Goal: Task Accomplishment & Management: Manage account settings

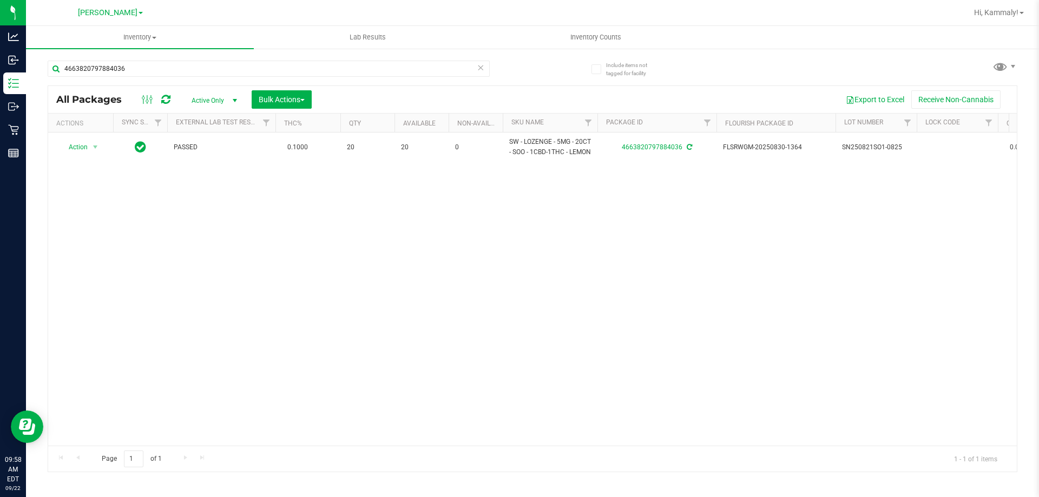
click at [484, 67] on icon at bounding box center [481, 67] width 8 height 13
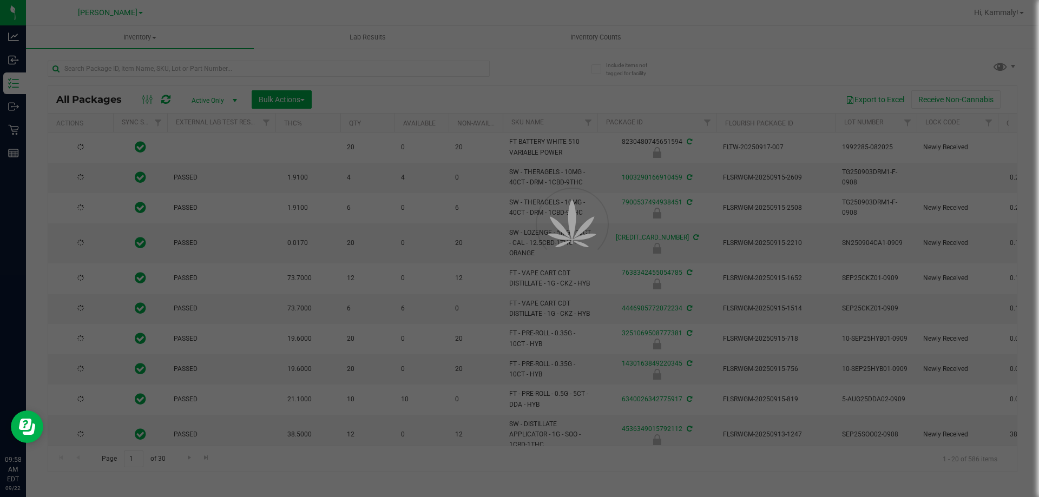
type input "[DATE]"
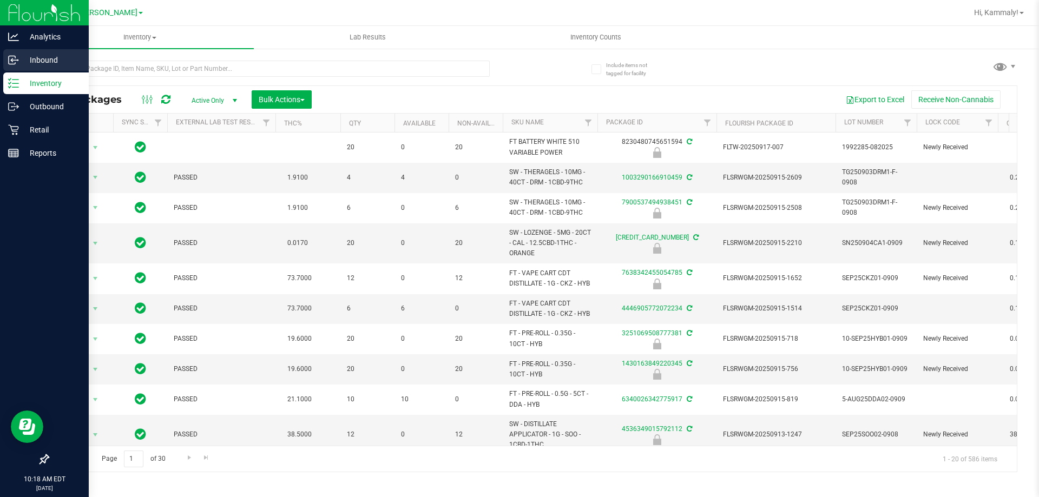
click at [12, 60] on line at bounding box center [14, 60] width 6 height 0
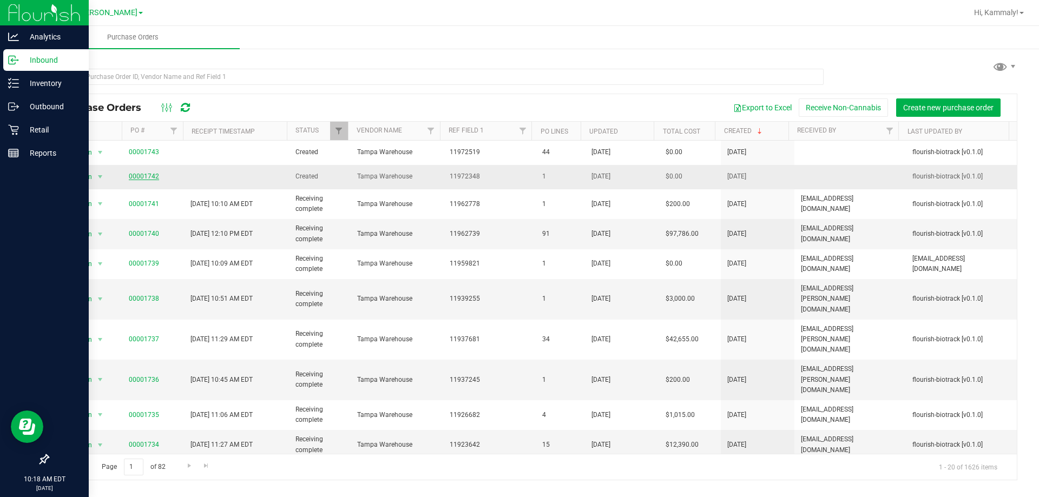
click at [151, 180] on link "00001742" at bounding box center [144, 177] width 30 height 8
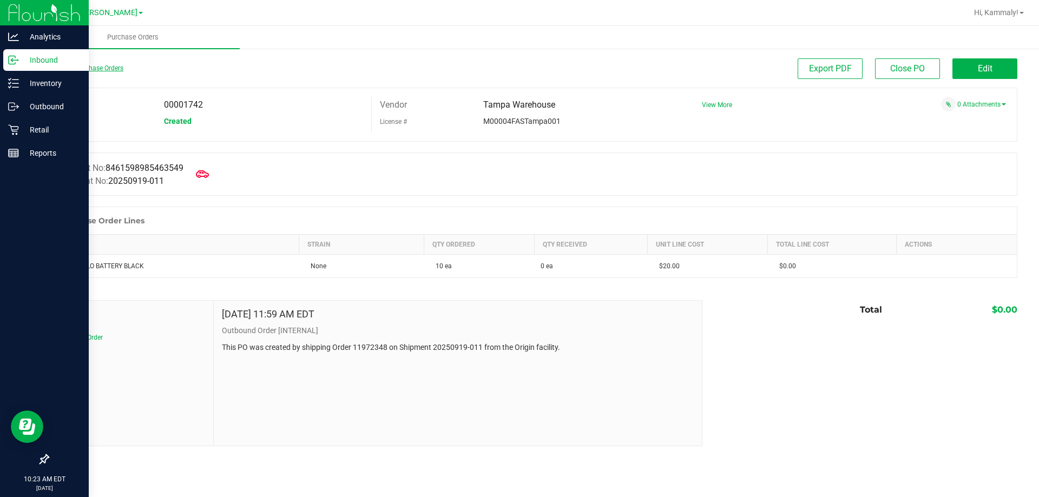
click at [108, 71] on link "Back to Purchase Orders" at bounding box center [86, 68] width 76 height 8
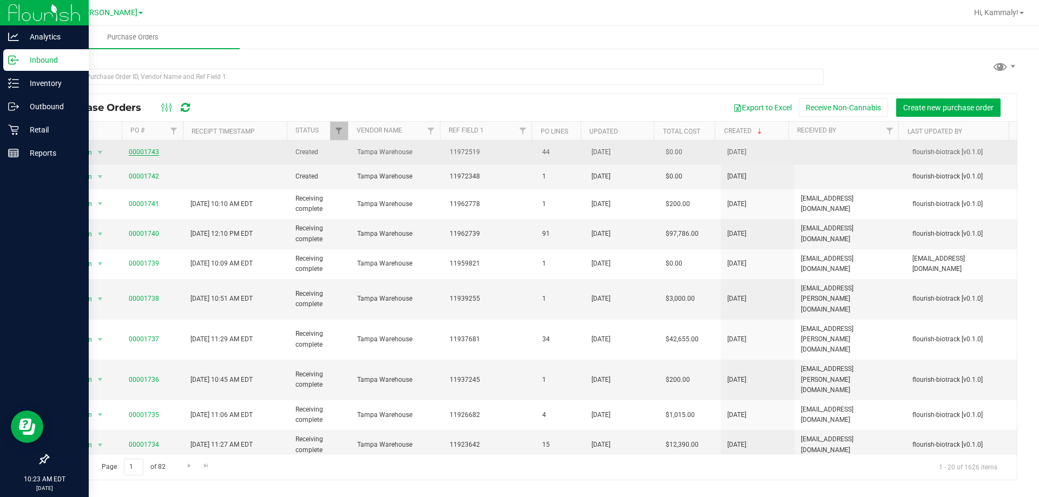
click at [143, 154] on link "00001743" at bounding box center [144, 152] width 30 height 8
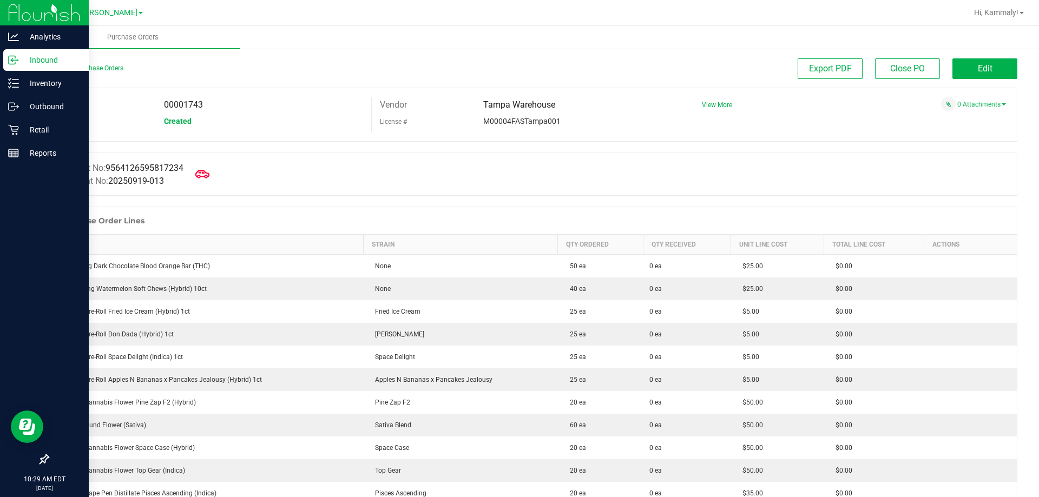
click at [203, 171] on icon at bounding box center [202, 174] width 14 height 8
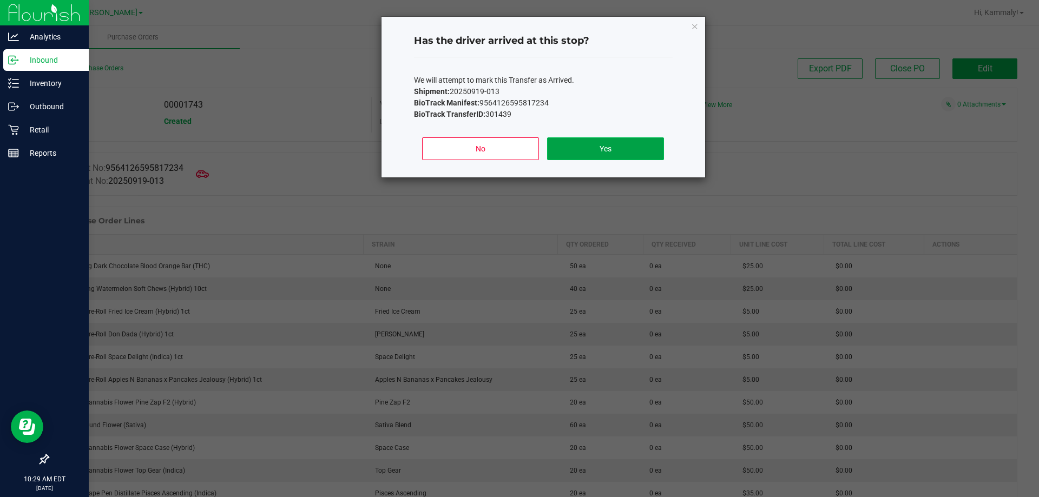
click at [576, 153] on button "Yes" at bounding box center [605, 148] width 116 height 23
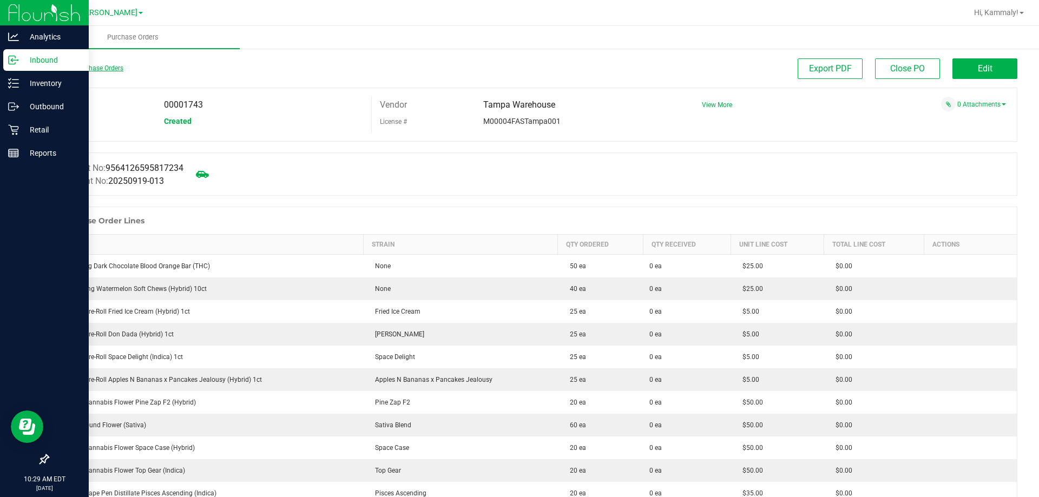
click at [100, 67] on link "Back to Purchase Orders" at bounding box center [86, 68] width 76 height 8
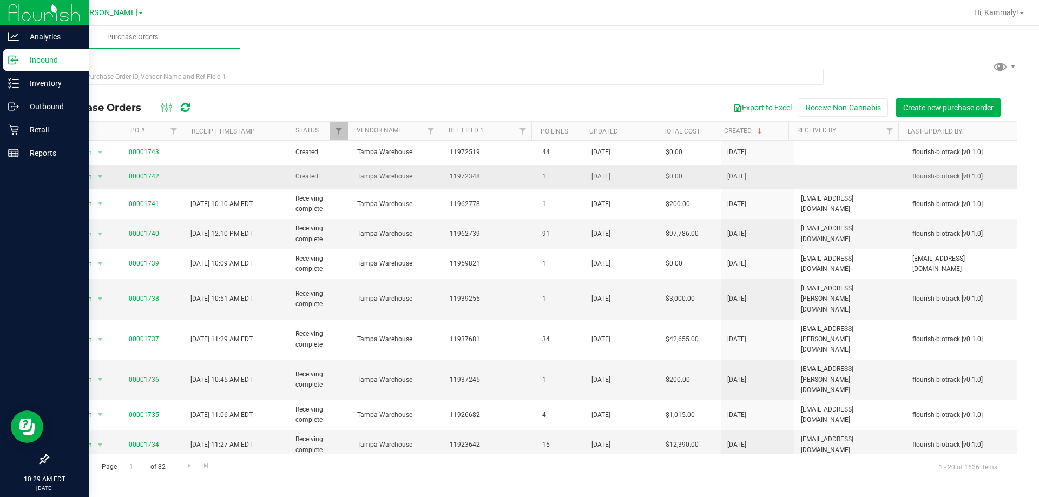
click at [143, 173] on link "00001742" at bounding box center [144, 177] width 30 height 8
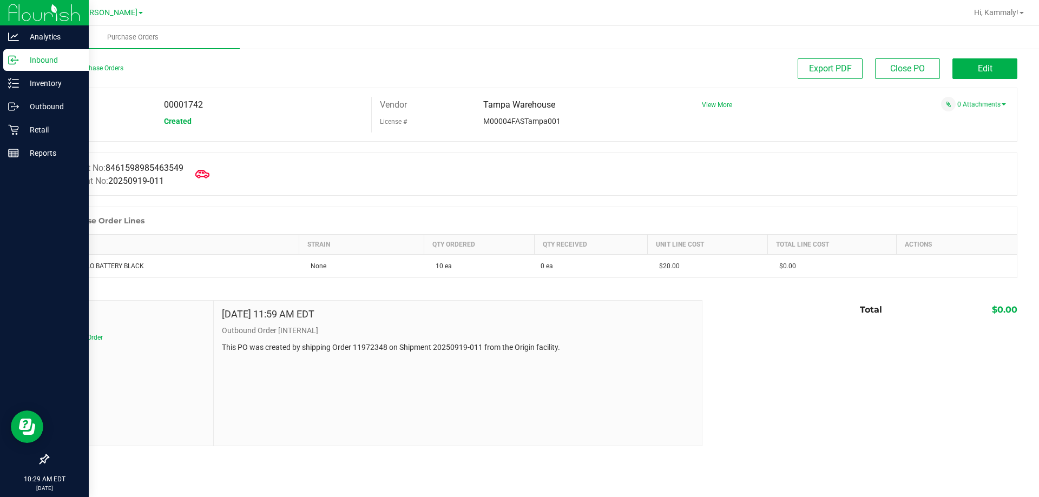
click at [214, 171] on span at bounding box center [202, 174] width 24 height 24
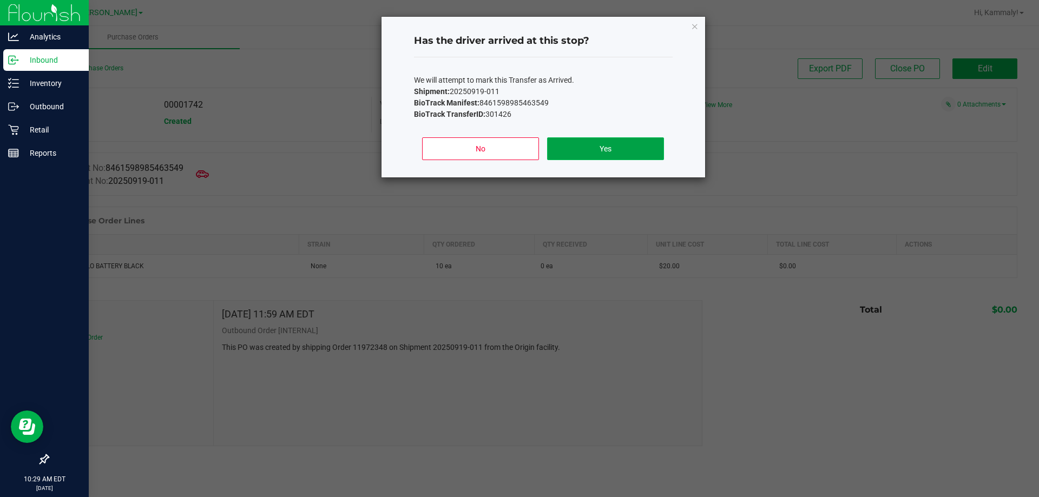
click at [620, 141] on button "Yes" at bounding box center [605, 148] width 116 height 23
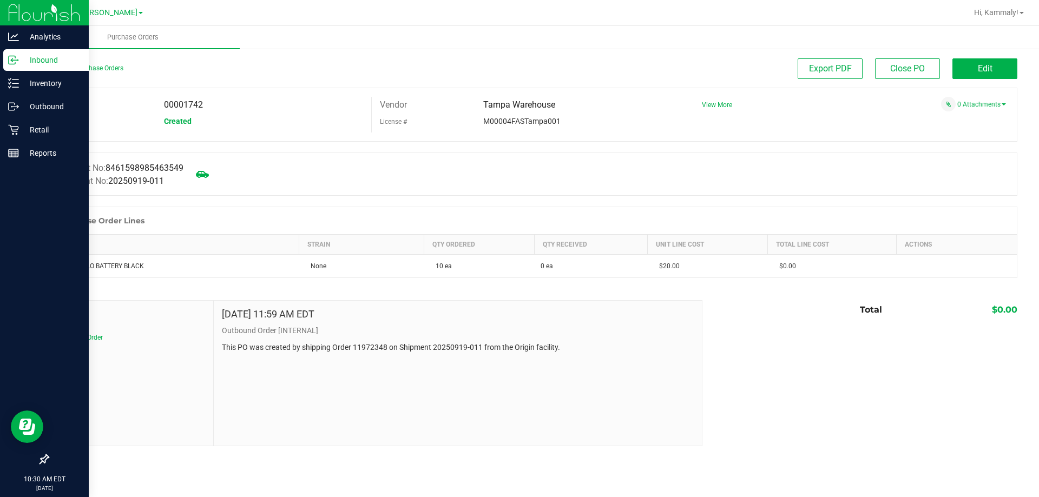
click at [982, 50] on div "Back to Purchase Orders Export PDF Close PO Edit PO 00001742 Status Created Ven…" at bounding box center [532, 253] width 1013 height 410
click at [971, 65] on button "Edit" at bounding box center [984, 68] width 65 height 21
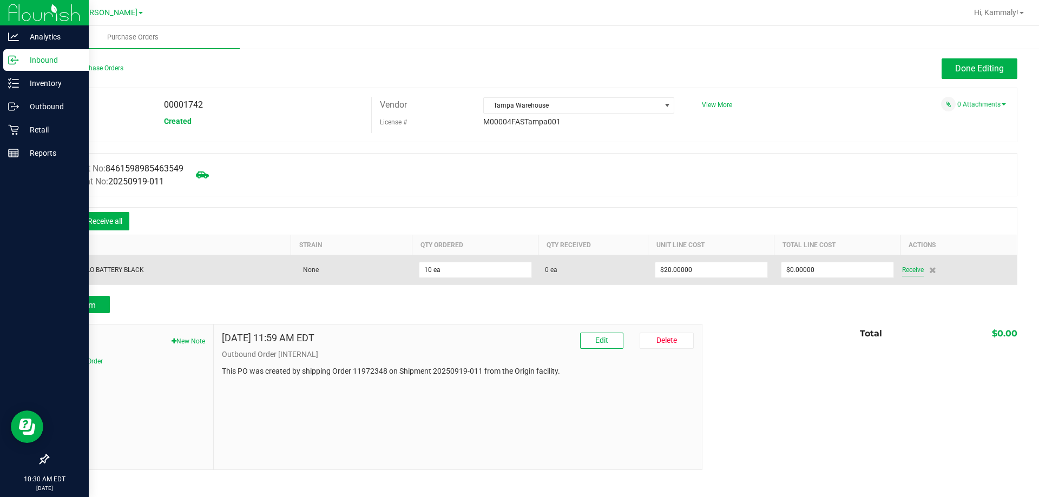
click at [910, 267] on span "Receive" at bounding box center [913, 270] width 22 height 13
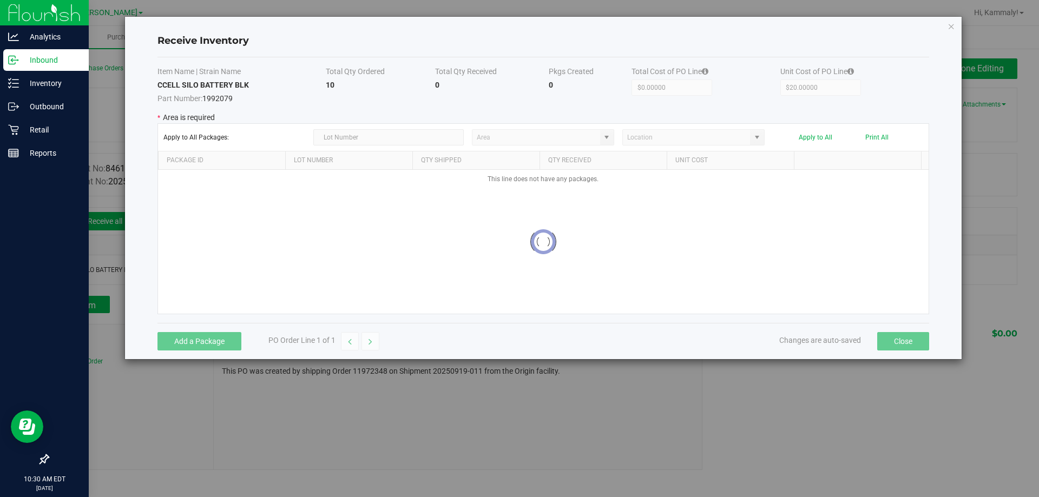
type input "Pantry"
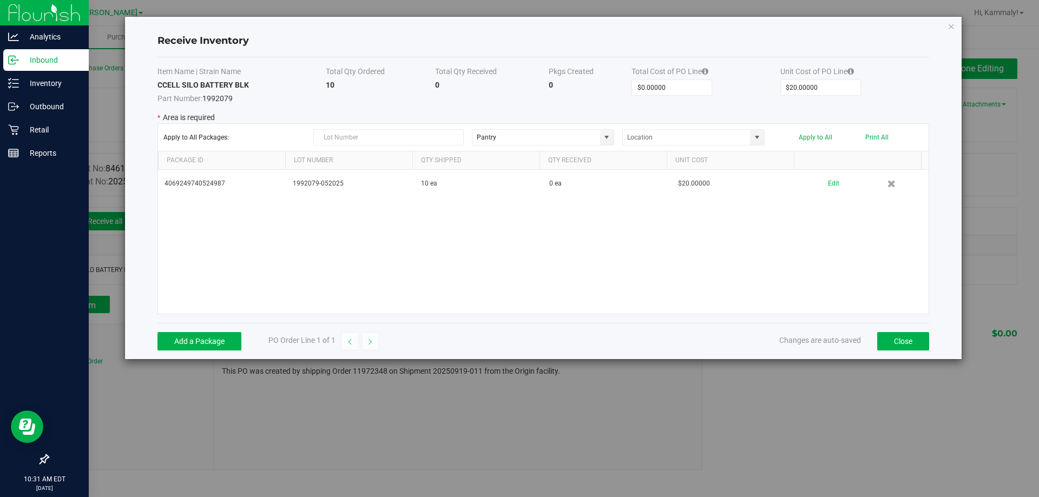
click at [451, 228] on div "4069249740524987 1992079-052025 10 ea 0 ea $20.00000 Edit" at bounding box center [543, 242] width 771 height 144
click at [819, 139] on button "Apply to All" at bounding box center [816, 138] width 34 height 8
click at [908, 342] on button "Close" at bounding box center [903, 341] width 52 height 18
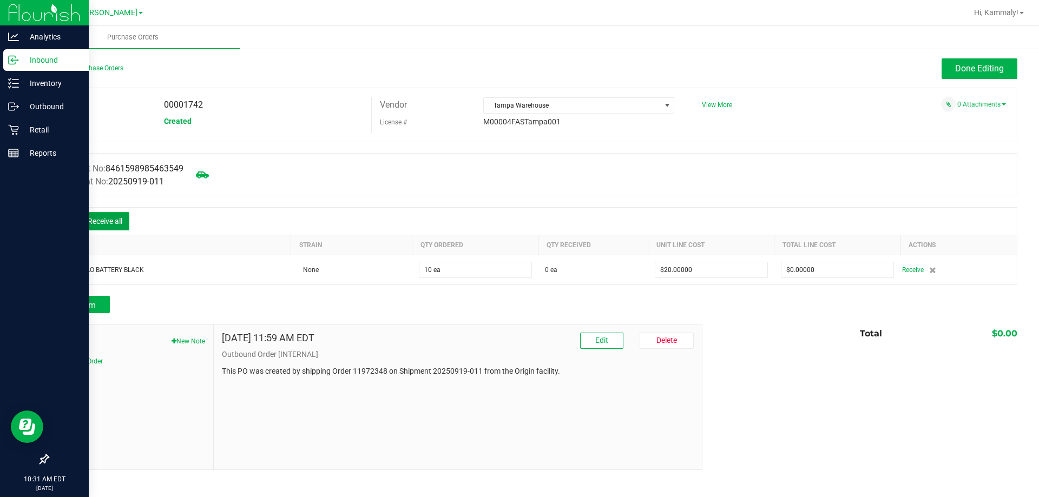
click at [98, 219] on button "Receive all" at bounding box center [105, 221] width 49 height 18
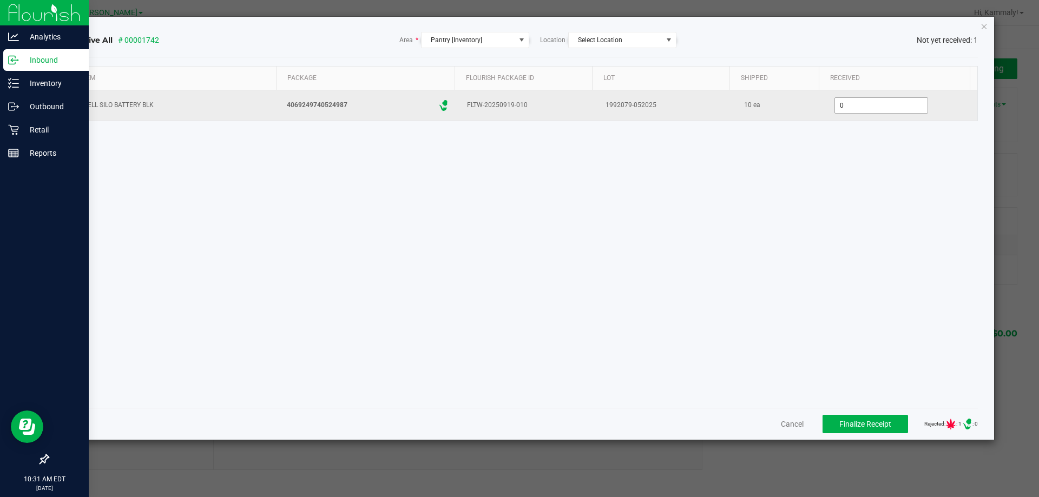
click at [843, 109] on input "0" at bounding box center [881, 105] width 93 height 15
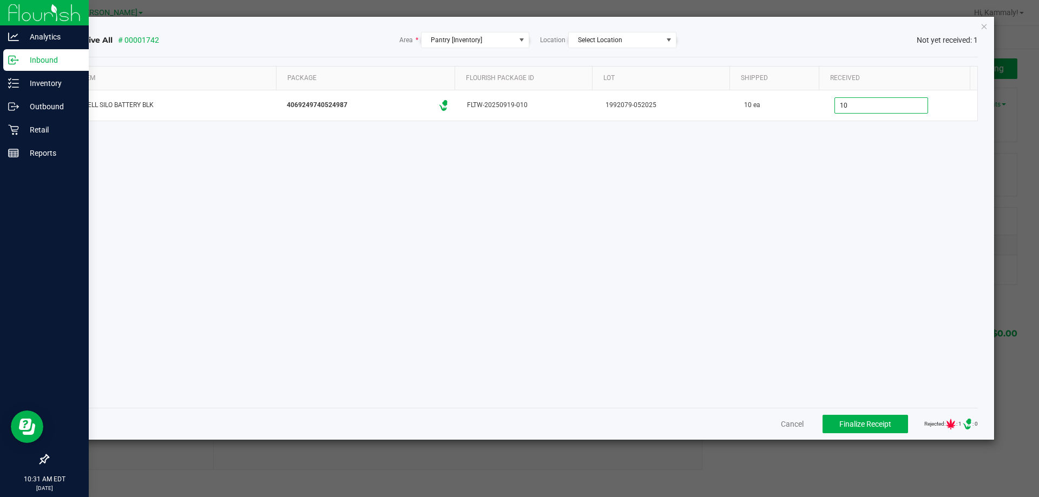
type input "10 ea"
click at [765, 358] on div "Item Package Flourish Package ID Lot Shipped Received CCELL SILO BATTERY BLK 40…" at bounding box center [523, 232] width 909 height 333
click at [839, 420] on span "Finalize Receipt" at bounding box center [865, 424] width 52 height 9
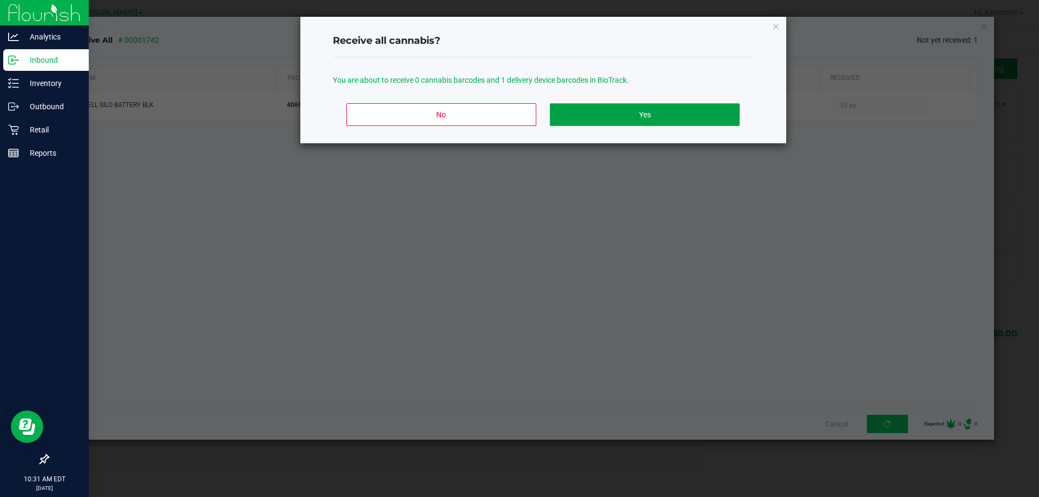
click at [660, 114] on button "Yes" at bounding box center [644, 114] width 189 height 23
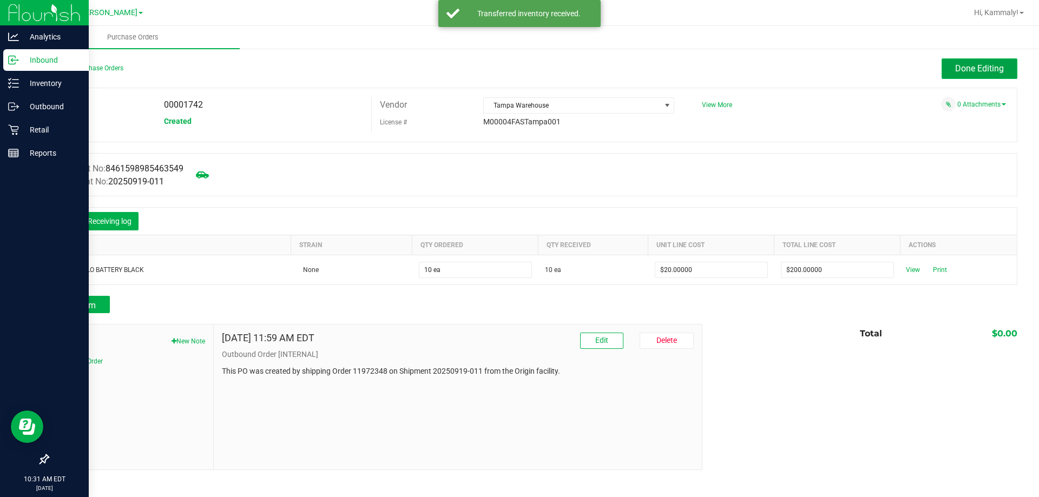
click at [991, 74] on button "Done Editing" at bounding box center [980, 68] width 76 height 21
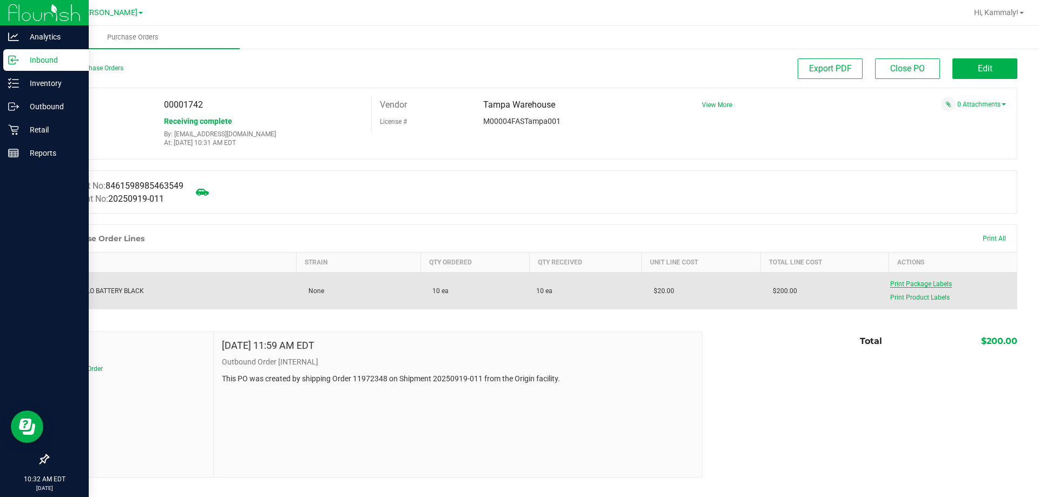
click at [926, 282] on span "Print Package Labels" at bounding box center [921, 284] width 62 height 8
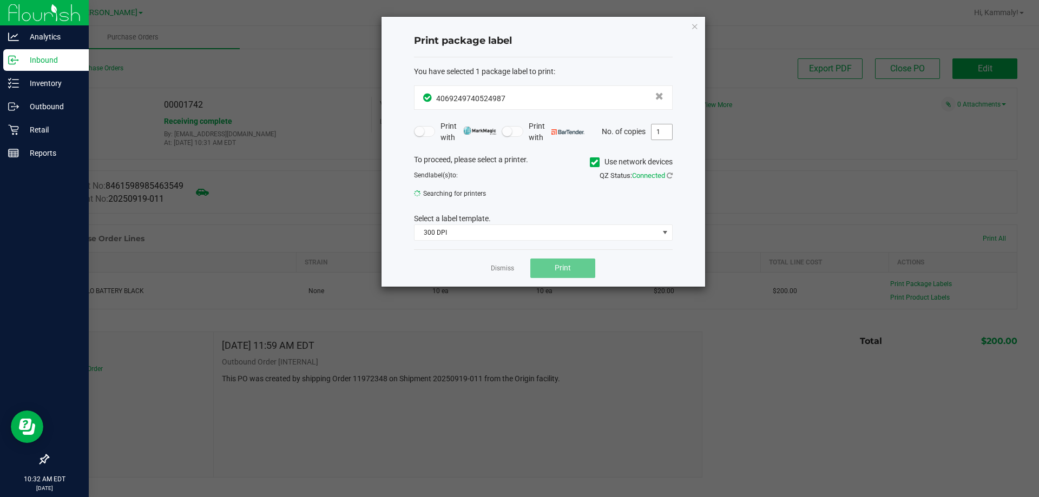
click at [667, 130] on input "1" at bounding box center [662, 131] width 21 height 15
type input "5"
click at [661, 195] on span at bounding box center [665, 197] width 9 height 9
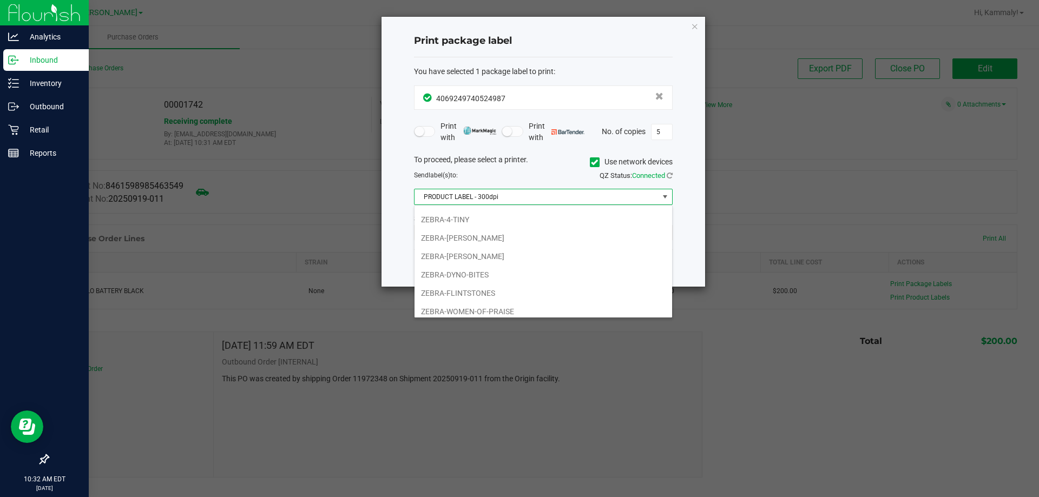
scroll to position [57, 0]
click at [535, 266] on li "ZEBRA-DYNO-BITES" at bounding box center [544, 270] width 258 height 18
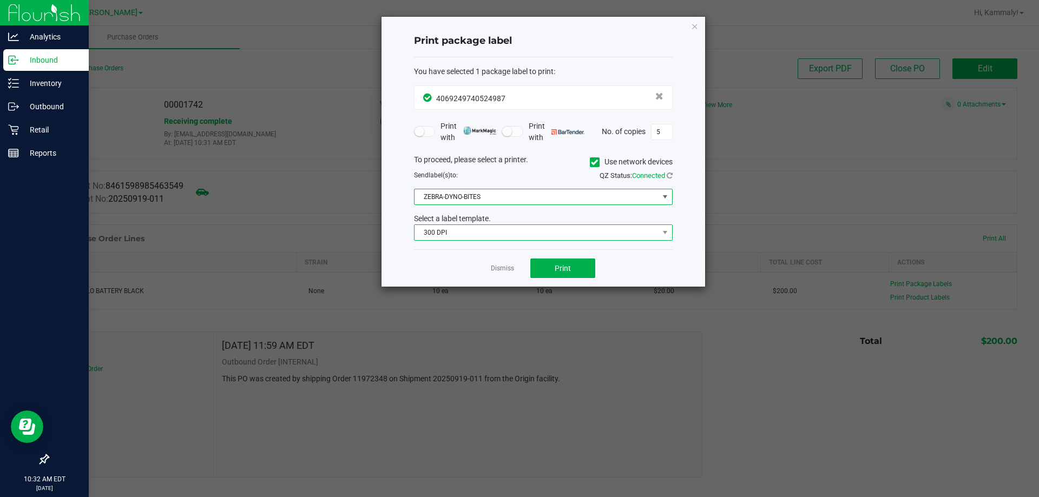
click at [535, 233] on span "300 DPI" at bounding box center [537, 232] width 244 height 15
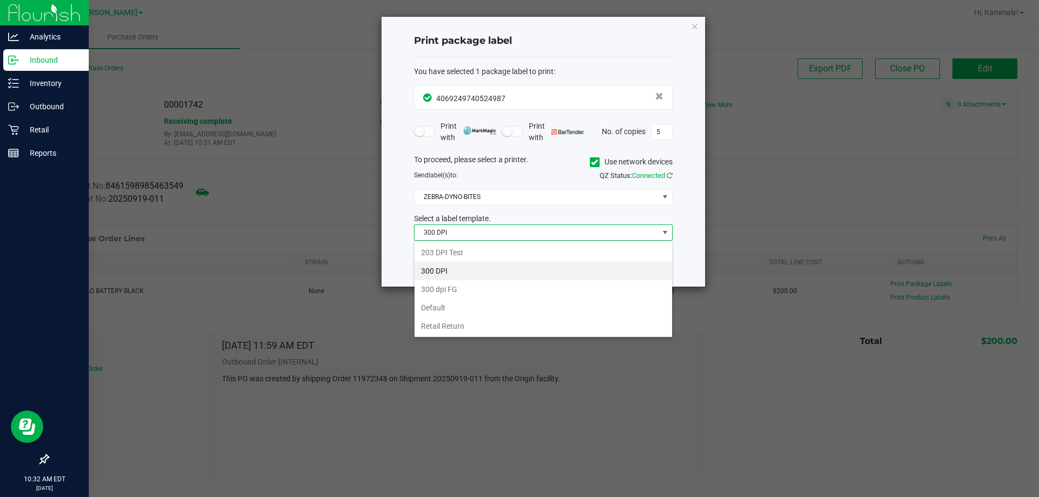
scroll to position [16, 259]
click at [486, 330] on li "Retail Return" at bounding box center [544, 326] width 258 height 18
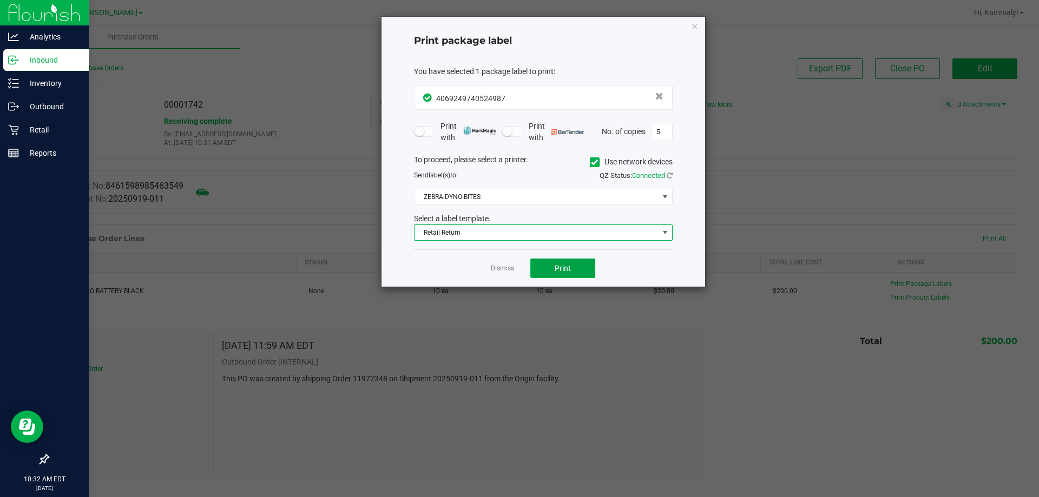
click at [567, 268] on span "Print" at bounding box center [563, 268] width 16 height 9
click at [498, 269] on link "Dismiss" at bounding box center [502, 268] width 23 height 9
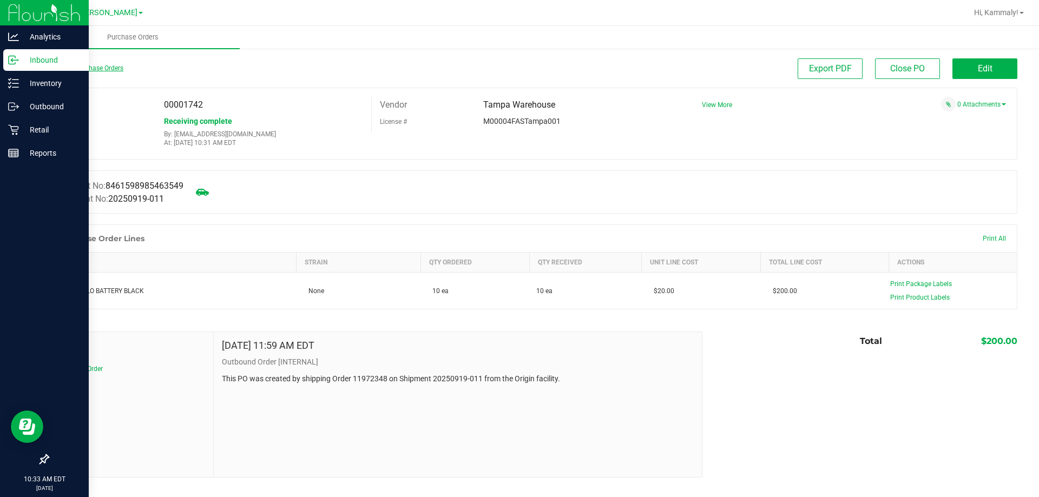
click at [114, 68] on link "Back to Purchase Orders" at bounding box center [86, 68] width 76 height 8
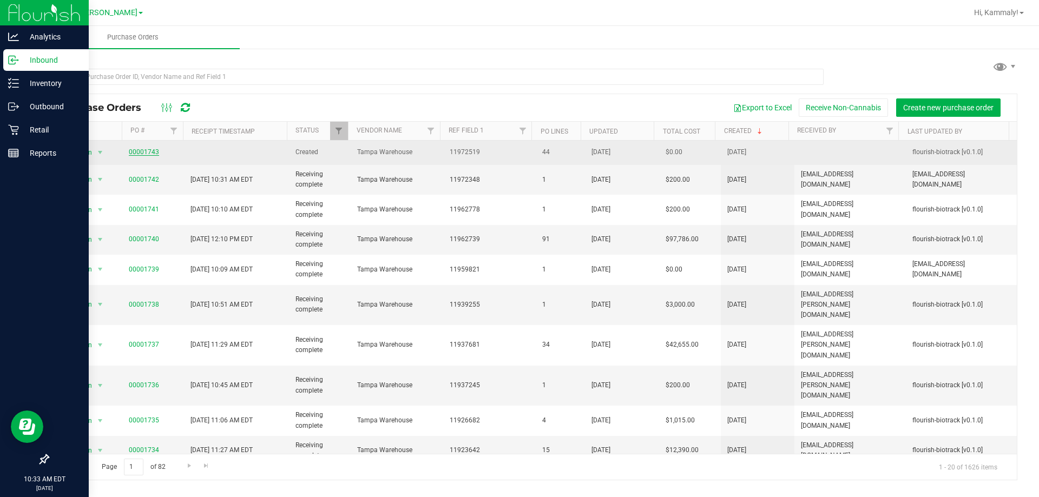
click at [150, 153] on link "00001743" at bounding box center [144, 152] width 30 height 8
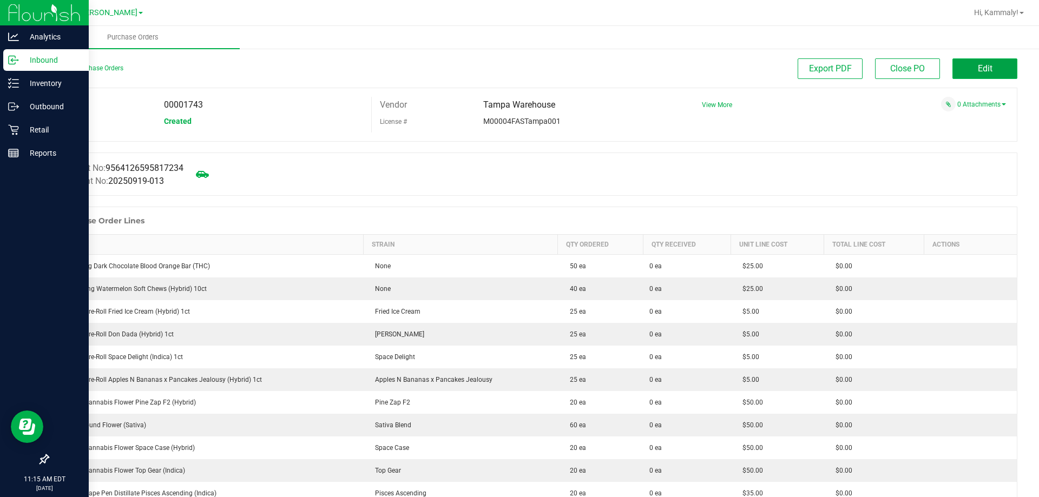
click at [964, 60] on button "Edit" at bounding box center [984, 68] width 65 height 21
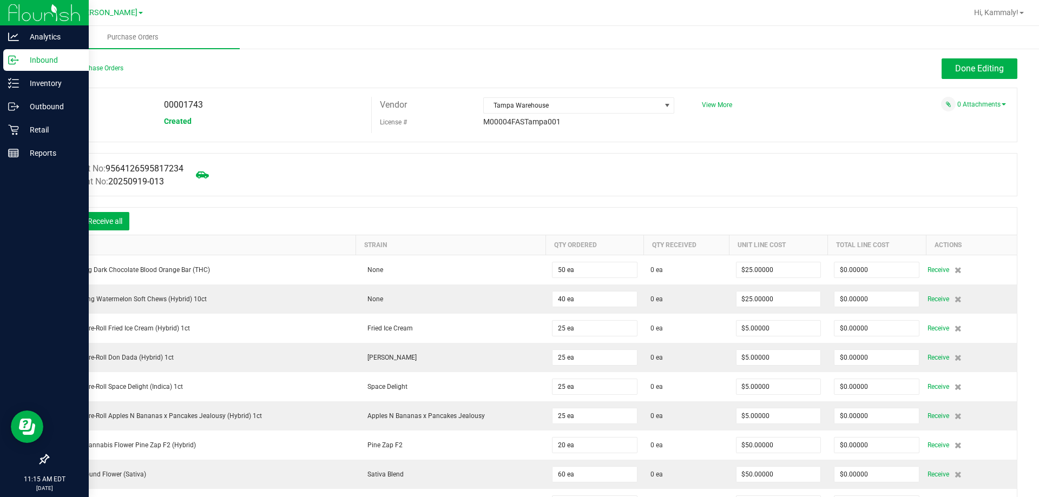
click at [67, 222] on icon at bounding box center [64, 222] width 11 height 11
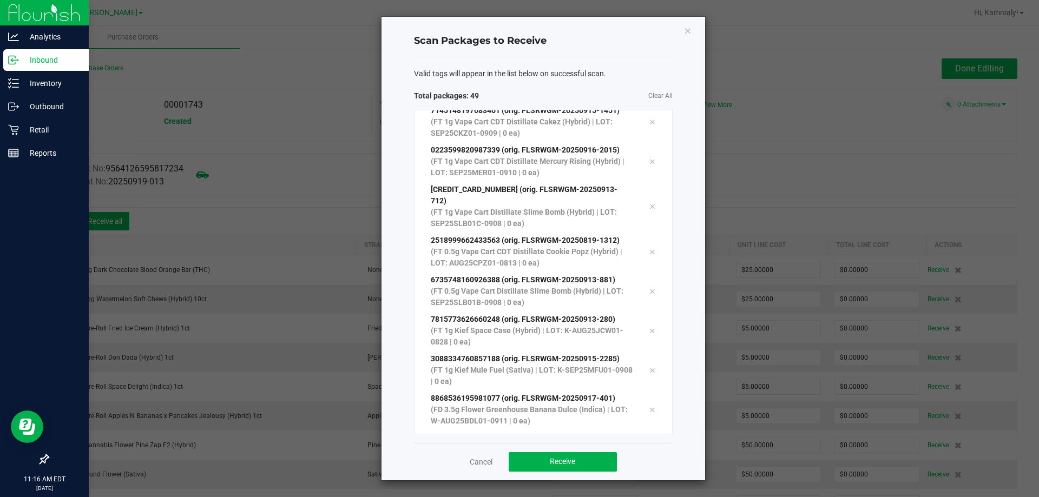
scroll to position [1639, 0]
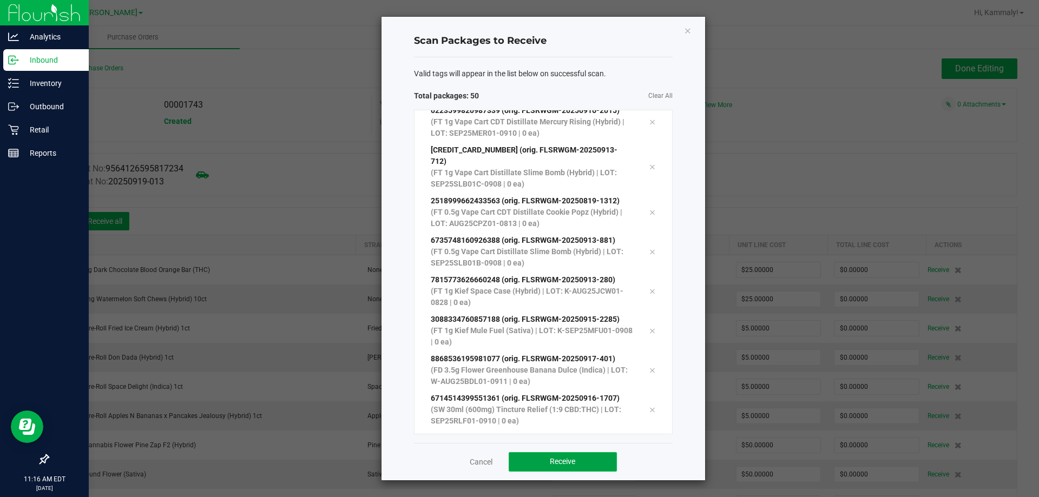
click at [575, 466] on span "Receive" at bounding box center [562, 461] width 25 height 9
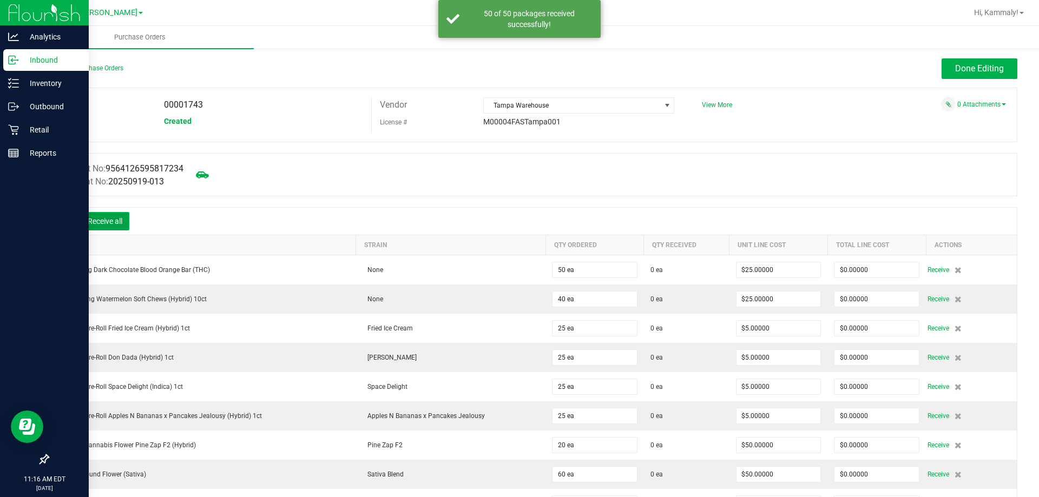
click at [123, 219] on button "Receive all" at bounding box center [105, 221] width 49 height 18
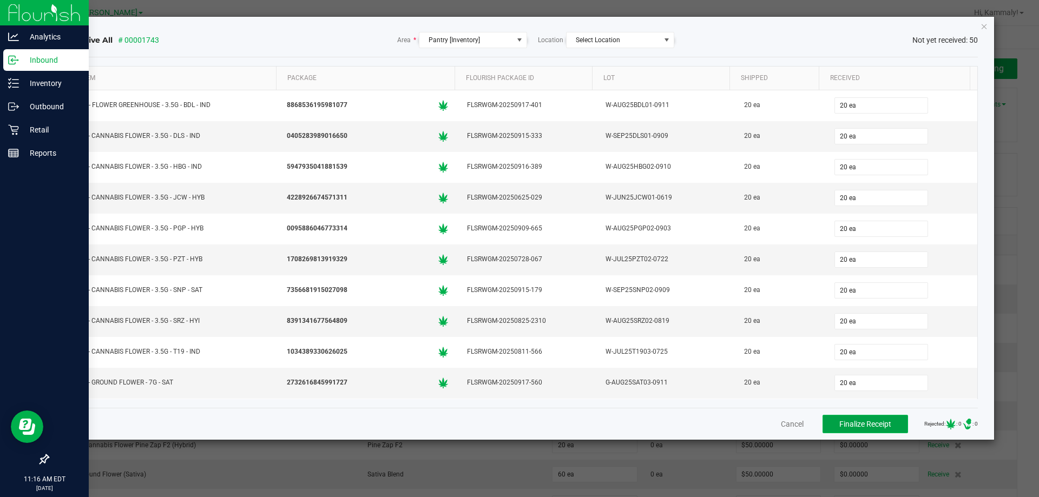
click at [865, 424] on span "Finalize Receipt" at bounding box center [865, 424] width 52 height 9
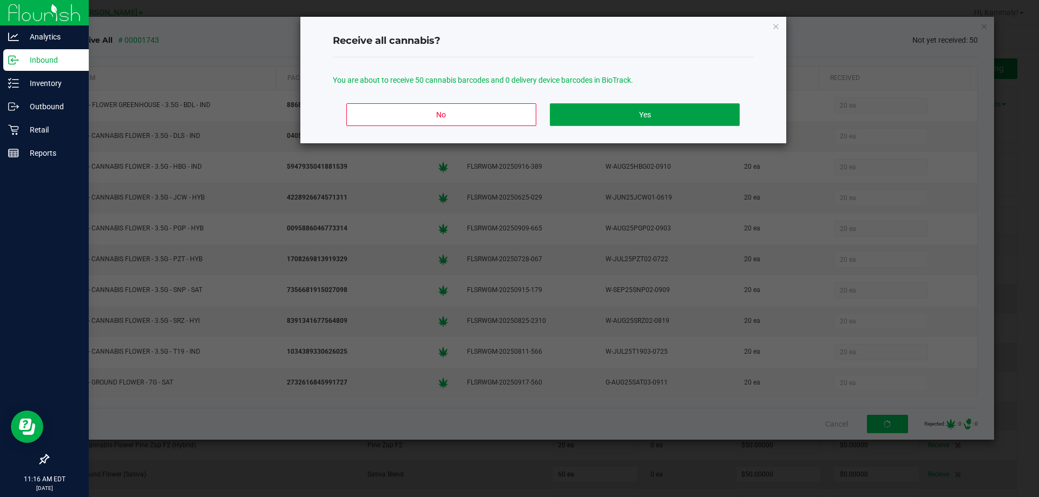
click at [677, 116] on button "Yes" at bounding box center [644, 114] width 189 height 23
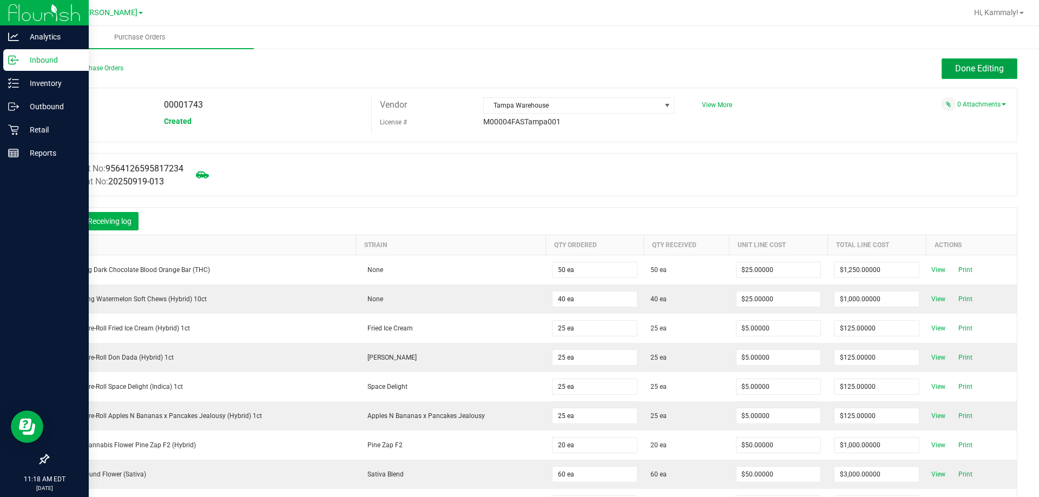
click at [973, 62] on button "Done Editing" at bounding box center [980, 68] width 76 height 21
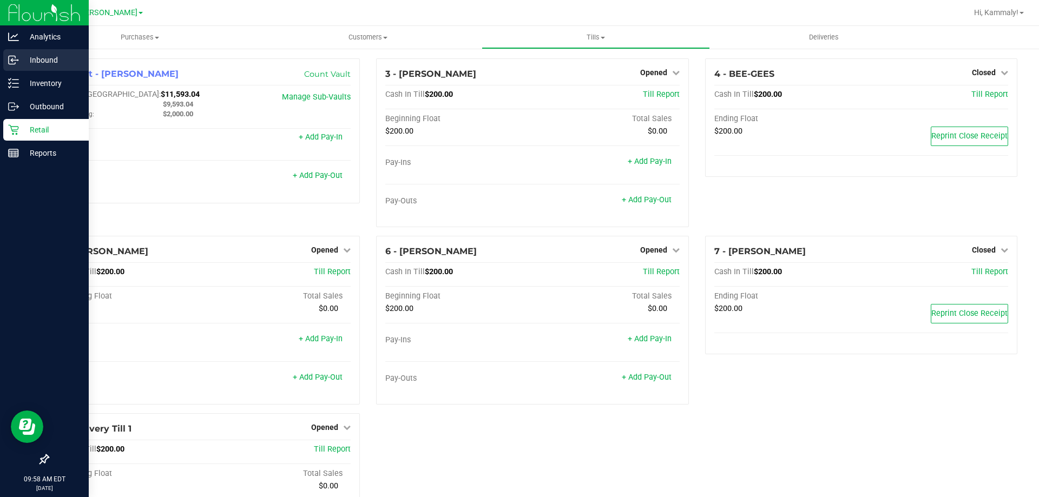
click at [5, 62] on div "Inbound" at bounding box center [45, 60] width 85 height 22
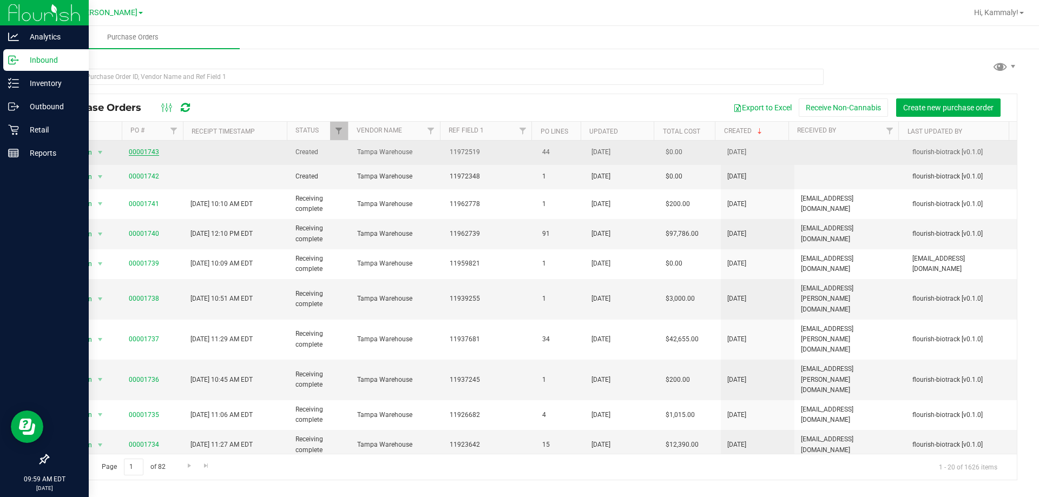
click at [147, 154] on link "00001743" at bounding box center [144, 152] width 30 height 8
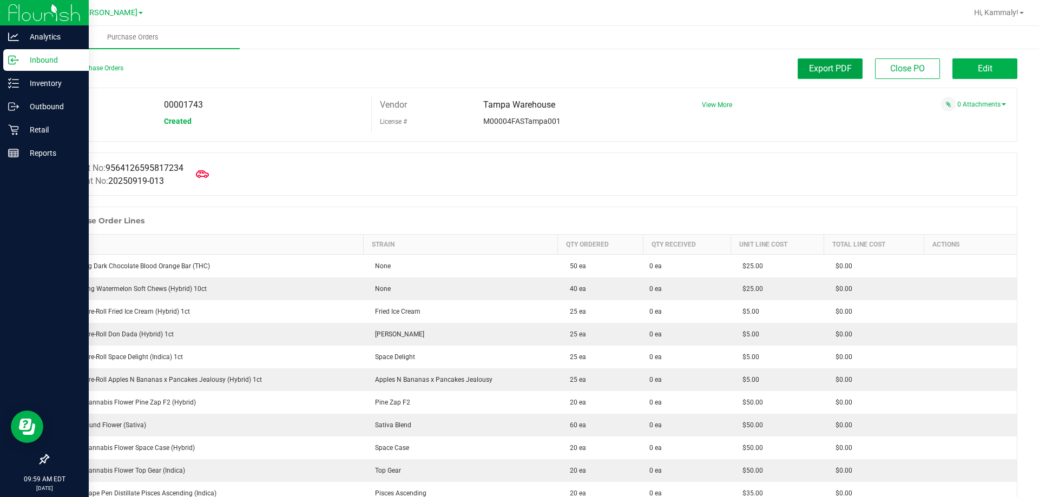
click at [841, 78] on button "Export PDF" at bounding box center [830, 68] width 65 height 21
click at [51, 126] on p "Retail" at bounding box center [51, 129] width 65 height 13
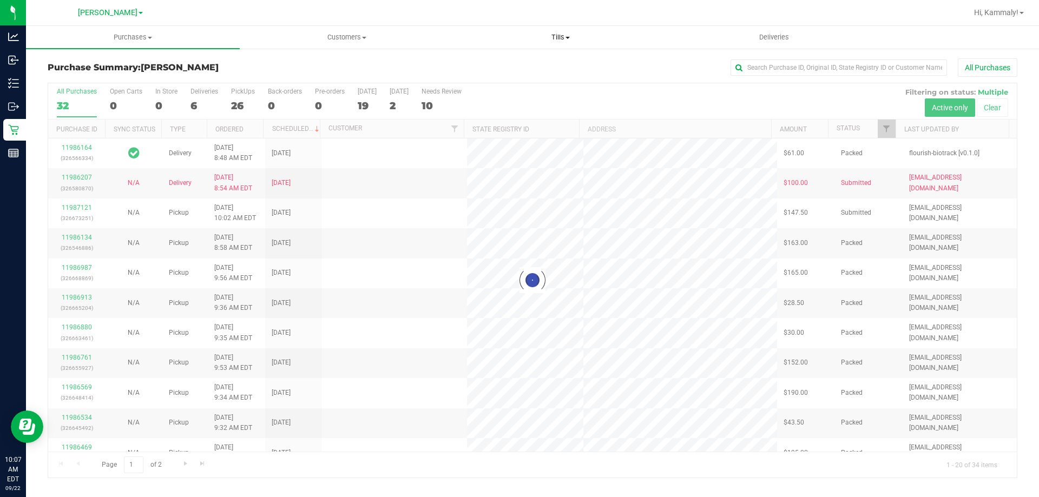
click at [548, 38] on span "Tills" at bounding box center [560, 37] width 213 height 10
click at [540, 55] on ul "Manage tills Reconcile e-payments" at bounding box center [560, 71] width 214 height 45
click at [538, 67] on li "Manage tills" at bounding box center [507, 65] width 108 height 13
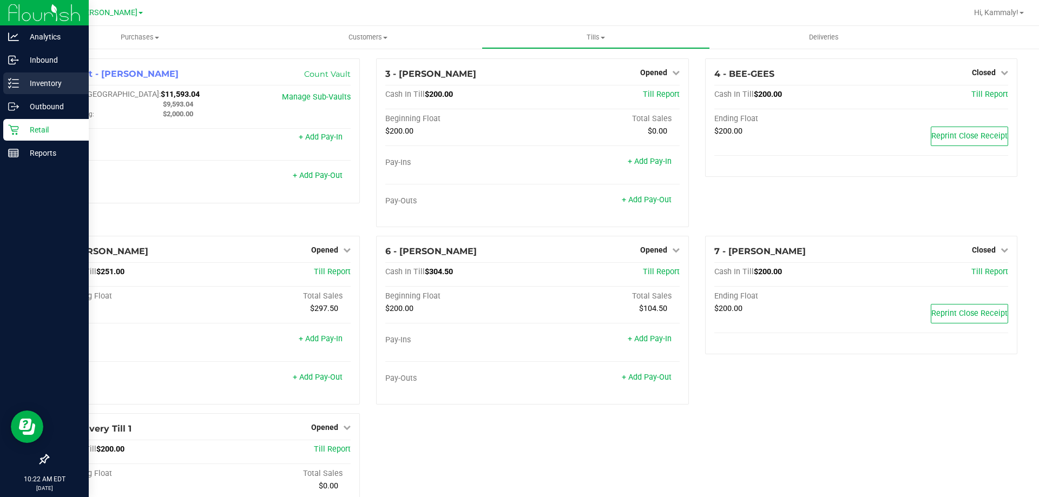
click at [6, 78] on div "Inventory" at bounding box center [45, 84] width 85 height 22
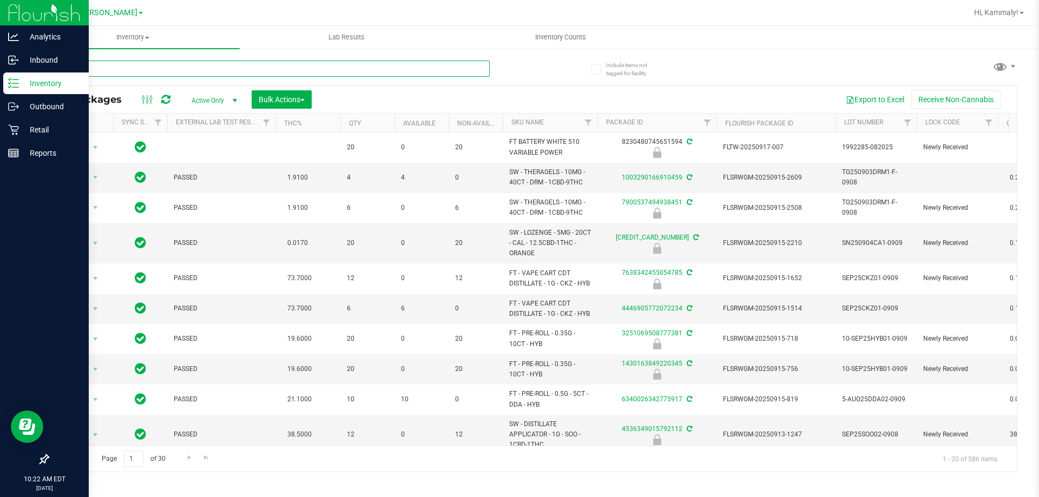
click at [240, 70] on input "text" at bounding box center [269, 69] width 442 height 16
type input "8562054925859995"
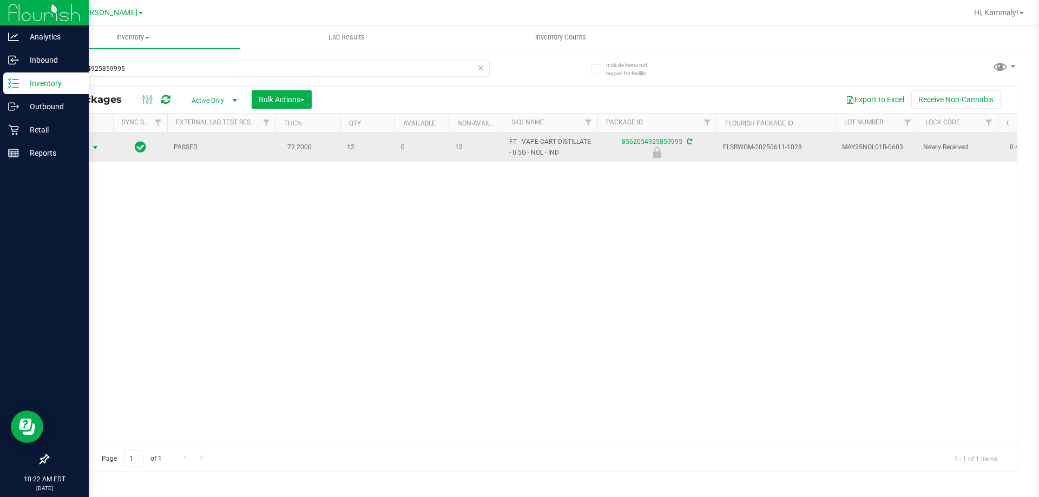
click at [85, 143] on span "Action" at bounding box center [73, 147] width 29 height 15
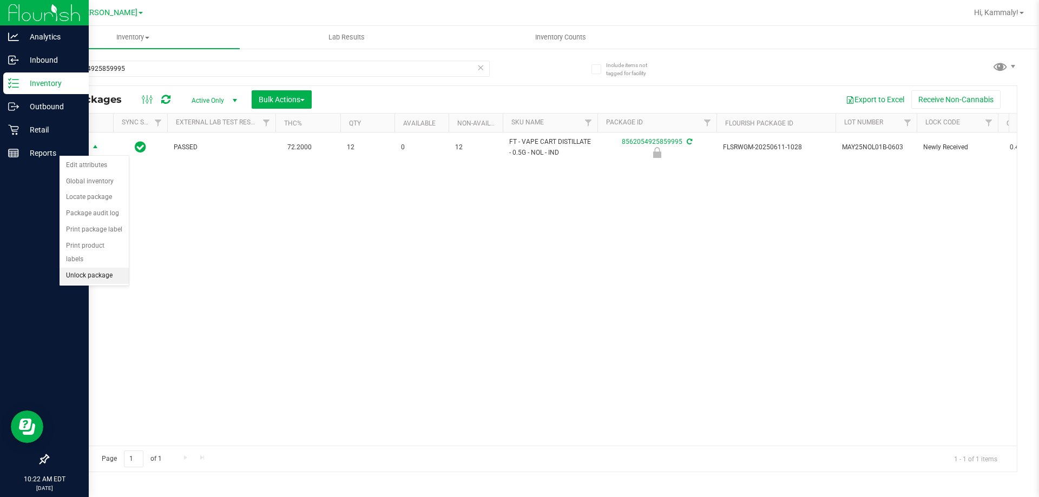
click at [113, 268] on li "Unlock package" at bounding box center [94, 276] width 69 height 16
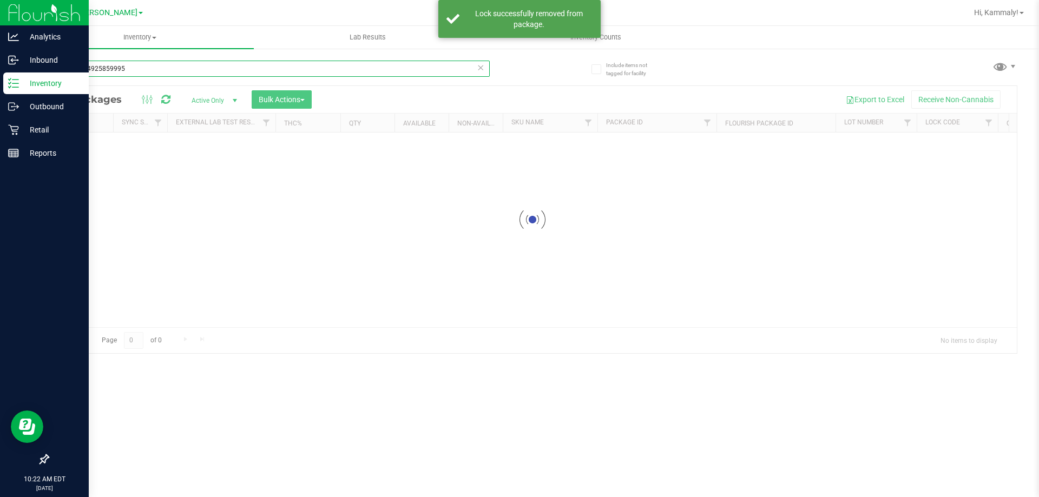
click at [133, 69] on input "8562054925859995" at bounding box center [269, 69] width 442 height 16
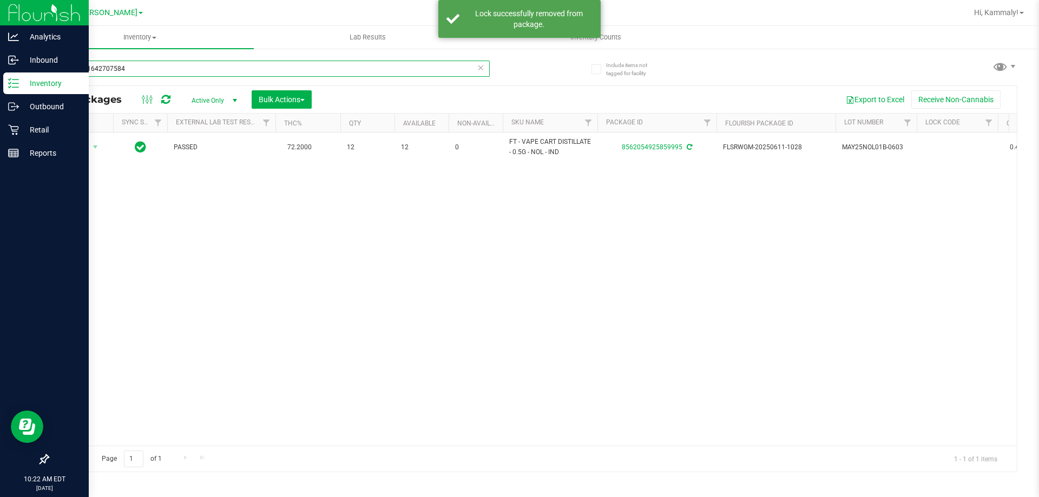
type input "1100011642707584"
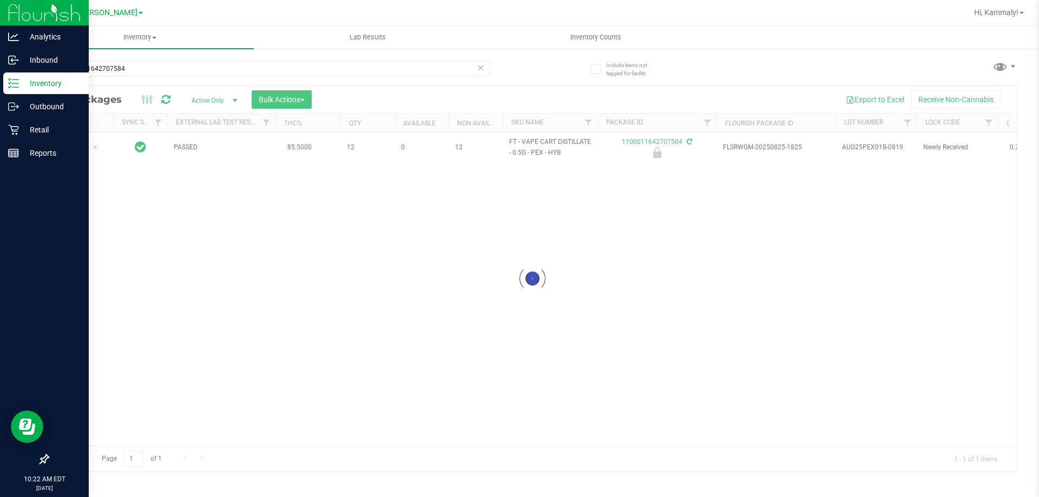
click at [90, 146] on div at bounding box center [532, 279] width 969 height 386
click at [82, 148] on div at bounding box center [532, 279] width 969 height 386
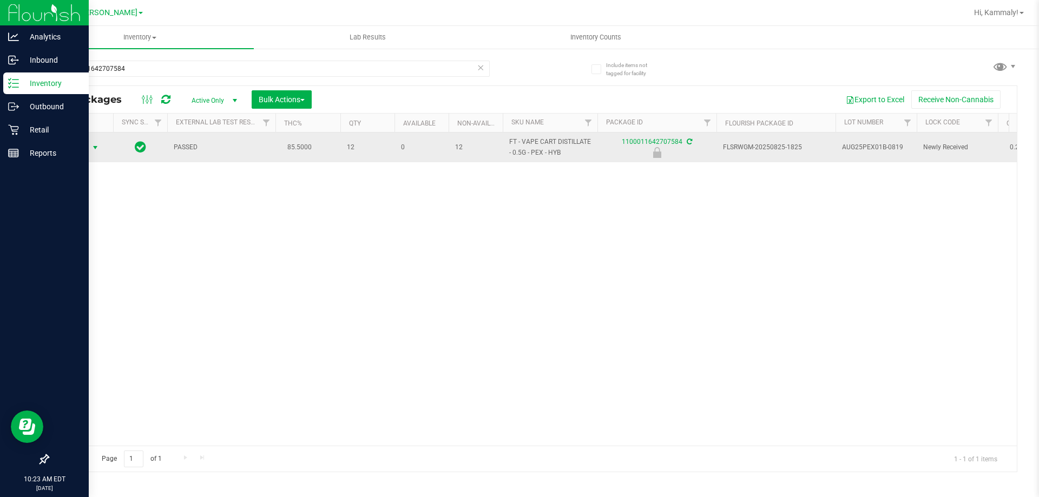
click at [92, 147] on span "select" at bounding box center [95, 147] width 9 height 9
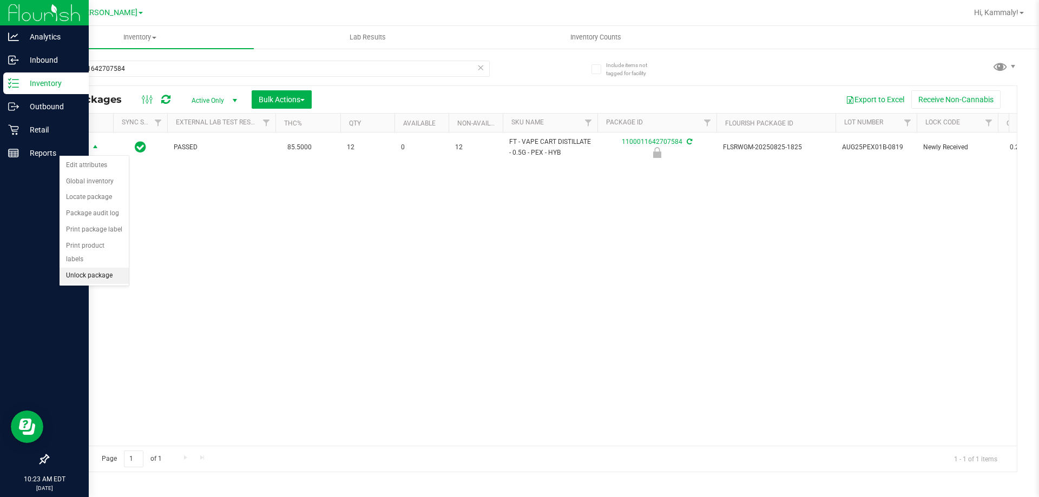
click at [100, 269] on li "Unlock package" at bounding box center [94, 276] width 69 height 16
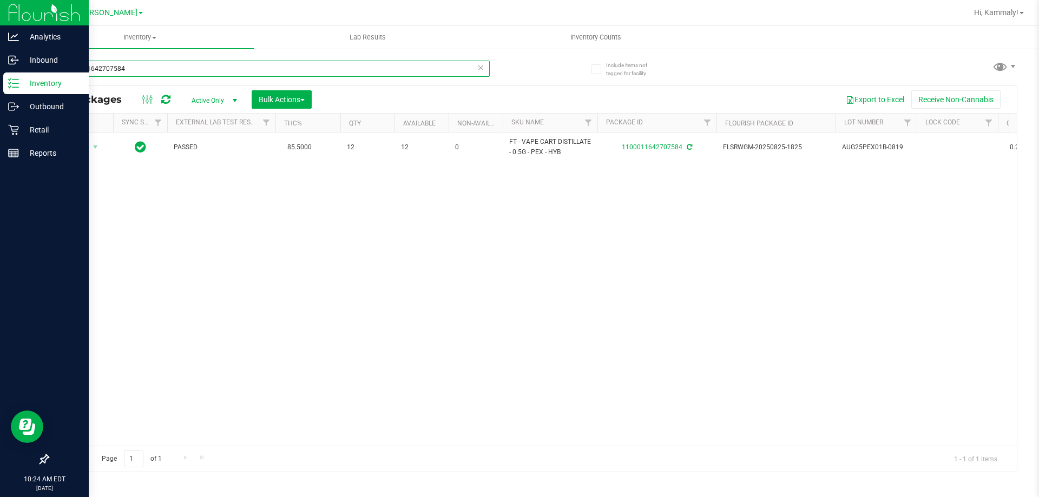
click at [207, 73] on input "1100011642707584" at bounding box center [269, 69] width 442 height 16
click at [337, 67] on input "2718225343639266" at bounding box center [269, 69] width 442 height 16
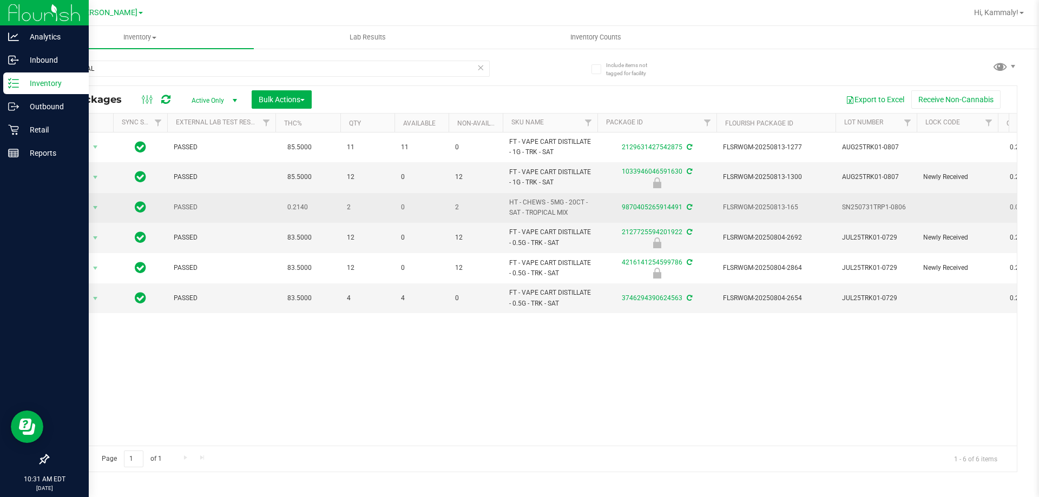
click at [537, 201] on span "HT - CHEWS - 5MG - 20CT - SAT - TROPICAL MIX" at bounding box center [550, 208] width 82 height 21
copy tr "HT - CHEWS - 5MG - 20CT - SAT - TROPICAL MIX"
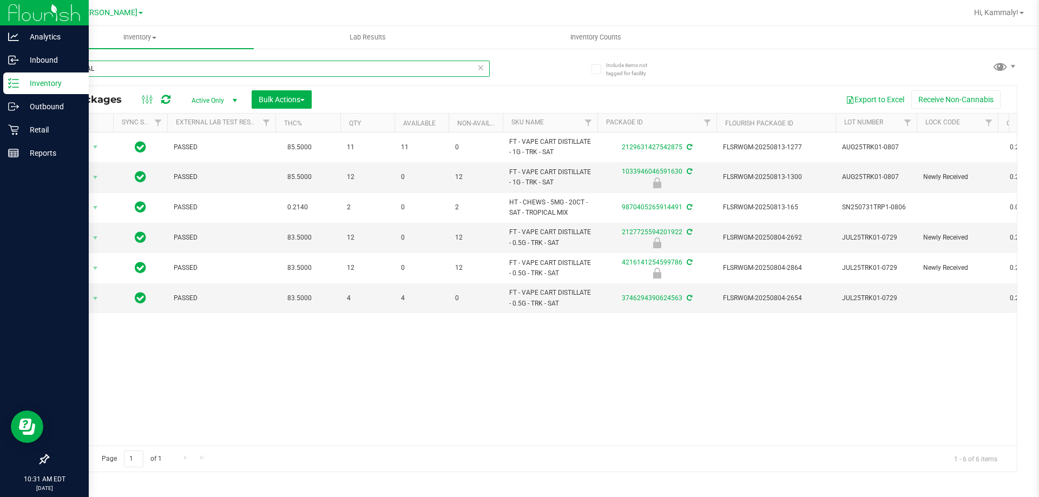
click at [267, 74] on input "TROPICAL" at bounding box center [269, 69] width 442 height 16
paste input "HT - CHEWS - 5MG - 20CT - SAT - TROPICAL MIX"
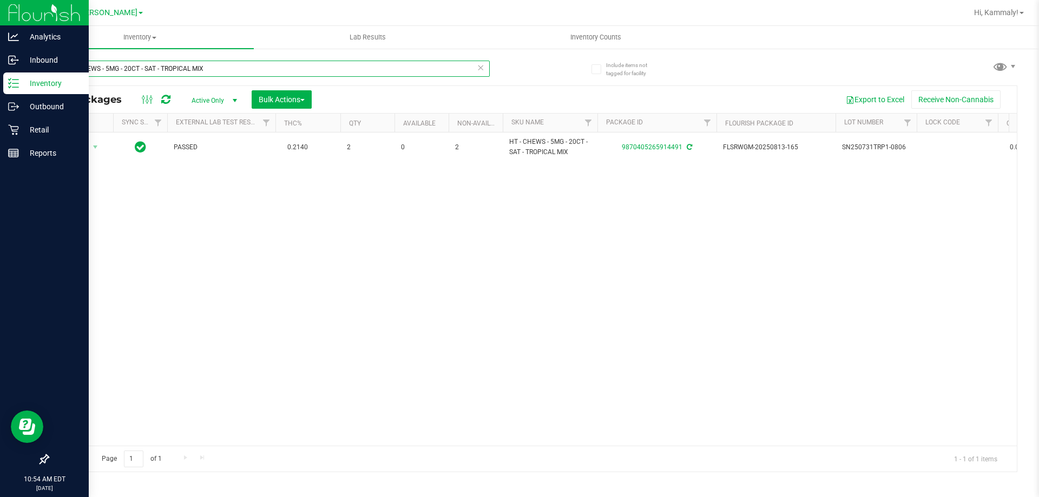
click at [143, 67] on input "HT - CHEWS - 5MG - 20CT - SAT - TROPICAL MIX" at bounding box center [269, 69] width 442 height 16
type input "5077558487519197"
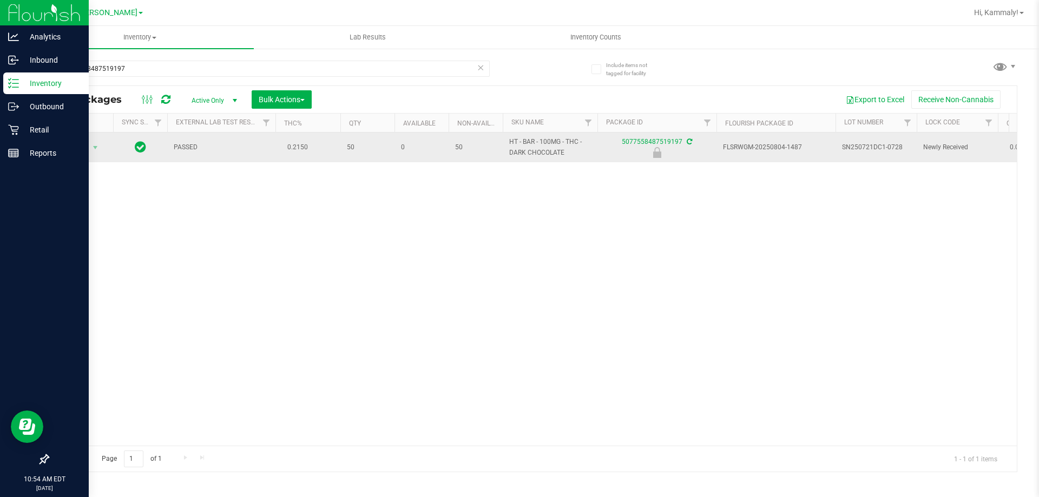
click at [80, 151] on span "Action" at bounding box center [73, 147] width 29 height 15
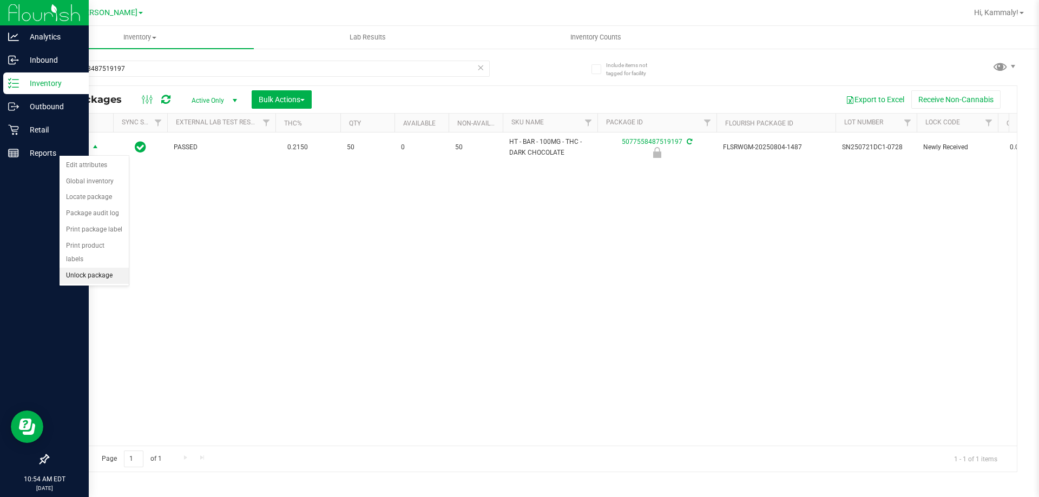
click at [107, 268] on li "Unlock package" at bounding box center [94, 276] width 69 height 16
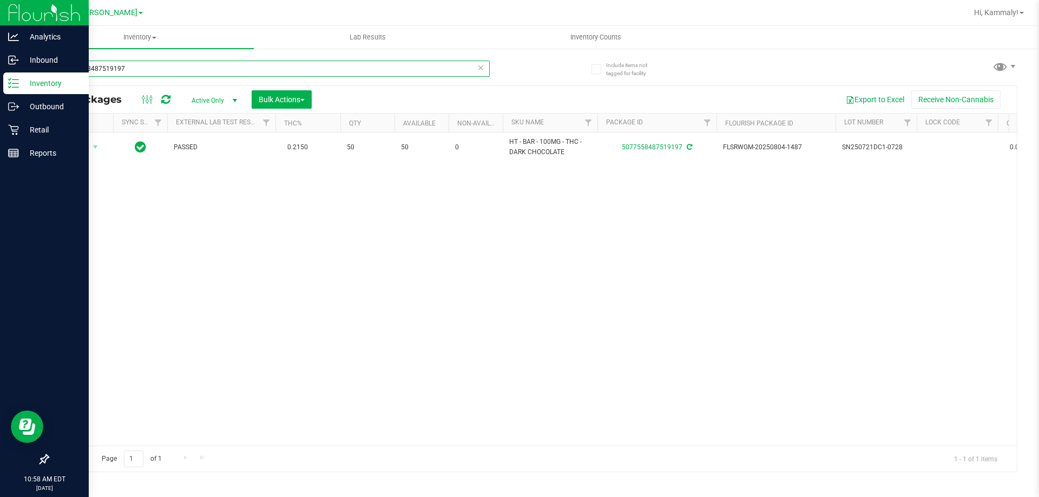
click at [228, 69] on input "5077558487519197" at bounding box center [269, 69] width 442 height 16
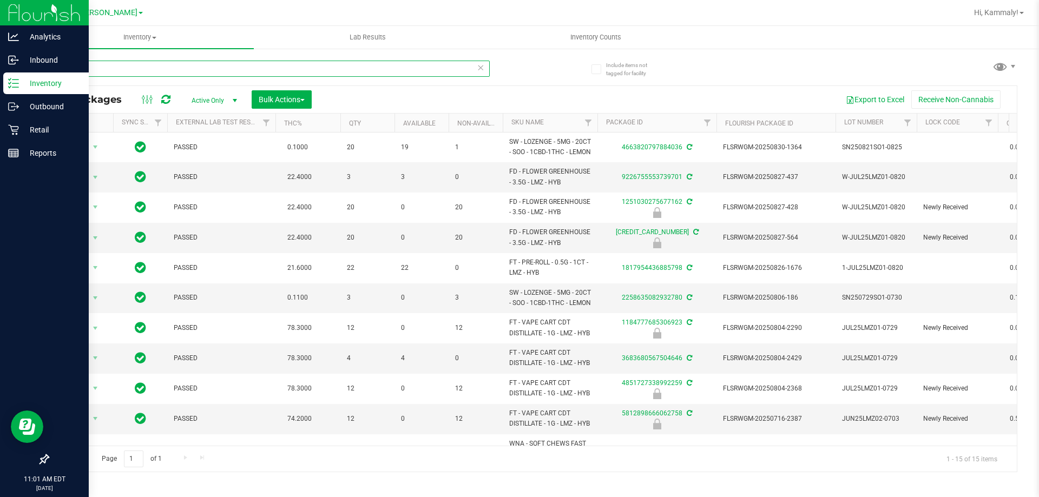
type input "LEMON"
click at [166, 98] on icon at bounding box center [165, 99] width 9 height 11
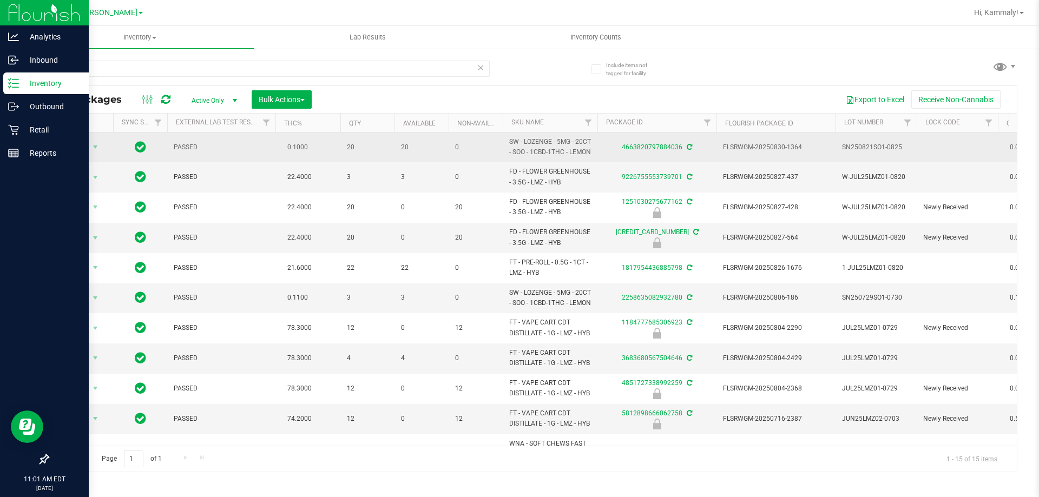
click at [80, 155] on span "Action" at bounding box center [73, 147] width 29 height 15
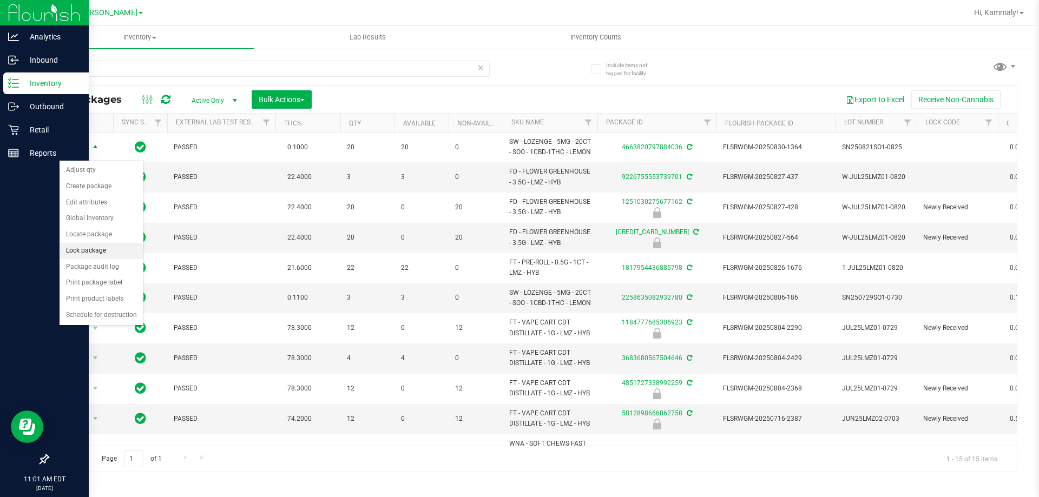
click at [109, 252] on li "Lock package" at bounding box center [102, 251] width 84 height 16
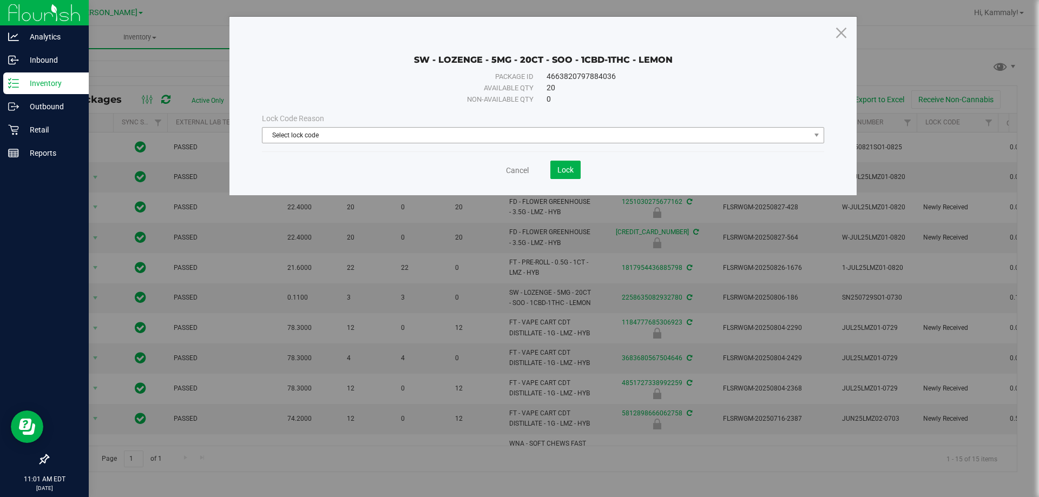
click at [447, 133] on span "Select lock code" at bounding box center [536, 135] width 548 height 15
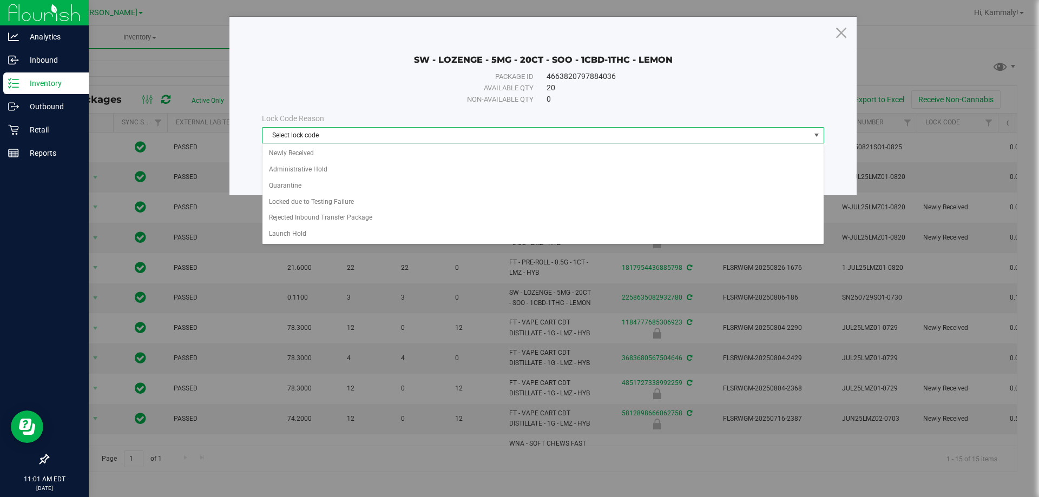
click at [385, 140] on span "Select lock code" at bounding box center [536, 135] width 548 height 15
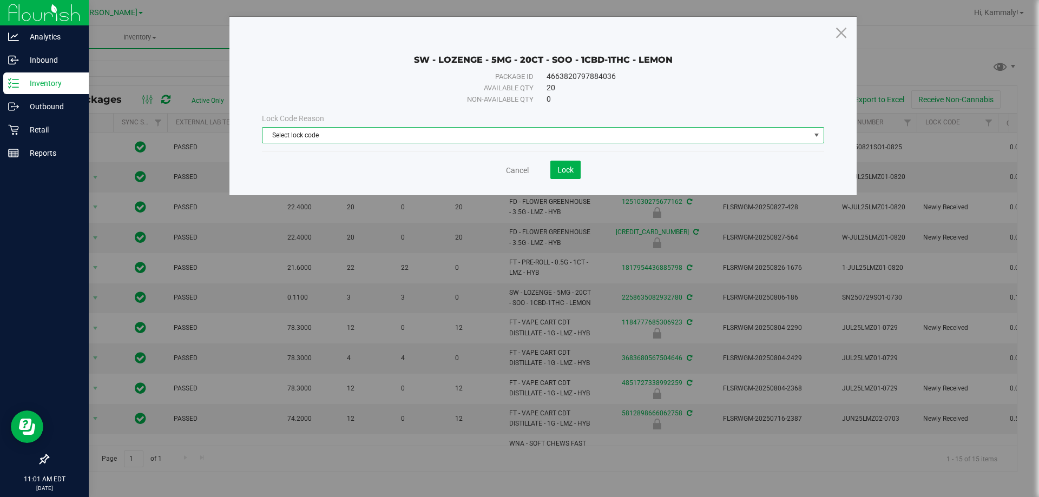
click at [560, 133] on span "Select lock code" at bounding box center [536, 135] width 548 height 15
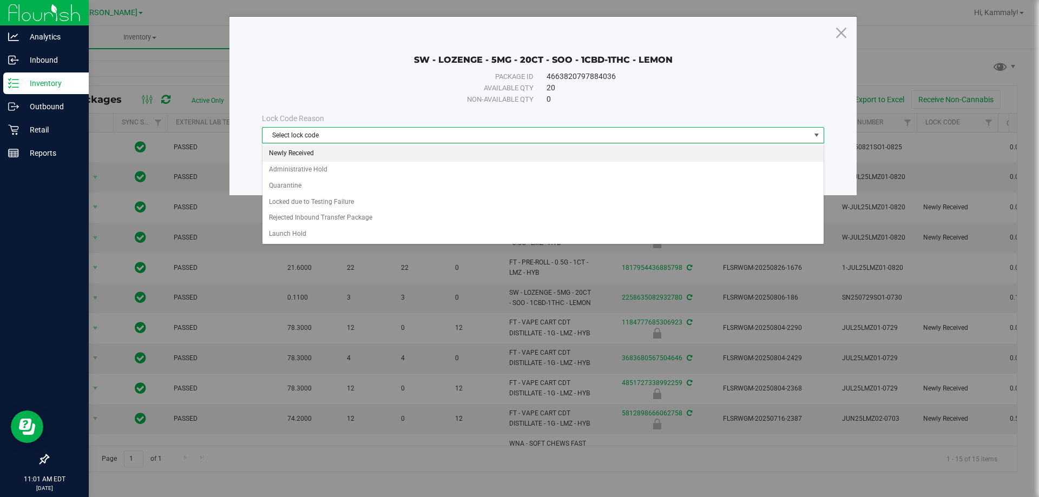
click at [387, 150] on li "Newly Received" at bounding box center [542, 154] width 561 height 16
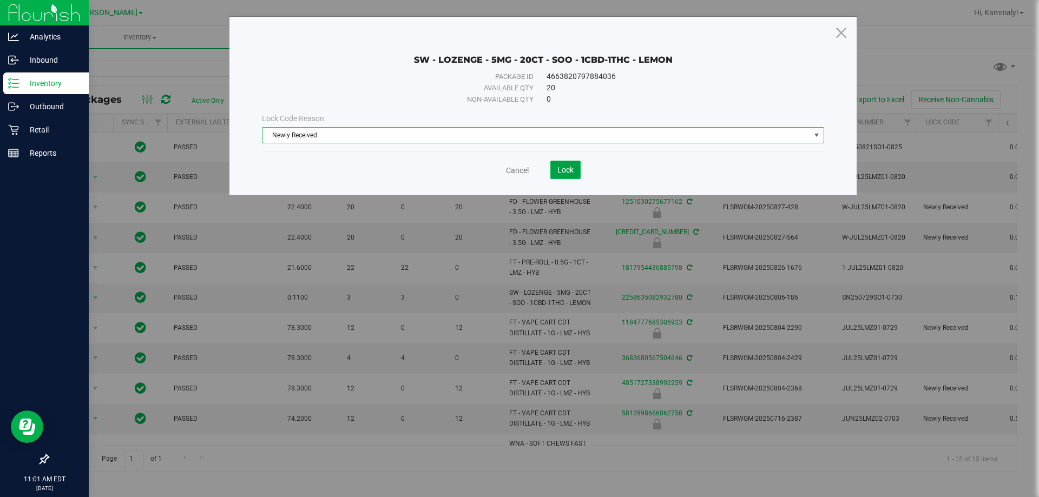
click at [568, 178] on button "Lock" at bounding box center [565, 170] width 30 height 18
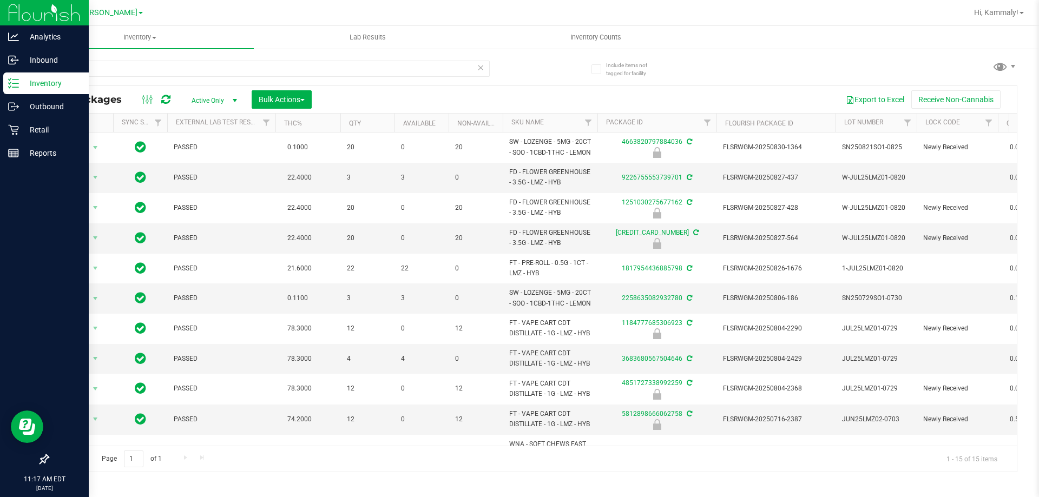
click at [225, 95] on span "Active Only" at bounding box center [212, 100] width 60 height 15
click at [280, 100] on span "Bulk Actions" at bounding box center [282, 99] width 46 height 9
click at [298, 208] on div "Lock/Unlock packages" at bounding box center [302, 204] width 89 height 17
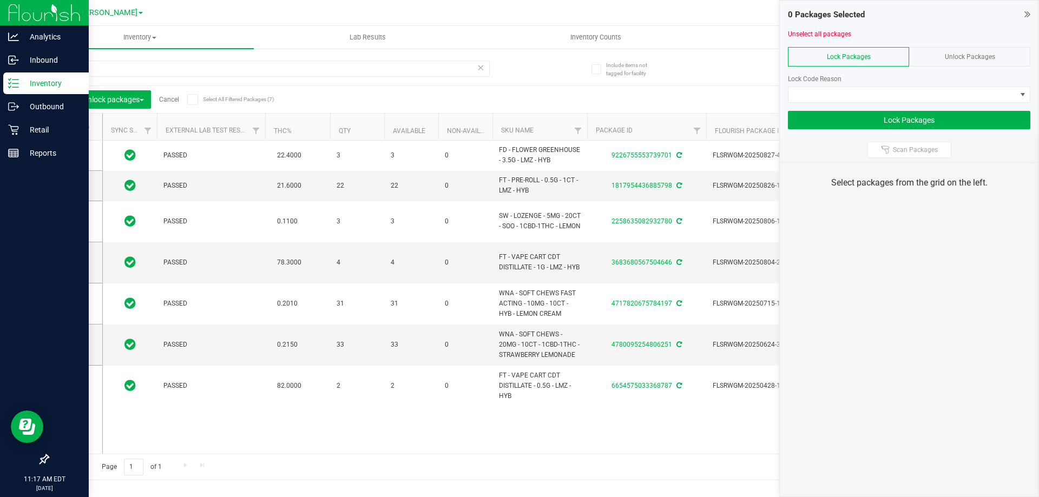
click at [978, 63] on div "Unlock Packages" at bounding box center [969, 56] width 121 height 19
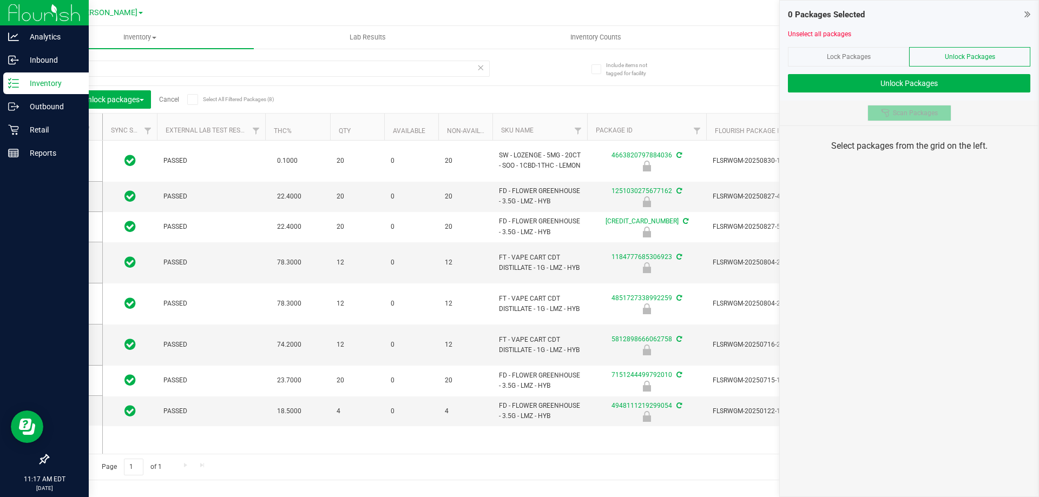
click at [925, 118] on button "Scan Packages" at bounding box center [909, 113] width 84 height 16
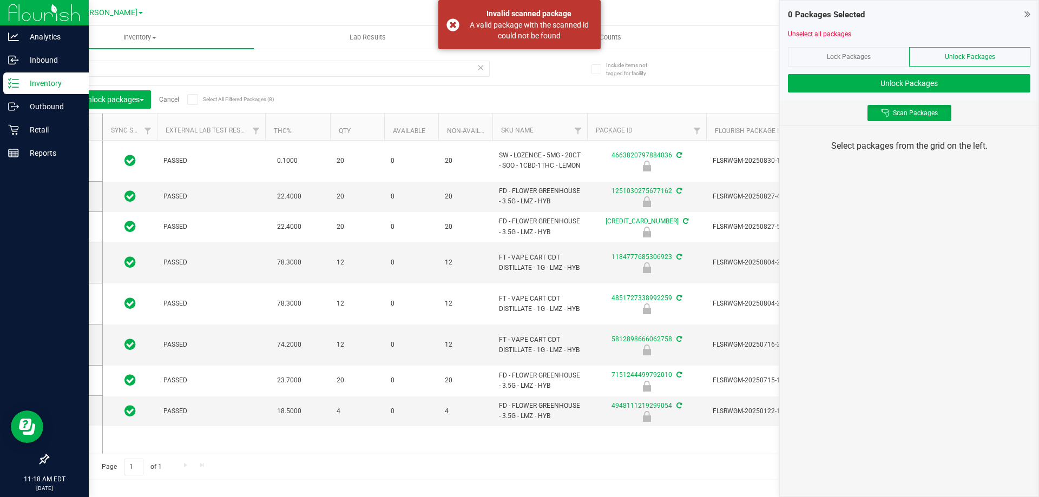
click at [483, 68] on icon at bounding box center [481, 67] width 8 height 13
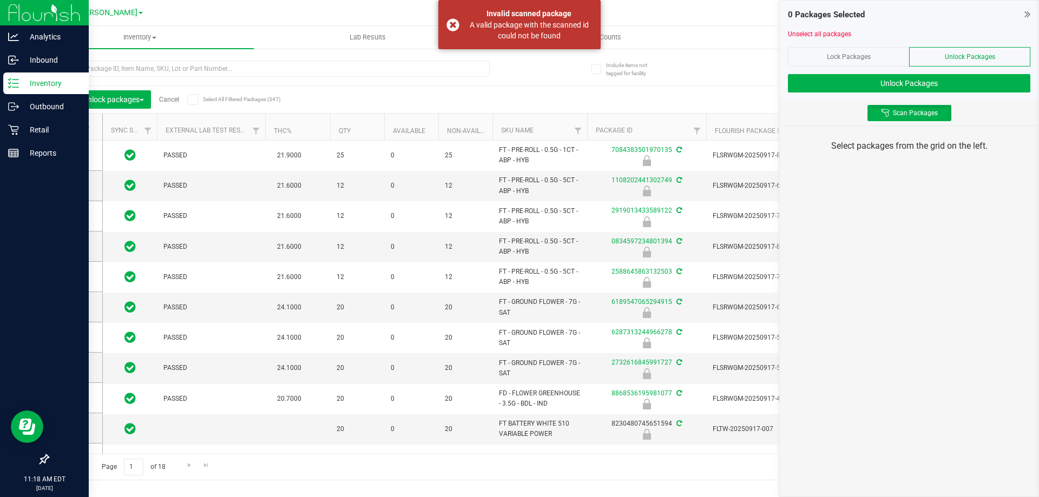
click at [538, 77] on div "Lock/Unlock packages Cancel Select All Filtered Packages (347) Add to manufactu…" at bounding box center [533, 265] width 970 height 430
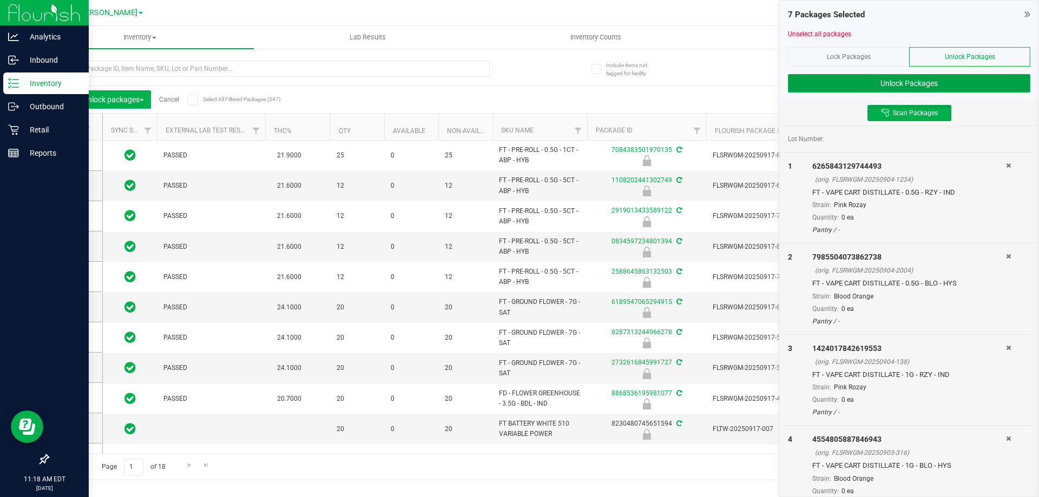
click at [968, 77] on button "Unlock Packages" at bounding box center [909, 83] width 242 height 18
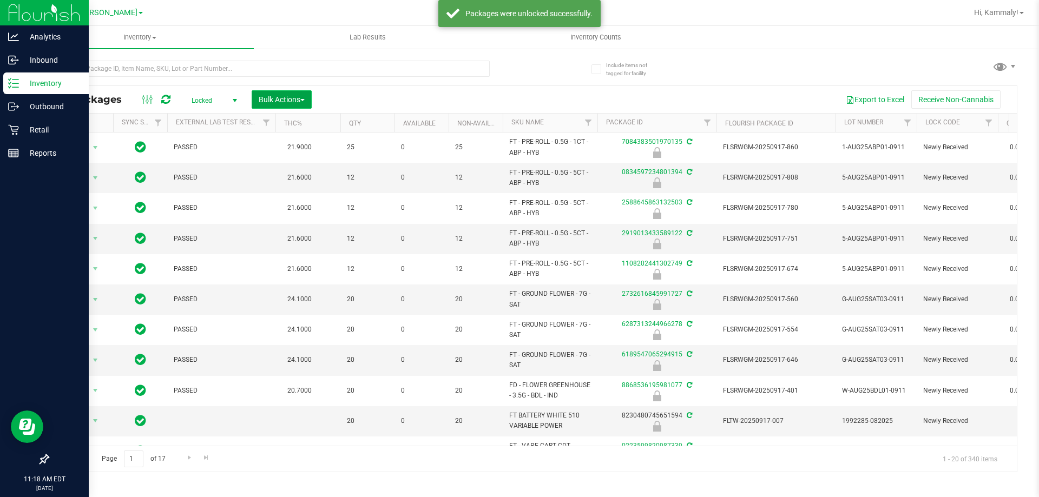
click at [296, 100] on span "Bulk Actions" at bounding box center [282, 99] width 46 height 9
click at [316, 200] on span "Lock/Unlock packages" at bounding box center [295, 203] width 74 height 9
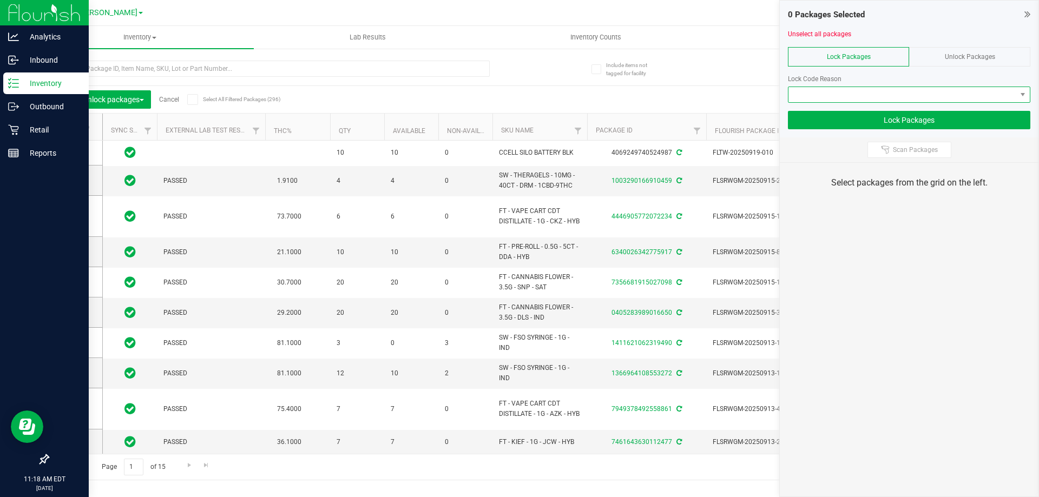
click at [893, 101] on span at bounding box center [902, 94] width 228 height 15
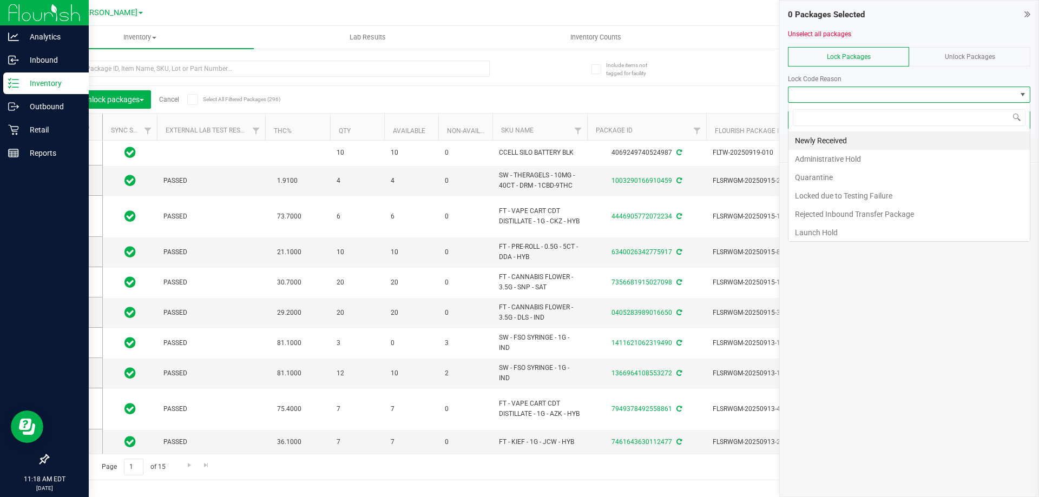
scroll to position [16, 242]
click at [850, 233] on li "Launch Hold" at bounding box center [908, 232] width 241 height 18
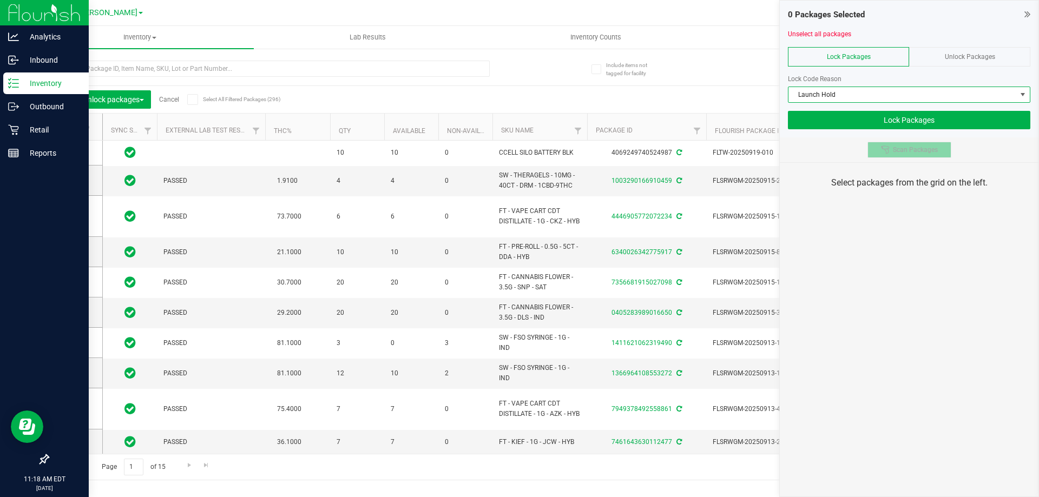
click at [914, 150] on span "Scan Packages" at bounding box center [915, 150] width 45 height 9
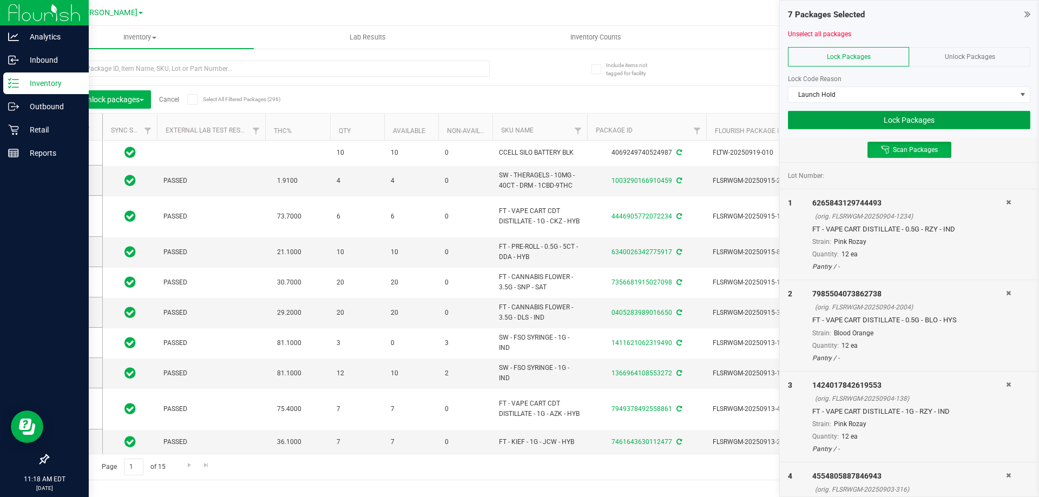
click at [972, 114] on button "Lock Packages" at bounding box center [909, 120] width 242 height 18
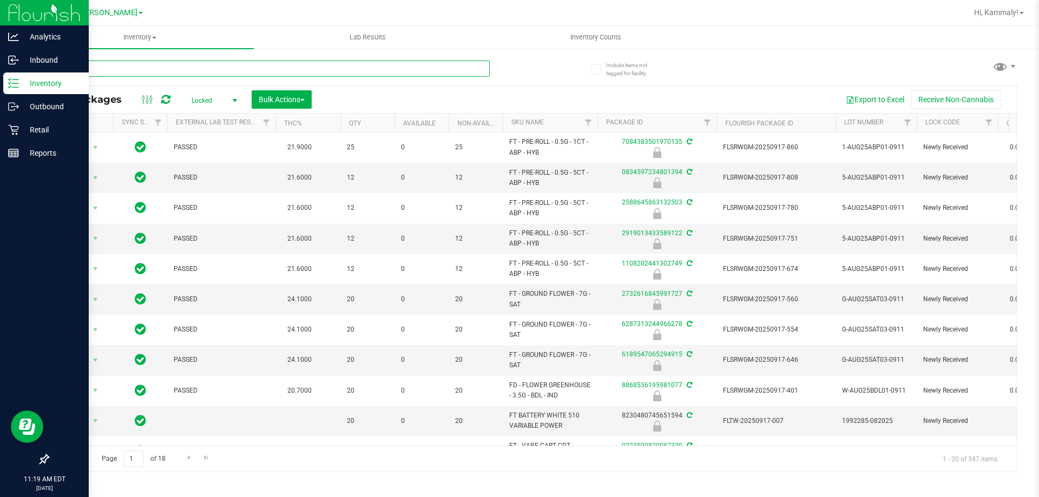
click at [425, 68] on input "text" at bounding box center [269, 69] width 442 height 16
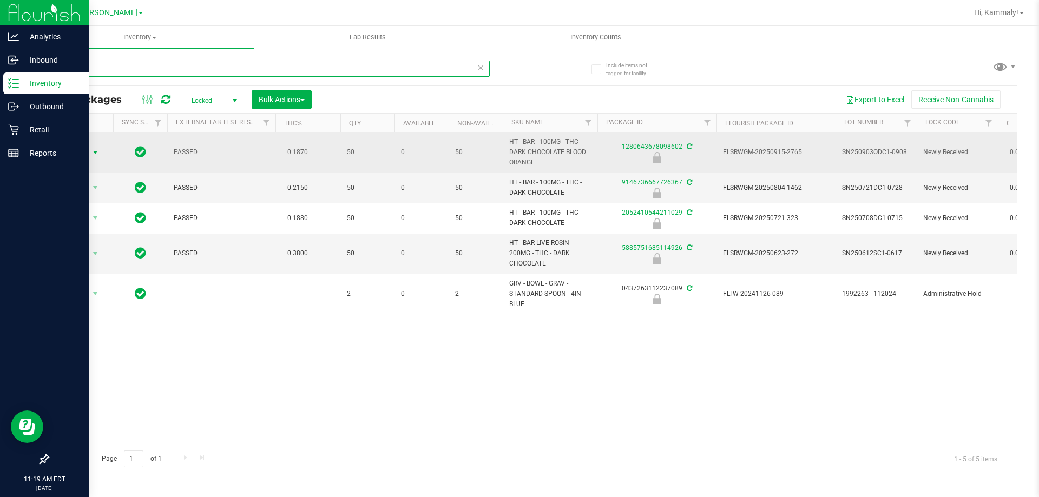
type input "DAR"
click at [94, 152] on span "select" at bounding box center [95, 152] width 9 height 9
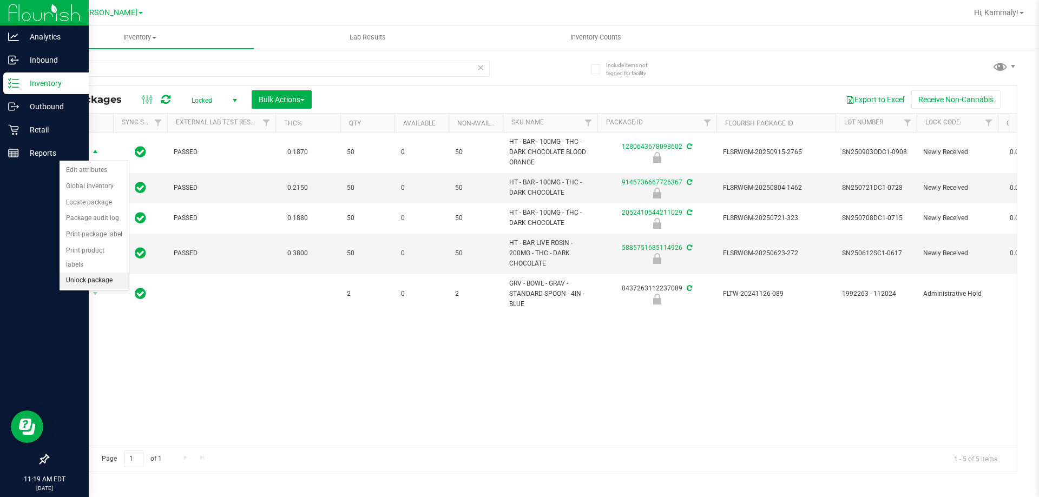
click at [103, 273] on li "Unlock package" at bounding box center [94, 281] width 69 height 16
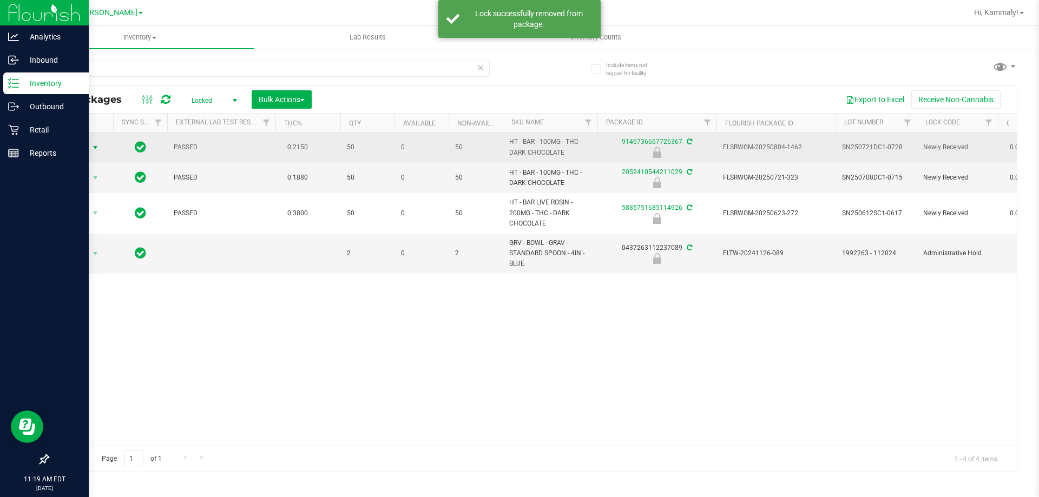
click at [94, 149] on span "select" at bounding box center [95, 147] width 9 height 9
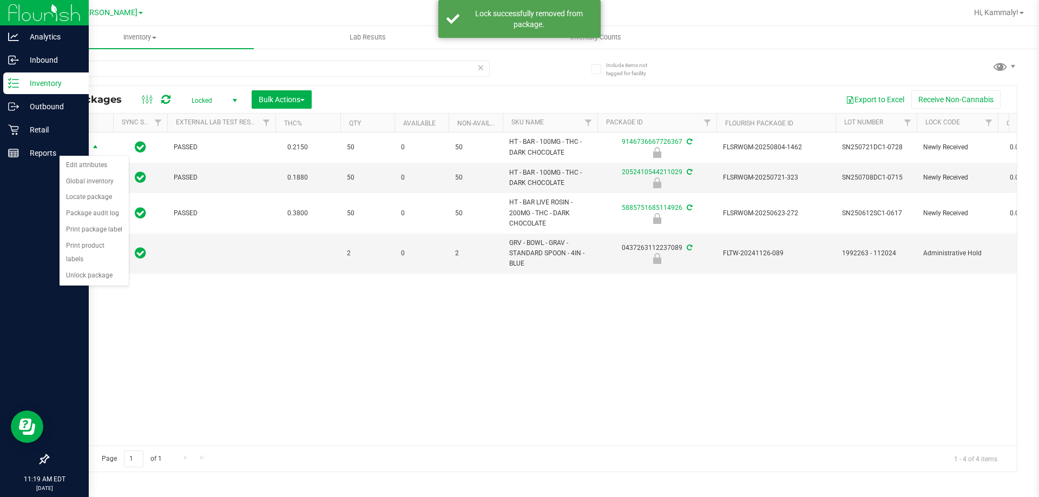
click at [142, 367] on div "Action Action Edit attributes Global inventory Locate package Package audit log…" at bounding box center [532, 289] width 969 height 313
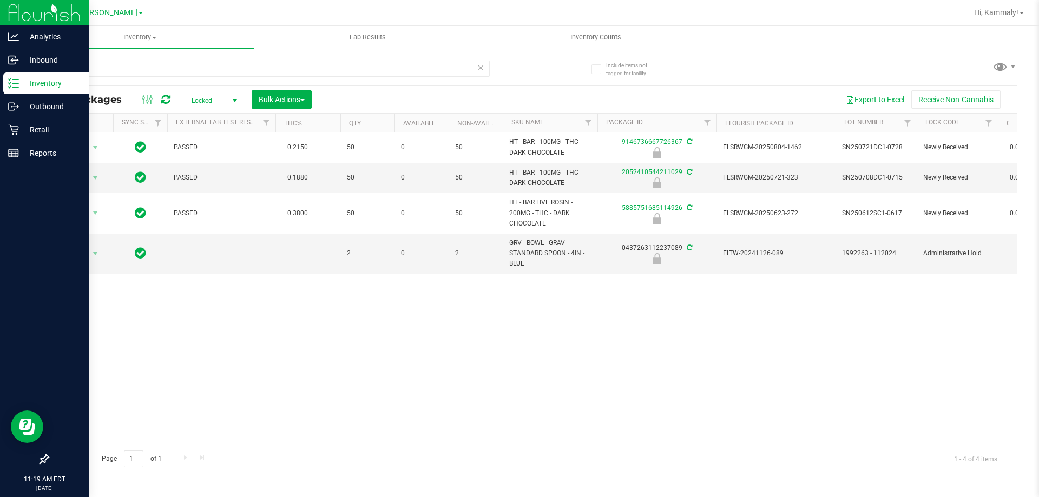
click at [231, 101] on span "select" at bounding box center [235, 100] width 9 height 9
click at [228, 115] on li "Active Only" at bounding box center [211, 118] width 58 height 16
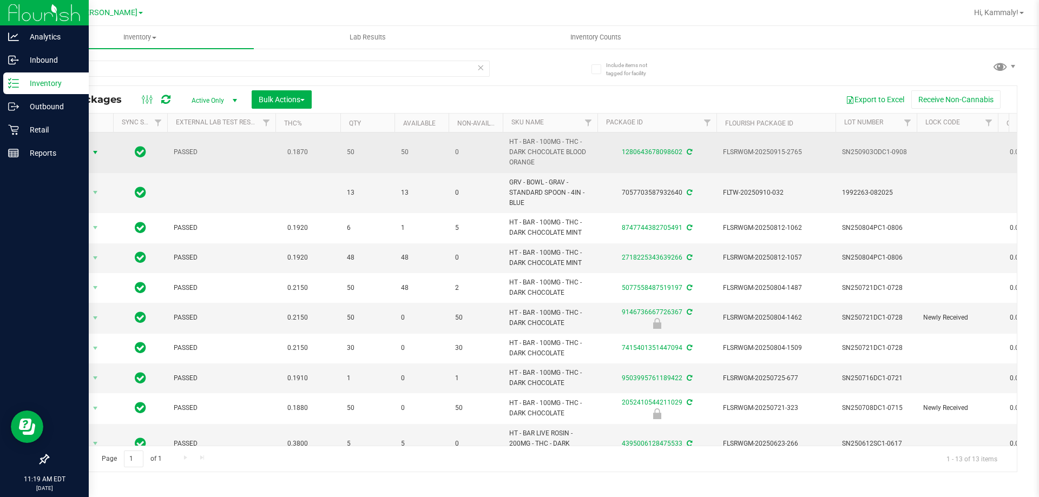
click at [91, 154] on span "select" at bounding box center [95, 152] width 9 height 9
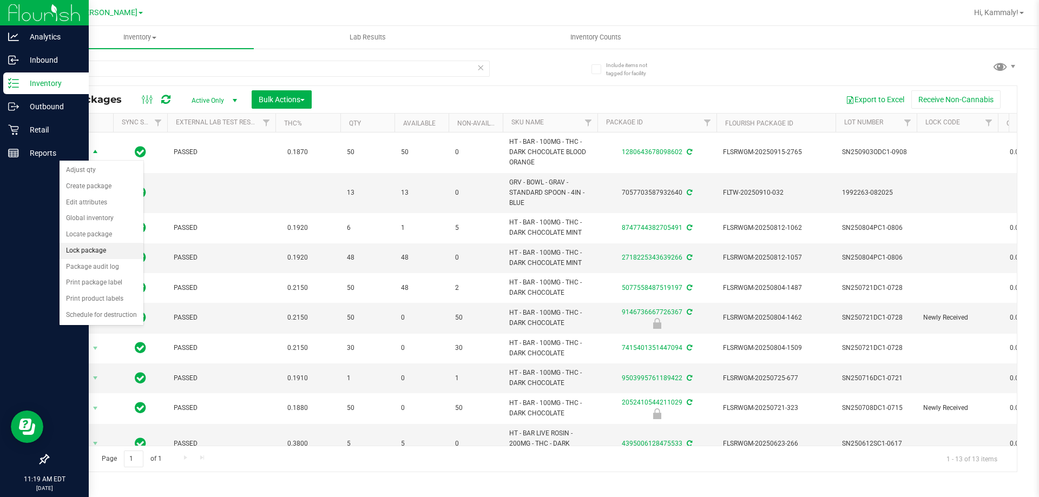
click at [120, 247] on li "Lock package" at bounding box center [102, 251] width 84 height 16
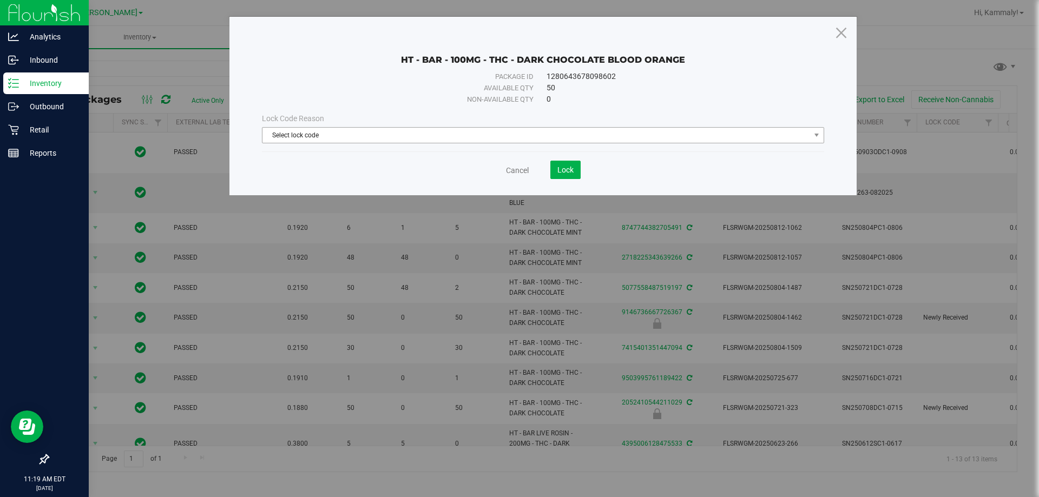
click at [455, 131] on span "Select lock code" at bounding box center [536, 135] width 548 height 15
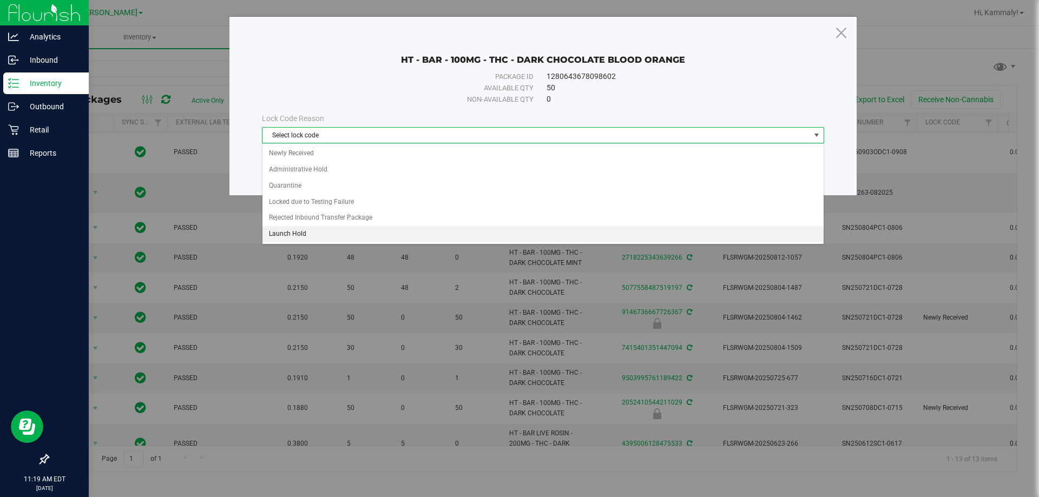
click at [332, 229] on li "Launch Hold" at bounding box center [542, 234] width 561 height 16
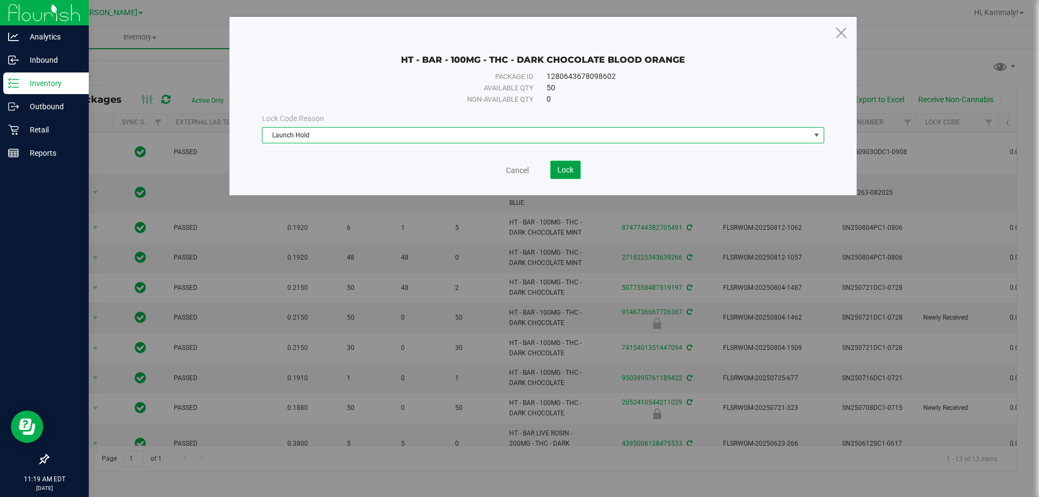
click at [558, 176] on button "Lock" at bounding box center [565, 170] width 30 height 18
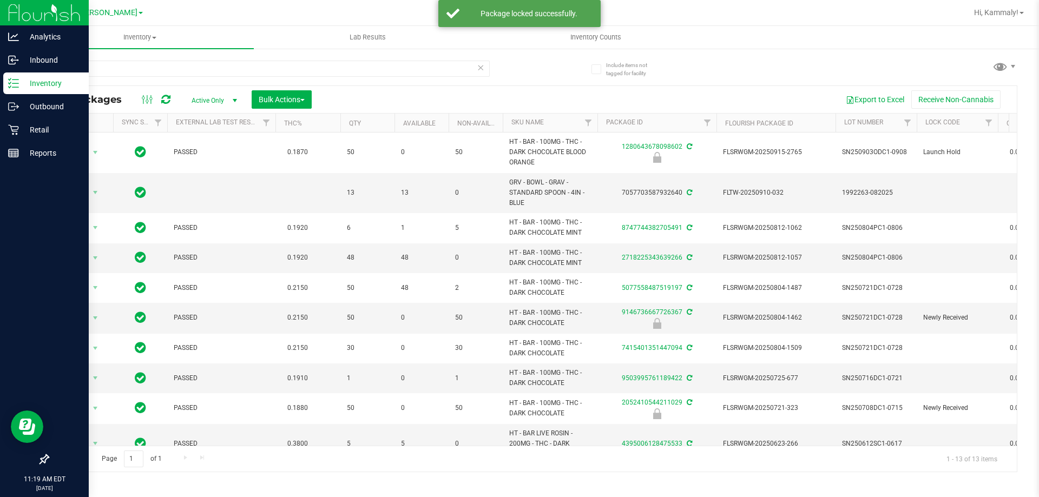
click at [575, 155] on span "HT - BAR - 100MG - THC - DARK CHOCOLATE BLOOD ORANGE" at bounding box center [550, 152] width 82 height 31
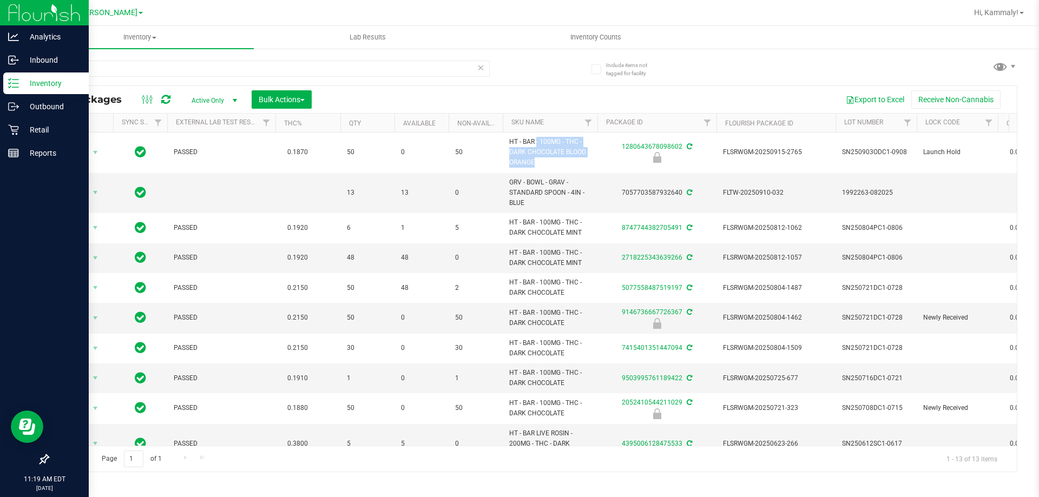
click at [575, 155] on span "HT - BAR - 100MG - THC - DARK CHOCOLATE BLOOD ORANGE" at bounding box center [550, 152] width 82 height 31
copy tr "HT - BAR - 100MG - THC - DARK CHOCOLATE BLOOD ORANGE"
click at [216, 65] on input "DAR" at bounding box center [269, 69] width 442 height 16
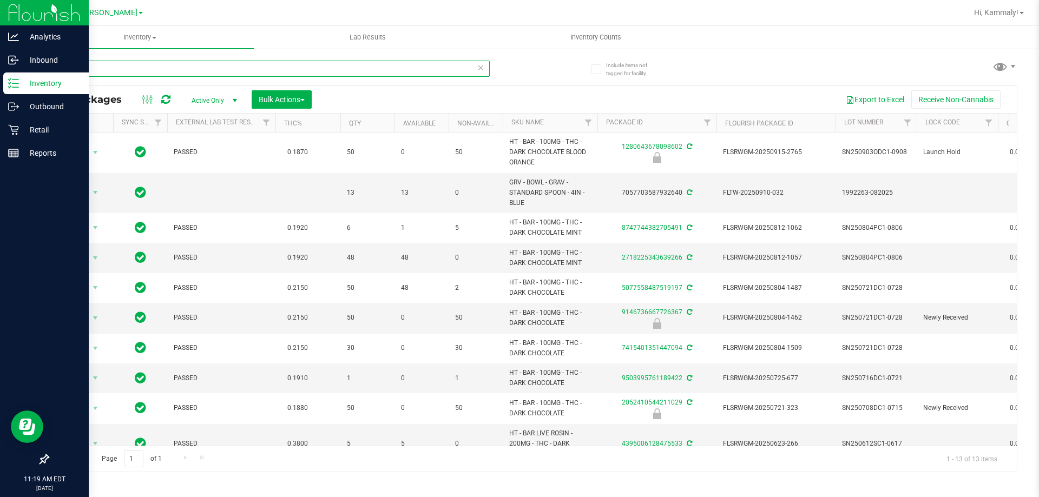
paste input "HT - BAR - 100MG - THC - DARK CHOCOLATE BLOOD ORANGE"
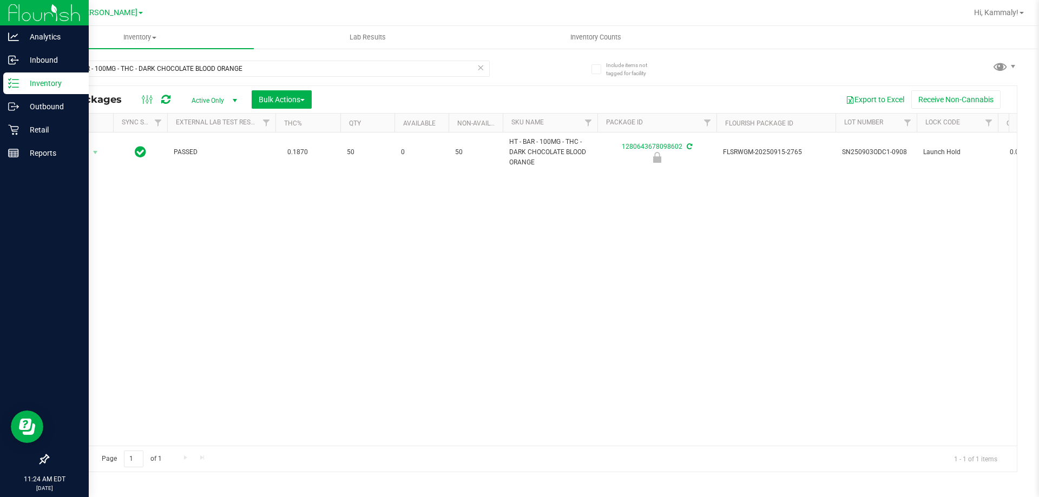
click at [282, 57] on div "HT - BAR - 100MG - THC - DARK CHOCOLATE BLOOD ORANGE" at bounding box center [290, 68] width 485 height 35
click at [284, 62] on input "HT - BAR - 100MG - THC - DARK CHOCOLATE BLOOD ORANGE" at bounding box center [269, 69] width 442 height 16
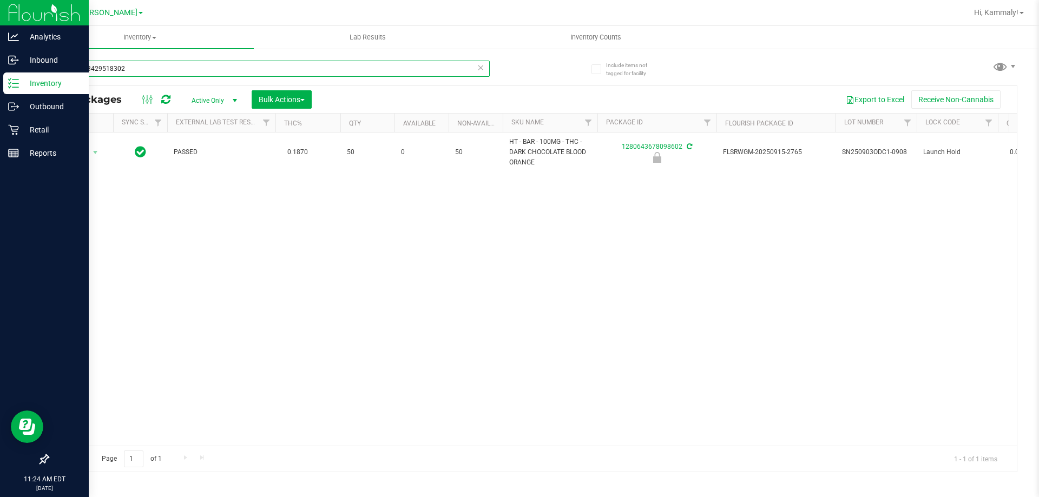
type input "8949143429518302"
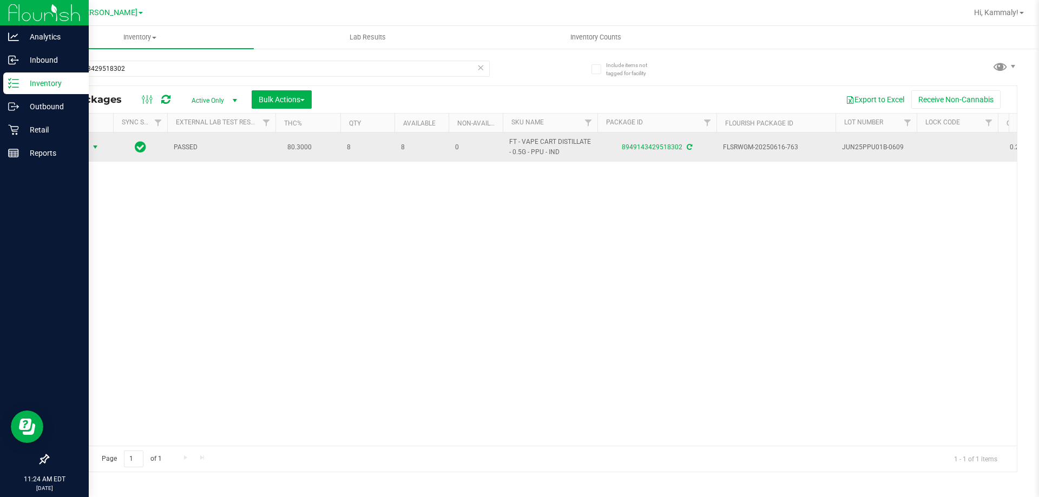
click at [91, 147] on span "select" at bounding box center [95, 147] width 9 height 9
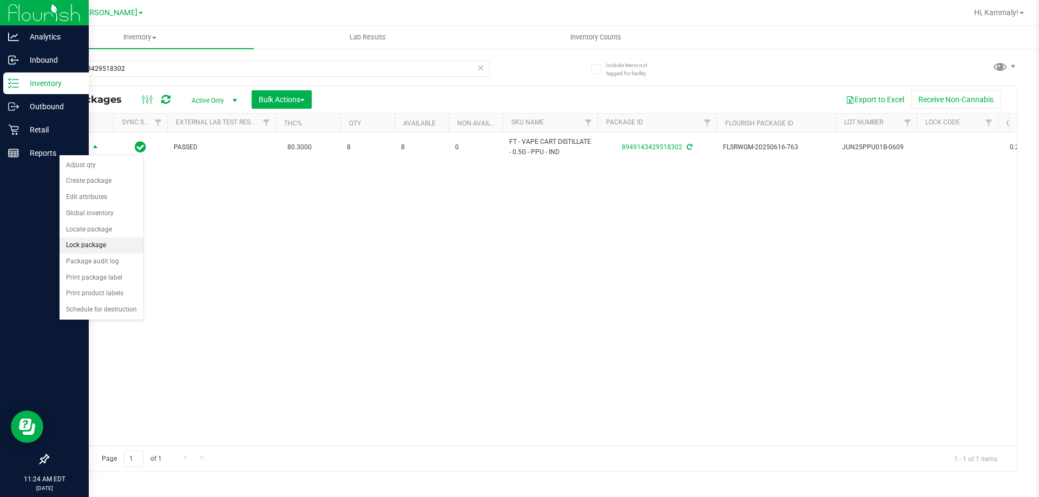
click at [113, 244] on li "Lock package" at bounding box center [102, 246] width 84 height 16
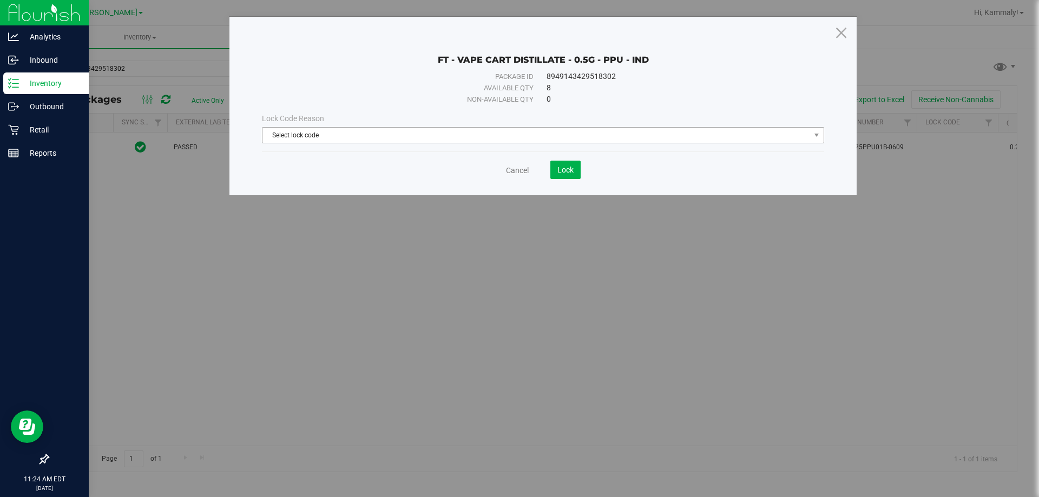
click at [453, 135] on span "Select lock code" at bounding box center [536, 135] width 548 height 15
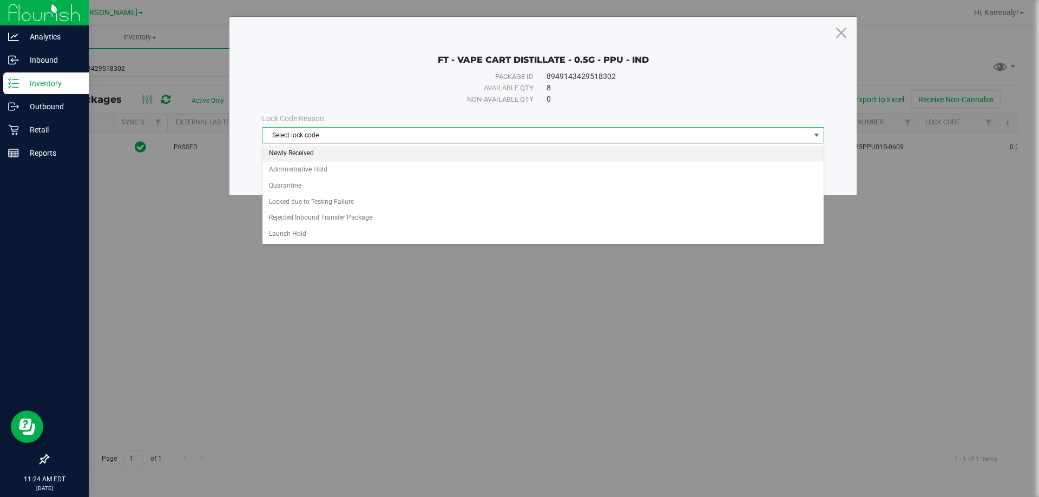
click at [385, 152] on li "Newly Received" at bounding box center [542, 154] width 561 height 16
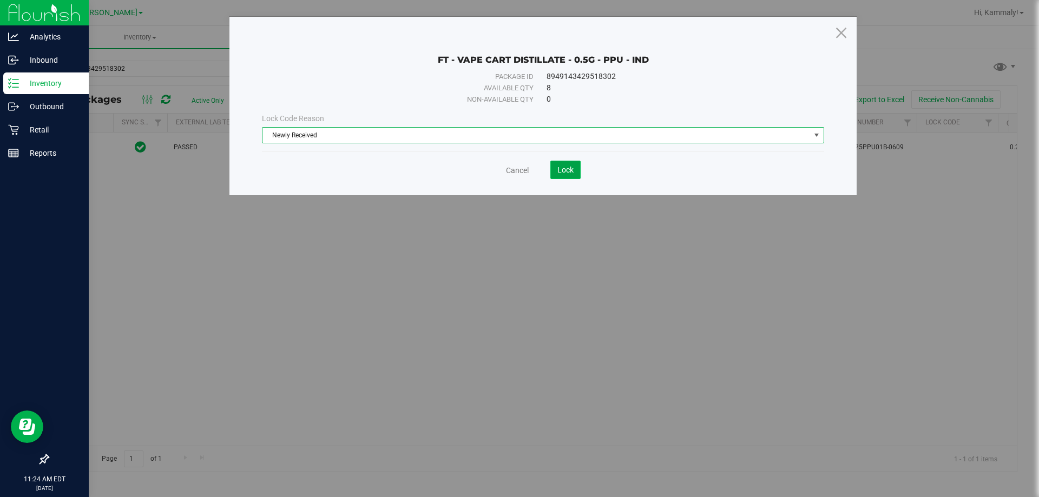
click at [569, 169] on span "Lock" at bounding box center [565, 170] width 16 height 9
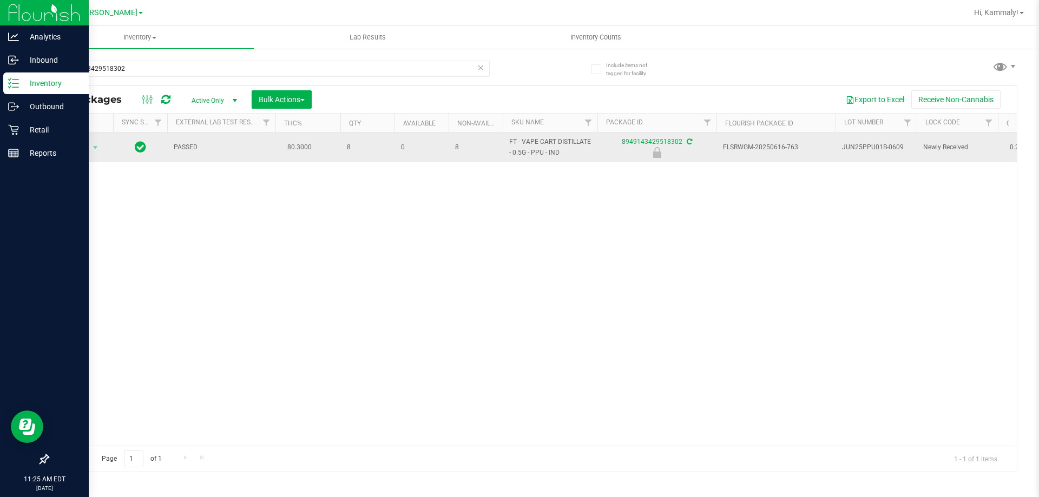
click at [550, 153] on span "FT - VAPE CART DISTILLATE - 0.5G - PPU - IND" at bounding box center [550, 147] width 82 height 21
click at [556, 157] on span "FT - VAPE CART DISTILLATE - 0.5G - PPU - IND" at bounding box center [550, 147] width 82 height 21
click at [560, 154] on span "FT - VAPE CART DISTILLATE - 0.5G - PPU - IND" at bounding box center [550, 147] width 82 height 21
click at [550, 144] on span "FT - VAPE CART DISTILLATE - 0.5G - PPU - IND" at bounding box center [550, 147] width 82 height 21
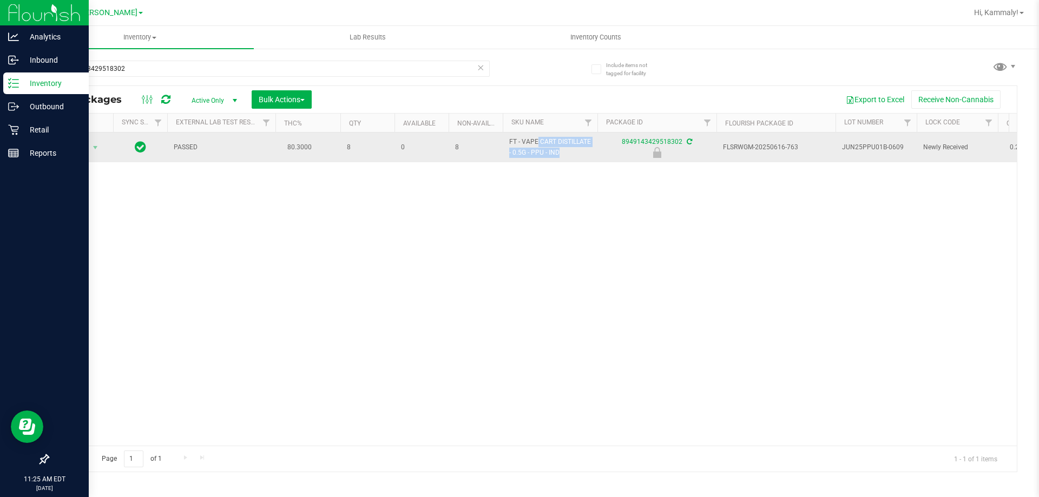
click at [550, 144] on span "FT - VAPE CART DISTILLATE - 0.5G - PPU - IND" at bounding box center [550, 147] width 82 height 21
copy tr "FT - VAPE CART DISTILLATE - 0.5G - PPU - IND"
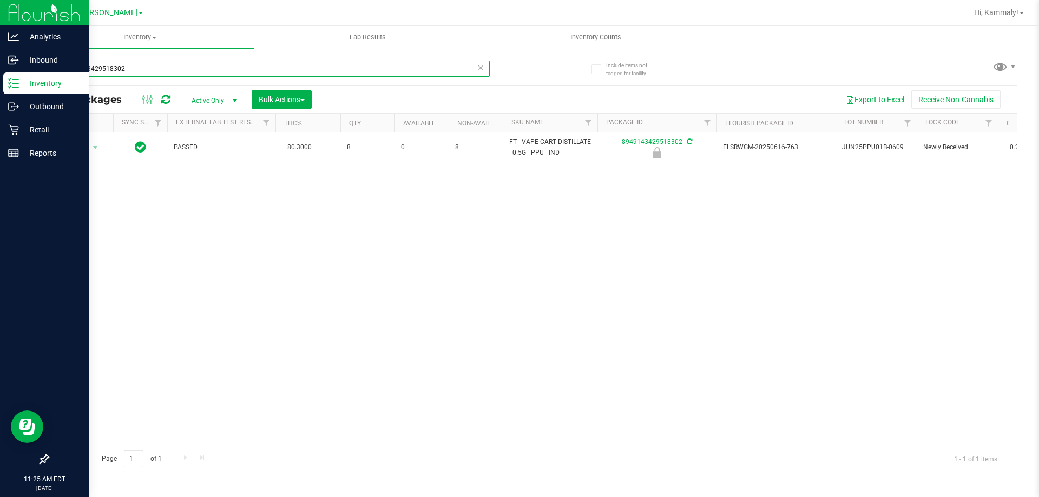
click at [312, 71] on input "8949143429518302" at bounding box center [269, 69] width 442 height 16
paste input "FT - VAPE CART DISTILLATE - 0.5G - PPU - IND"
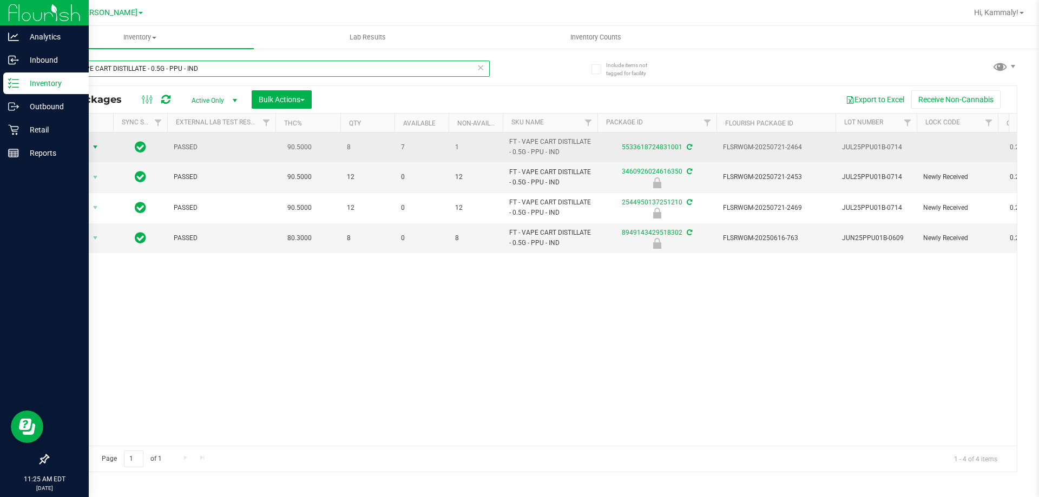
type input "FT - VAPE CART DISTILLATE - 0.5G - PPU - IND"
click at [93, 148] on span "select" at bounding box center [95, 147] width 9 height 9
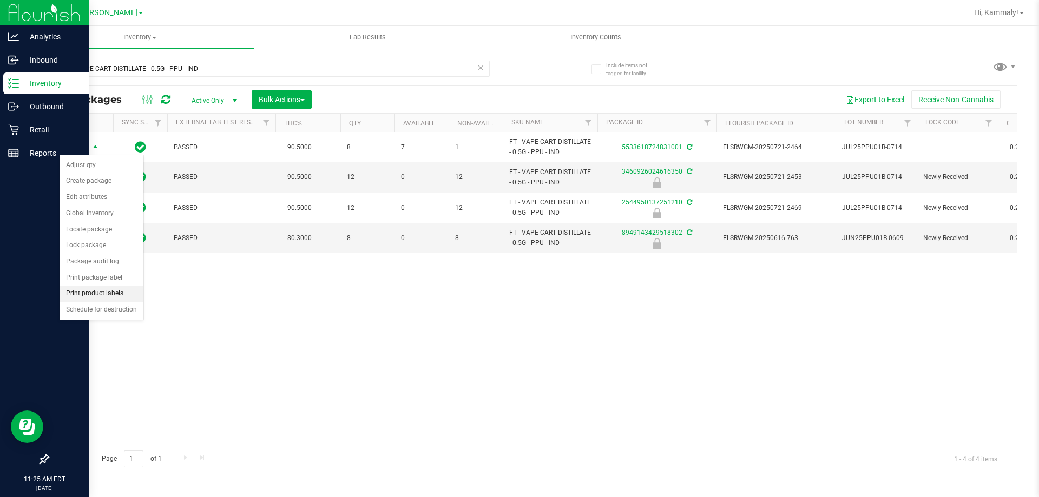
click at [124, 293] on li "Print product labels" at bounding box center [102, 294] width 84 height 16
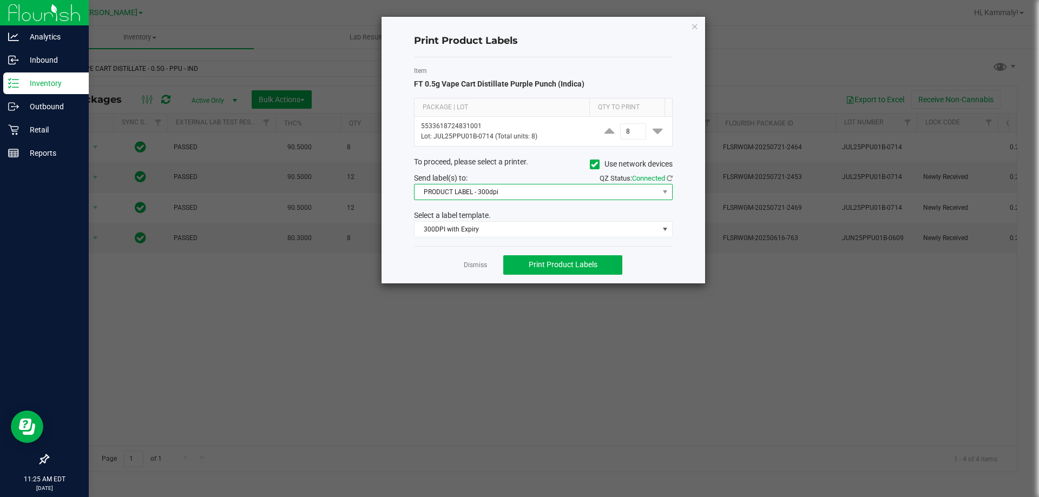
click at [552, 186] on span "PRODUCT LABEL - 300dpi" at bounding box center [537, 192] width 244 height 15
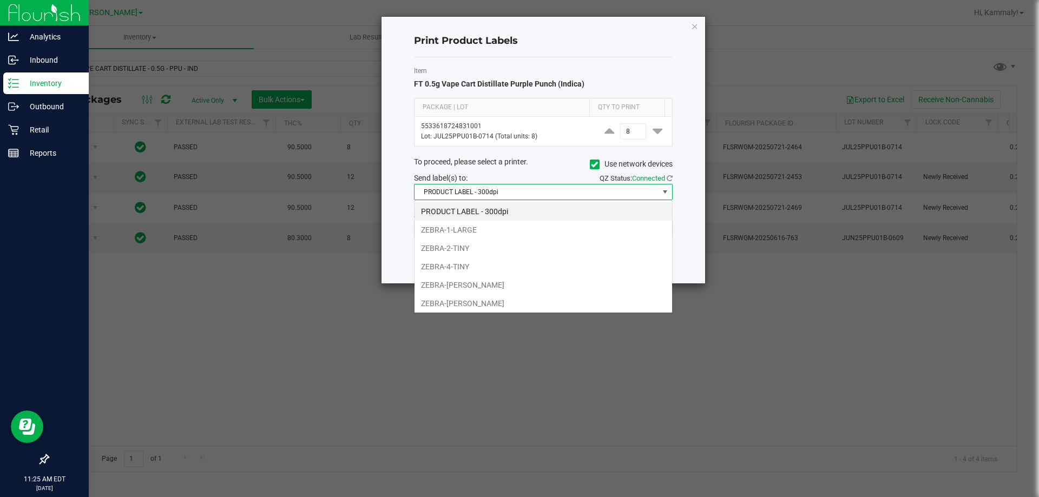
scroll to position [16, 259]
click at [457, 304] on li "ZEBRA-DWIGHT-YOAKAM" at bounding box center [544, 303] width 258 height 18
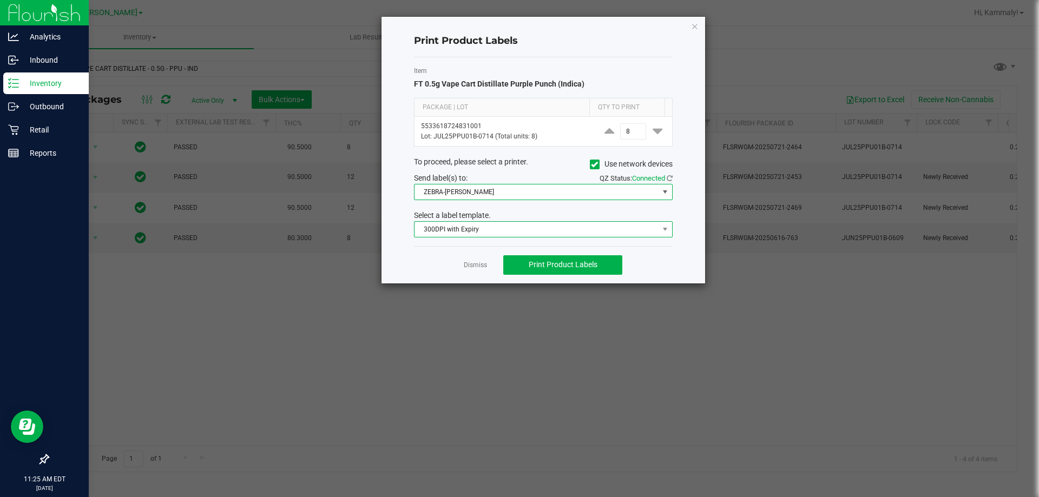
click at [543, 229] on span "300DPI with Expiry" at bounding box center [537, 229] width 244 height 15
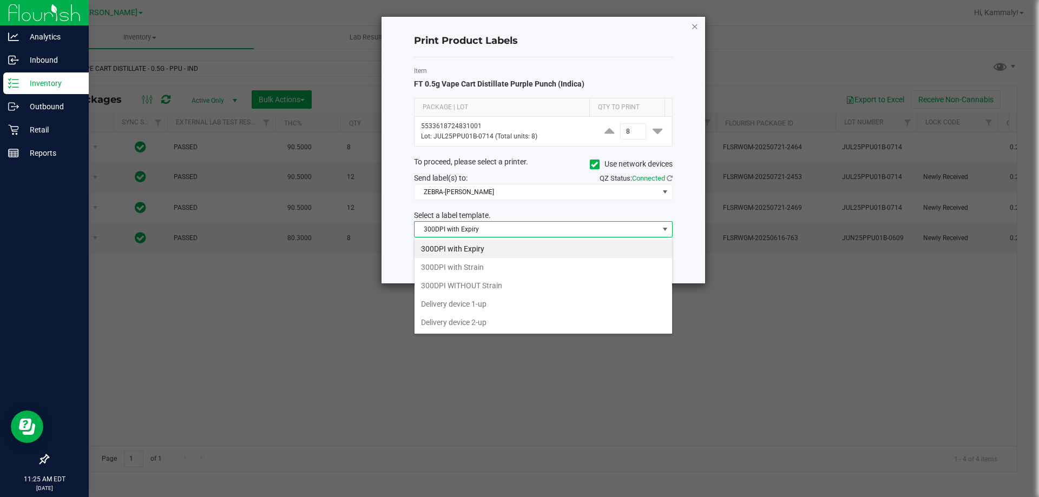
click at [693, 25] on icon "button" at bounding box center [695, 25] width 8 height 13
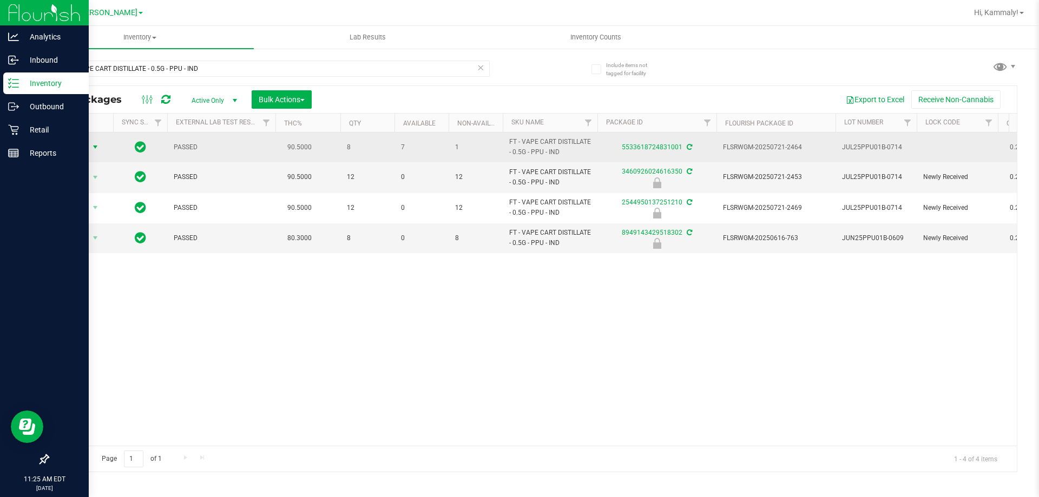
click at [93, 144] on span "select" at bounding box center [95, 147] width 9 height 9
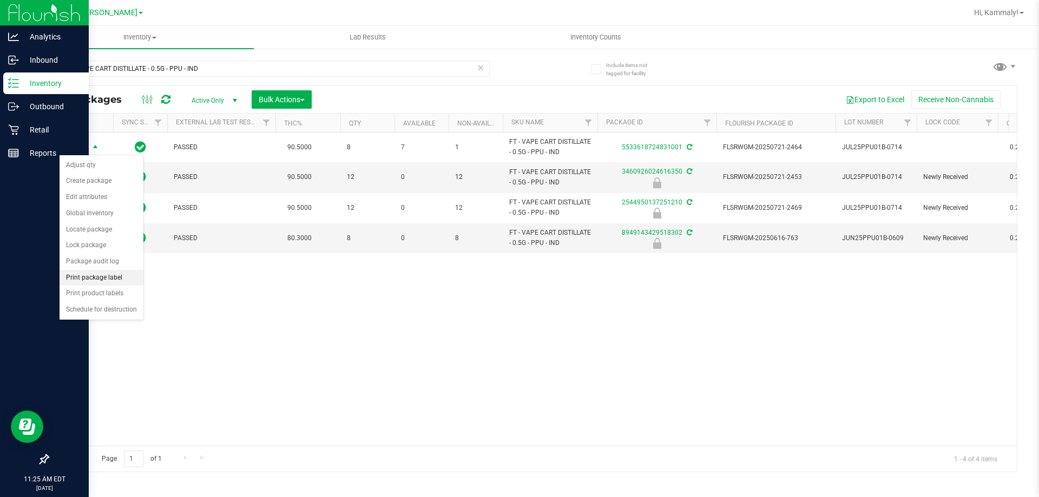
click at [132, 274] on li "Print package label" at bounding box center [102, 278] width 84 height 16
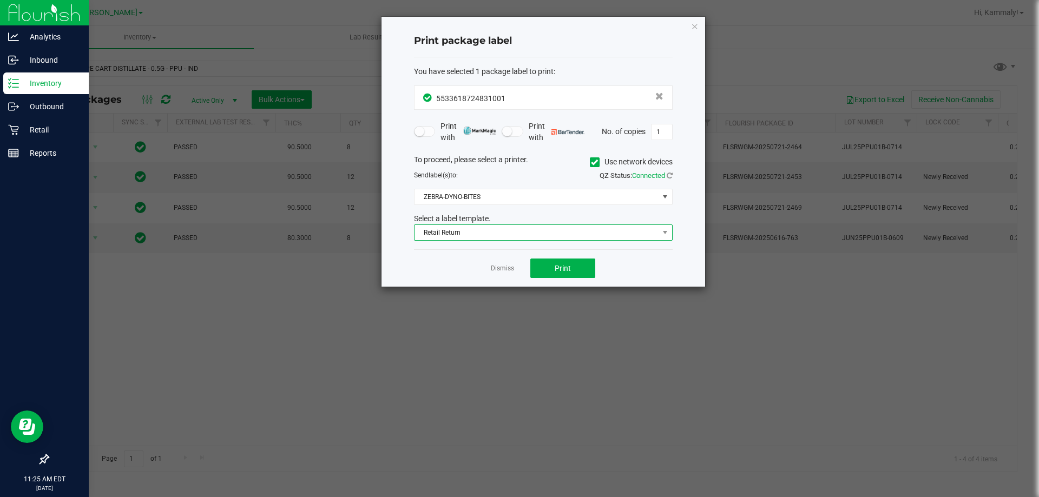
click at [508, 234] on span "Retail Return" at bounding box center [537, 232] width 244 height 15
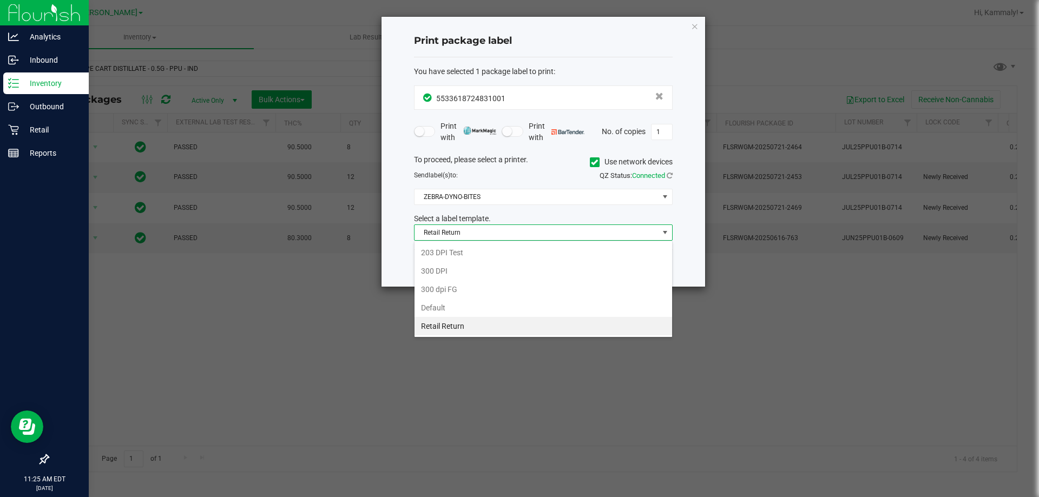
click at [527, 171] on div "Send label(s) to:" at bounding box center [474, 175] width 137 height 10
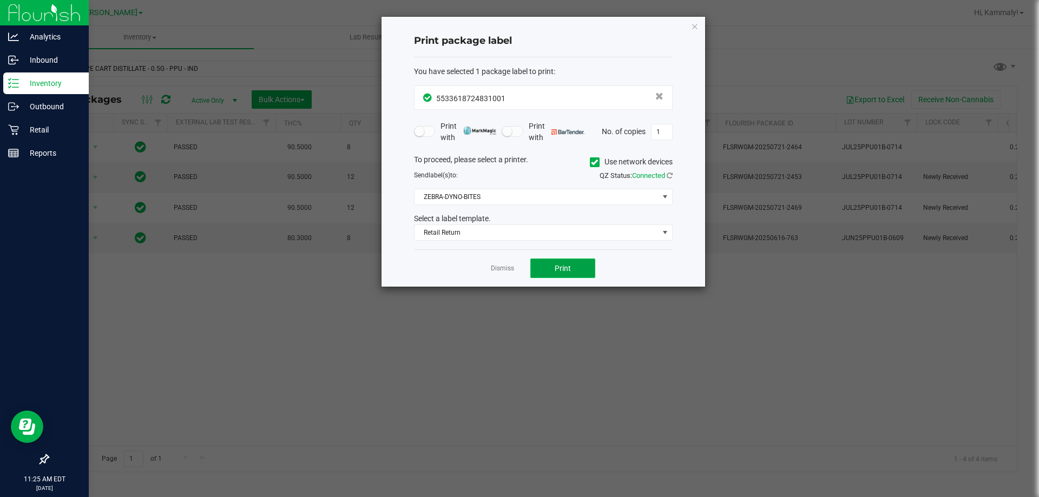
click at [573, 271] on button "Print" at bounding box center [562, 268] width 65 height 19
click at [492, 268] on link "Dismiss" at bounding box center [502, 268] width 23 height 9
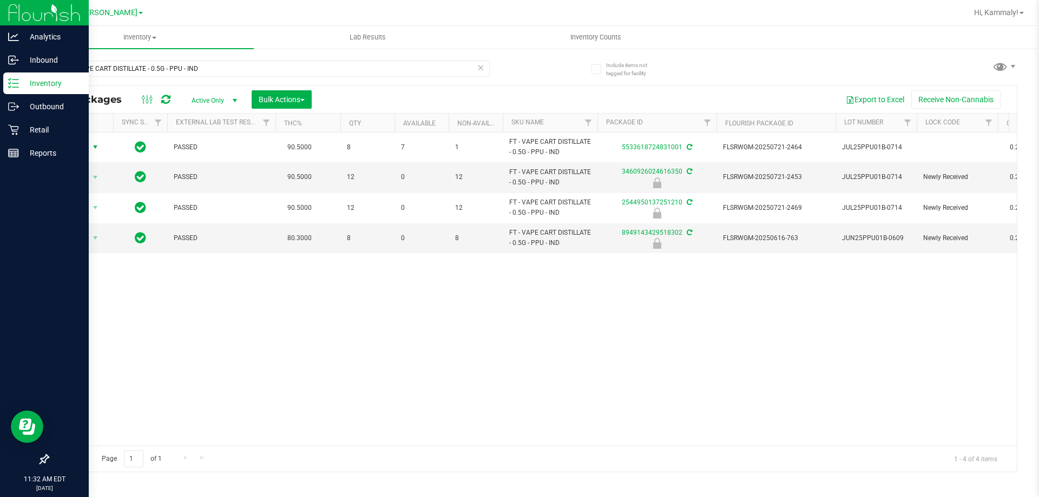
click at [479, 69] on icon at bounding box center [481, 67] width 8 height 13
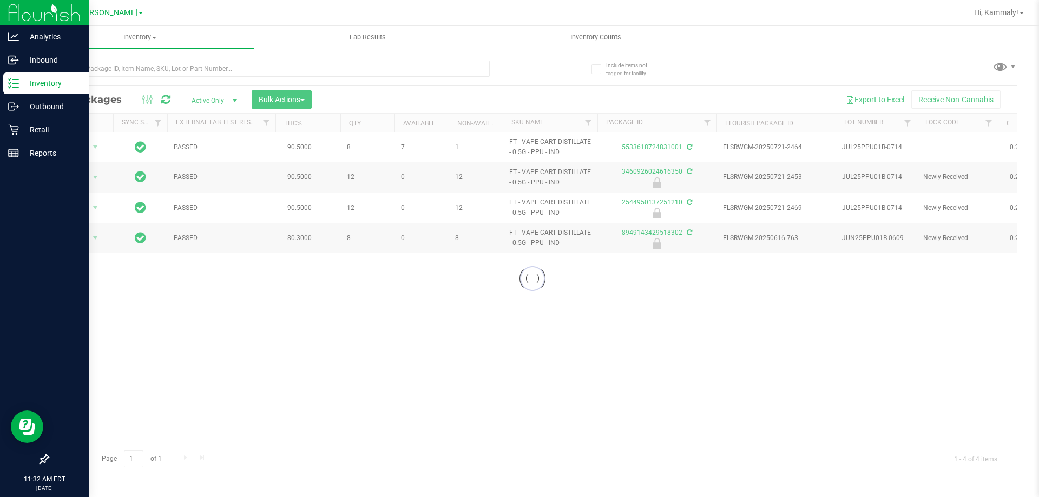
click at [301, 102] on div at bounding box center [532, 279] width 969 height 386
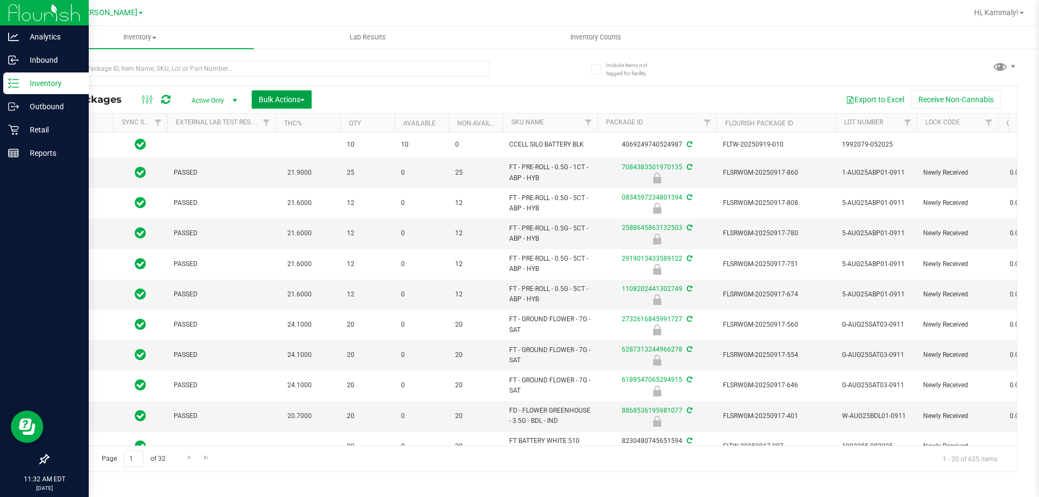
click at [298, 104] on button "Bulk Actions" at bounding box center [282, 99] width 60 height 18
click at [317, 199] on span "Lock/Unlock packages" at bounding box center [295, 203] width 74 height 9
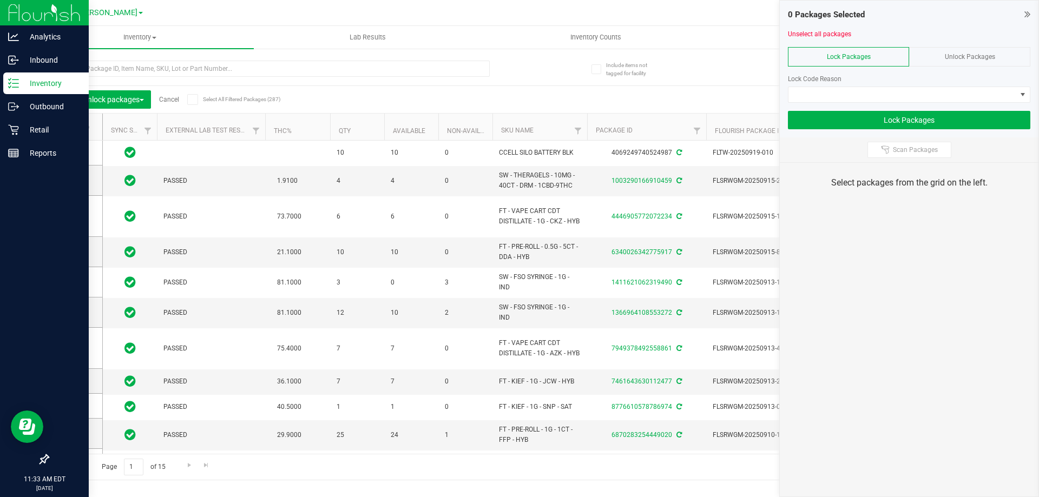
click at [965, 57] on span "Unlock Packages" at bounding box center [970, 57] width 50 height 8
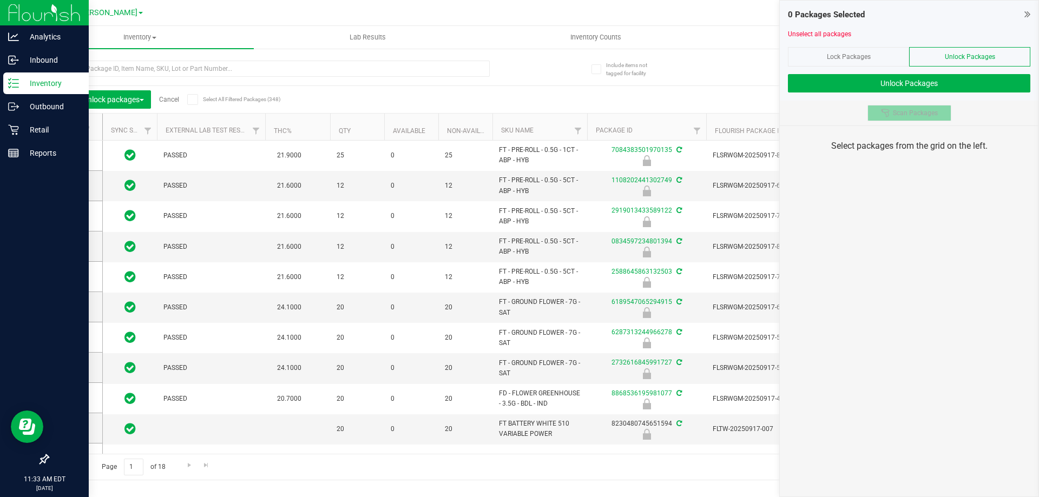
click at [913, 114] on span "Scan Packages" at bounding box center [915, 113] width 45 height 9
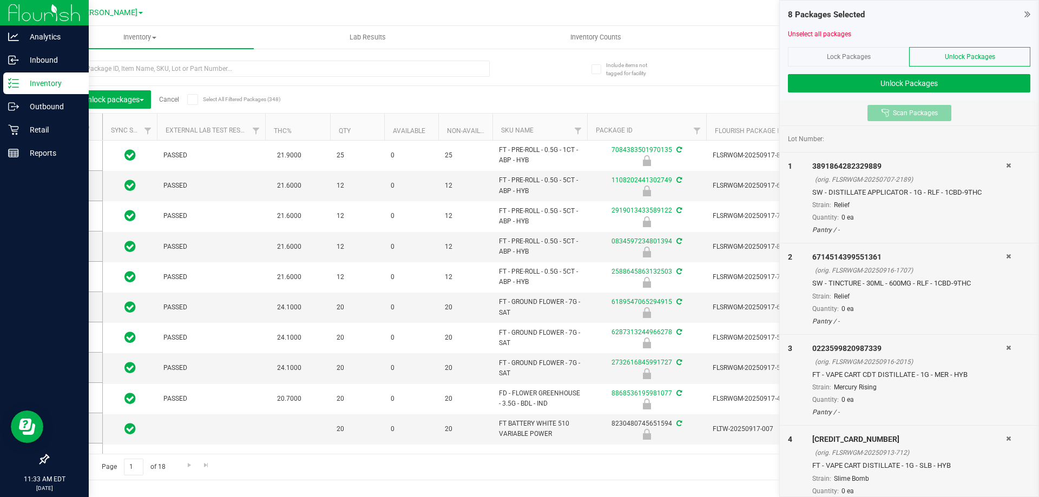
type input "[DATE]"
type input "2026-03-17"
click at [997, 83] on button "Unlock Packages" at bounding box center [909, 83] width 242 height 18
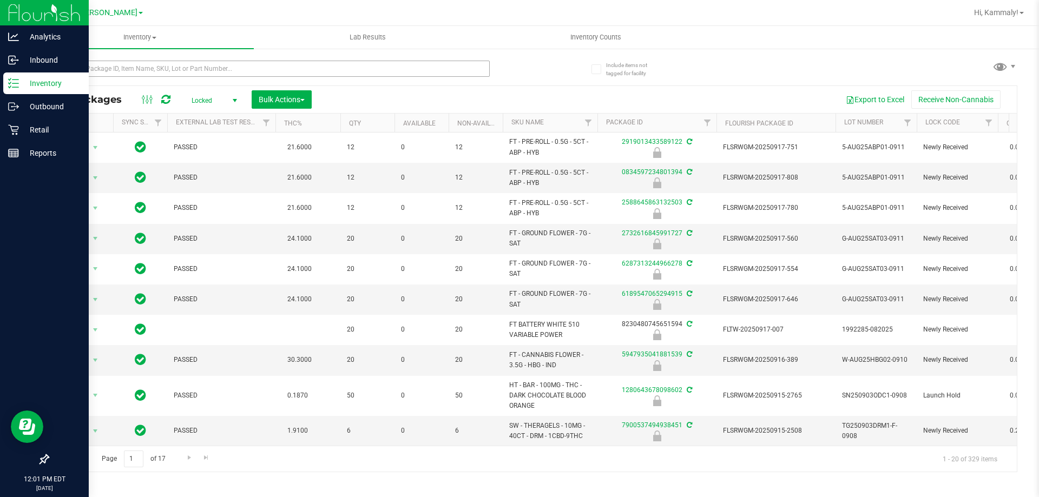
click at [317, 59] on div at bounding box center [290, 68] width 485 height 35
click at [314, 66] on input "text" at bounding box center [269, 69] width 442 height 16
type input "6317780408918194"
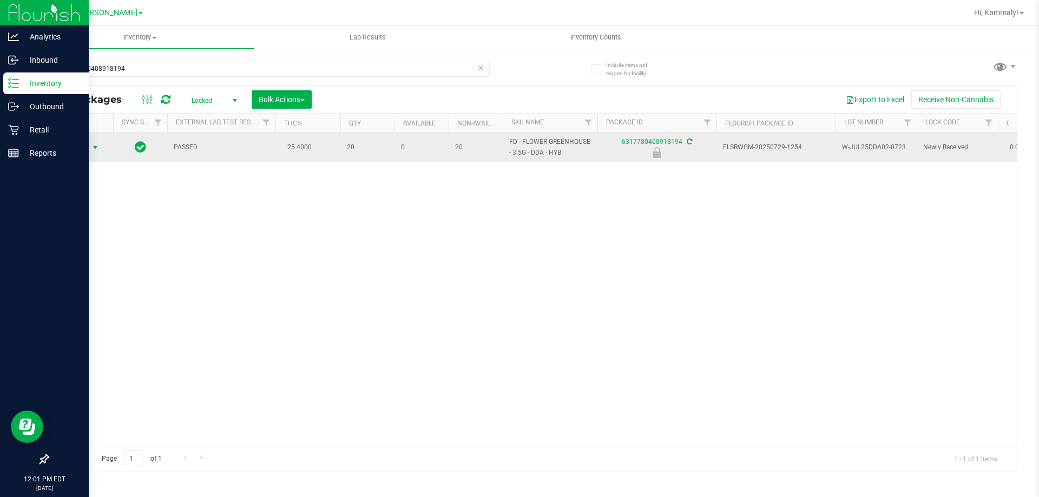
click at [91, 151] on span "select" at bounding box center [95, 147] width 9 height 9
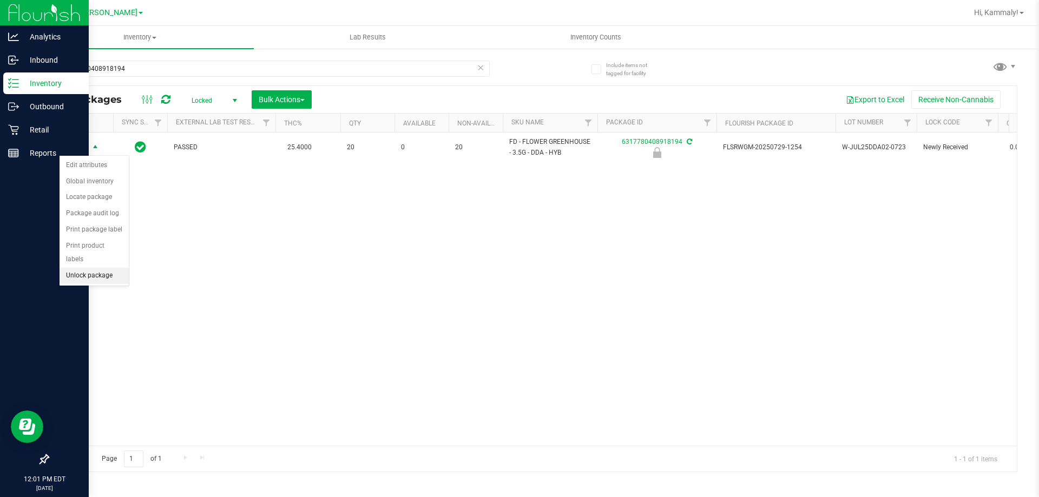
click at [103, 268] on li "Unlock package" at bounding box center [94, 276] width 69 height 16
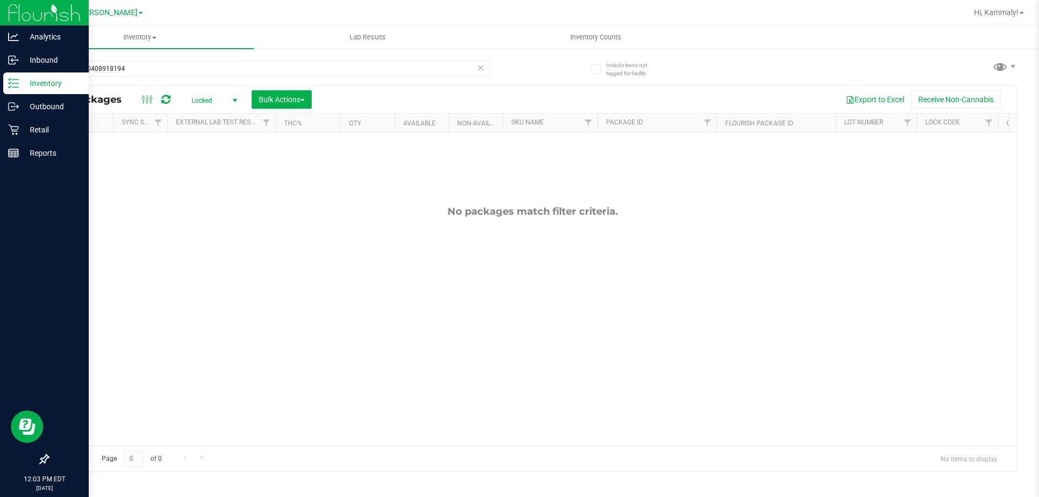
click at [228, 102] on span "select" at bounding box center [235, 100] width 14 height 15
click at [222, 114] on li "Active Only" at bounding box center [211, 118] width 58 height 16
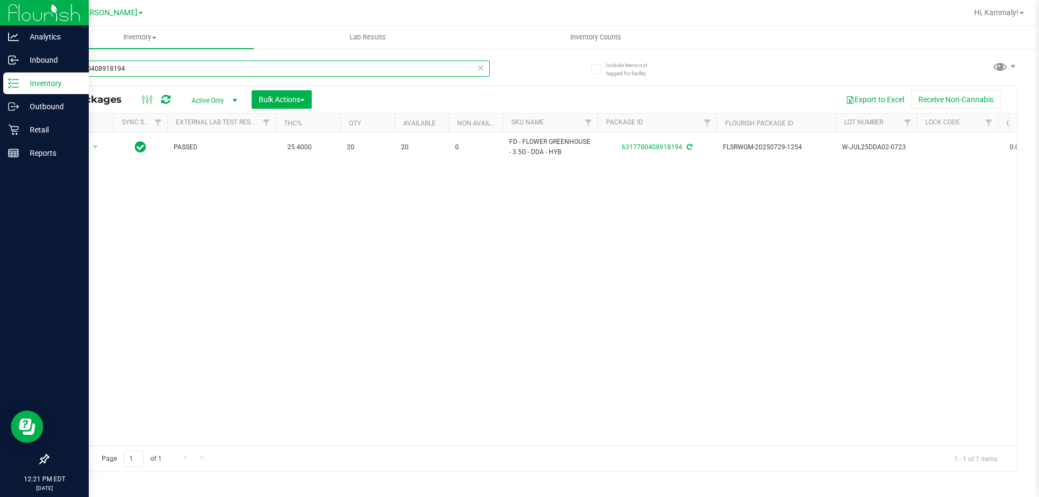
click at [134, 65] on input "6317780408918194" at bounding box center [269, 69] width 442 height 16
type input "w"
type input "a"
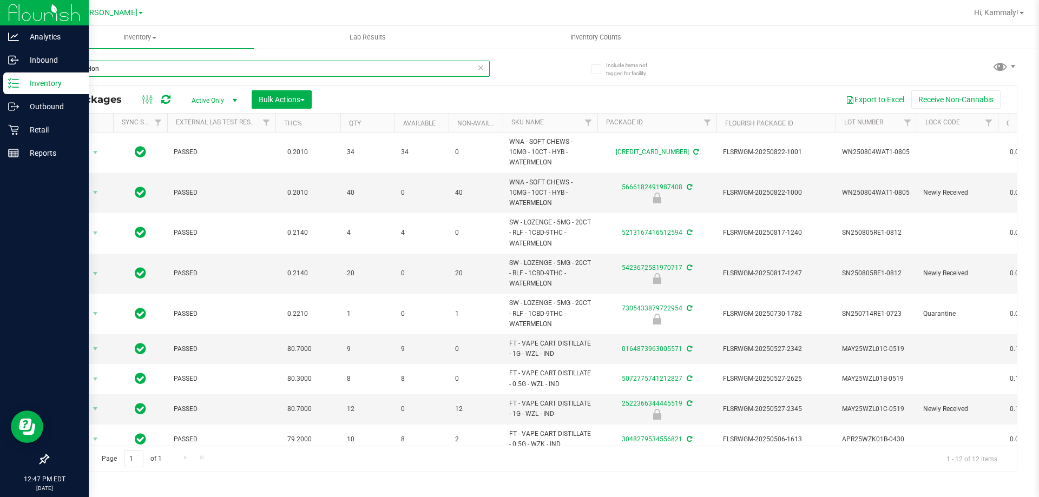
click at [117, 75] on input "watermelon" at bounding box center [269, 69] width 442 height 16
paste input "SN250728DC1-0804"
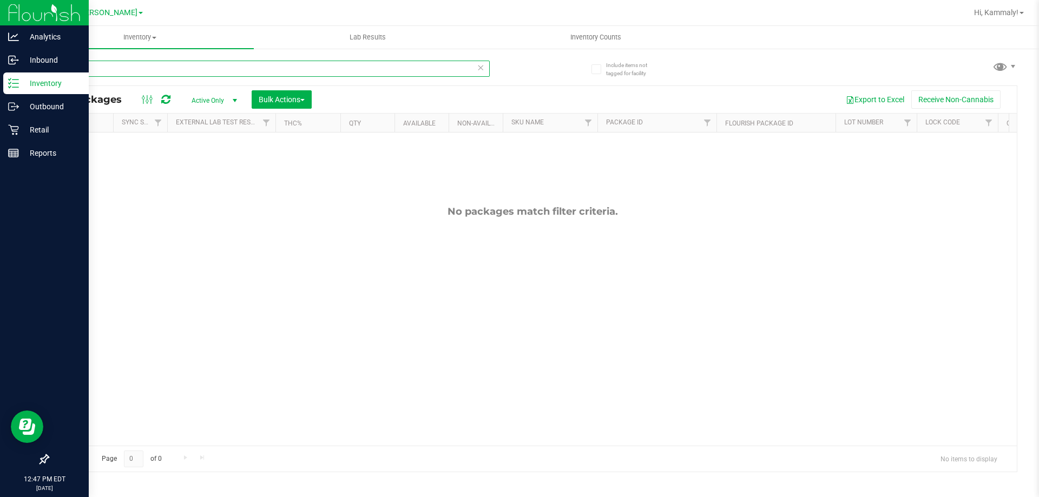
type input "S"
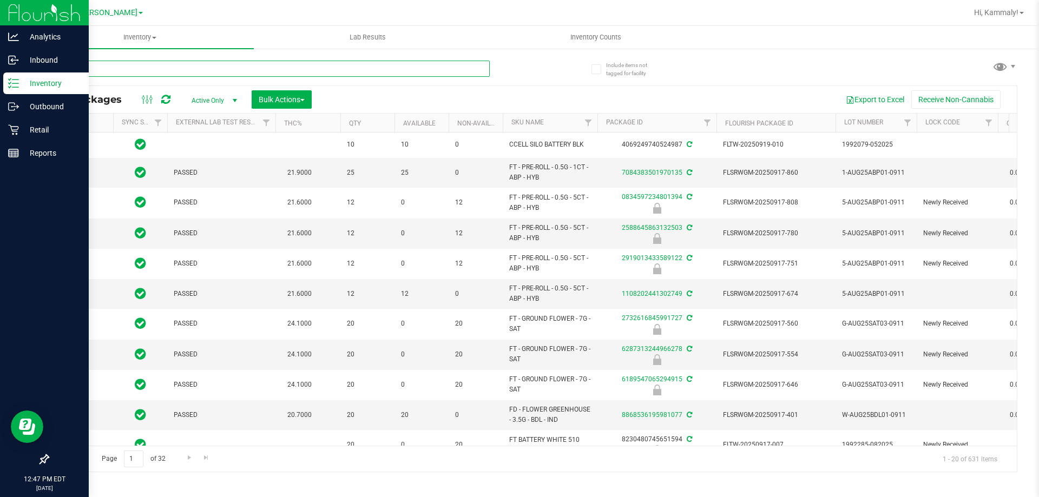
click at [154, 66] on input "text" at bounding box center [269, 69] width 442 height 16
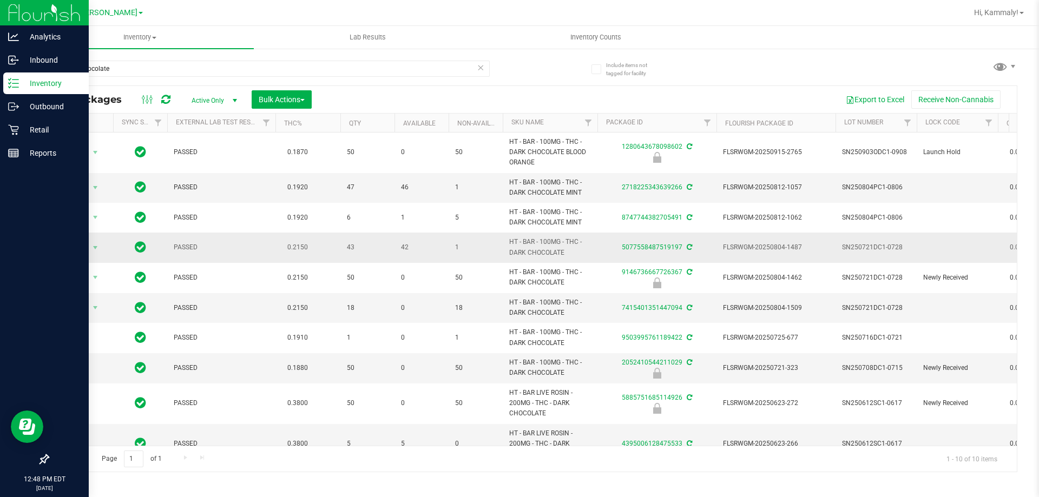
click at [549, 249] on span "HT - BAR - 100MG - THC - DARK CHOCOLATE" at bounding box center [550, 247] width 82 height 21
click at [347, 75] on input "Dark Chocolate" at bounding box center [269, 69] width 442 height 16
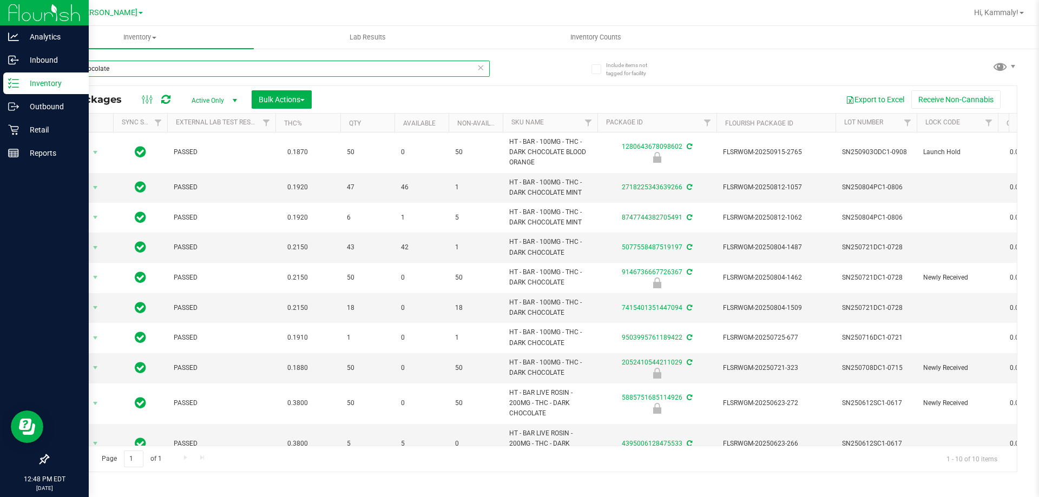
click at [347, 75] on input "Dark Chocolate" at bounding box center [269, 69] width 442 height 16
paste input "HT - BAR - 100MG - THC - DARK CHOCOLATE"
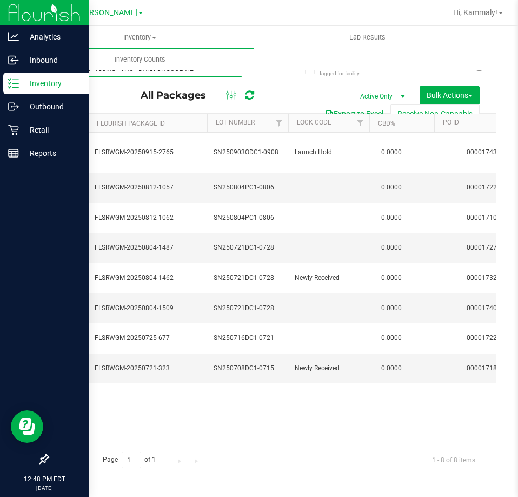
scroll to position [0, 442]
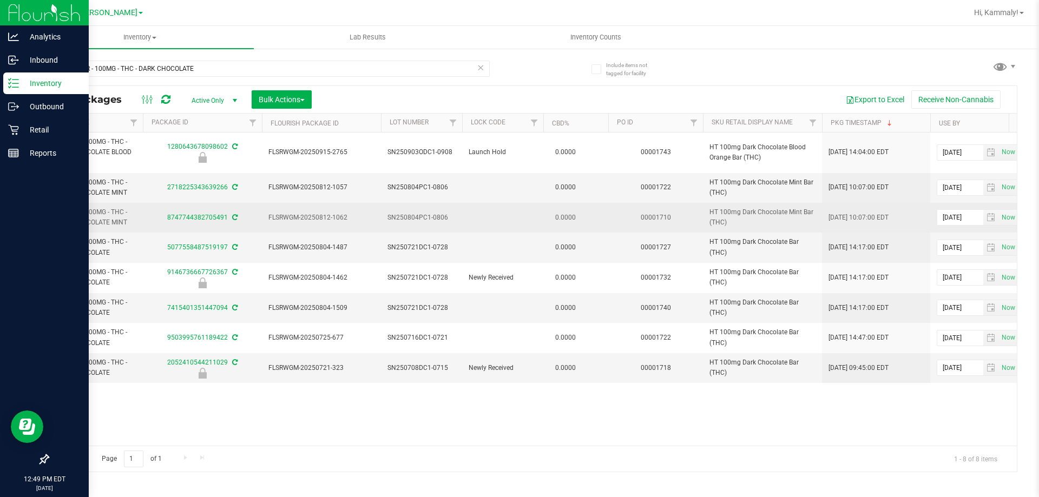
click at [103, 226] on span "HT - BAR - 100MG - THC - DARK CHOCOLATE MINT" at bounding box center [96, 217] width 82 height 21
copy tr "HT - BAR - 100MG - THC - DARK CHOCOLATE MINT"
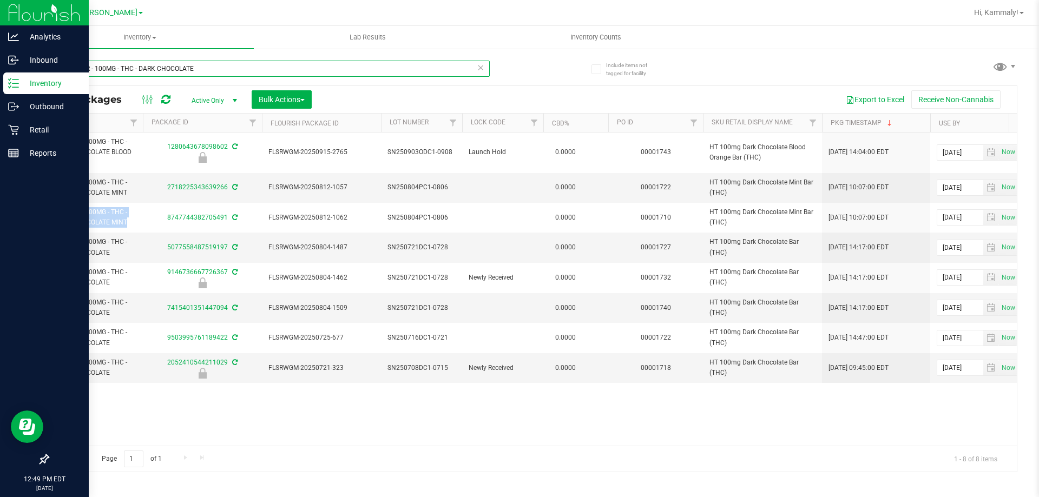
click at [208, 65] on input "HT - BAR - 100MG - THC - DARK CHOCOLATE" at bounding box center [269, 69] width 442 height 16
paste input "MINT"
type input "HT - BAR - 100MG - THC - DARK CHOCOLATE MINT"
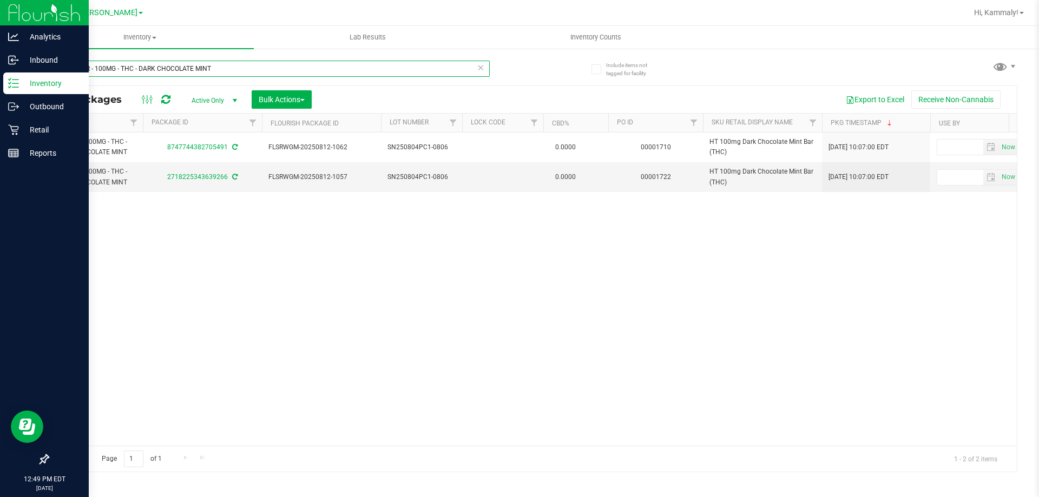
type input "2026-02-14"
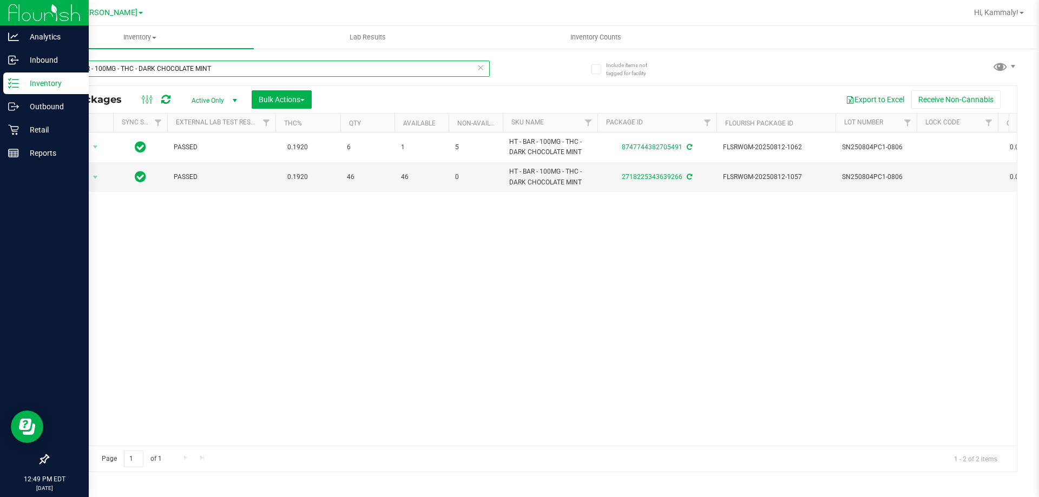
type input "HT - BAR - 100MG - THC - DARK CHOCOLATE MINT"
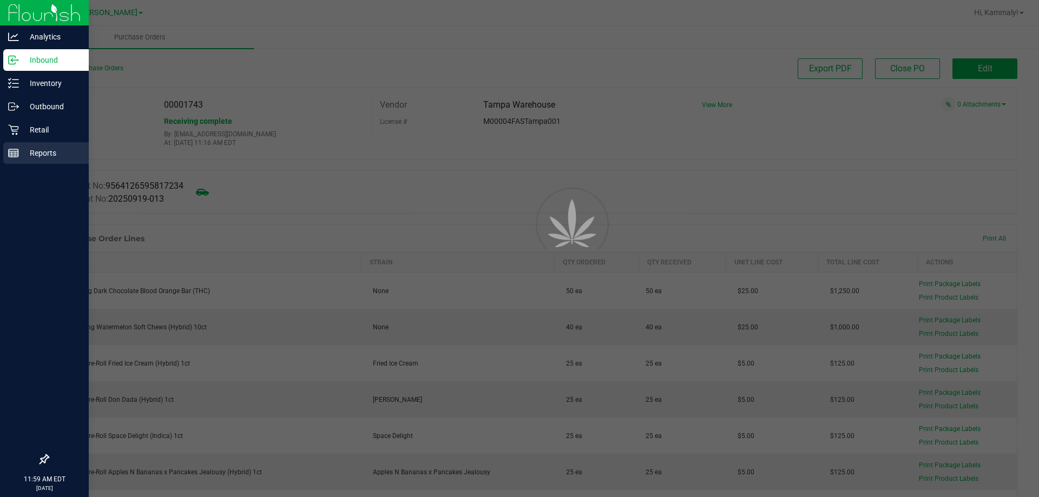
click at [56, 148] on p "Reports" at bounding box center [51, 153] width 65 height 13
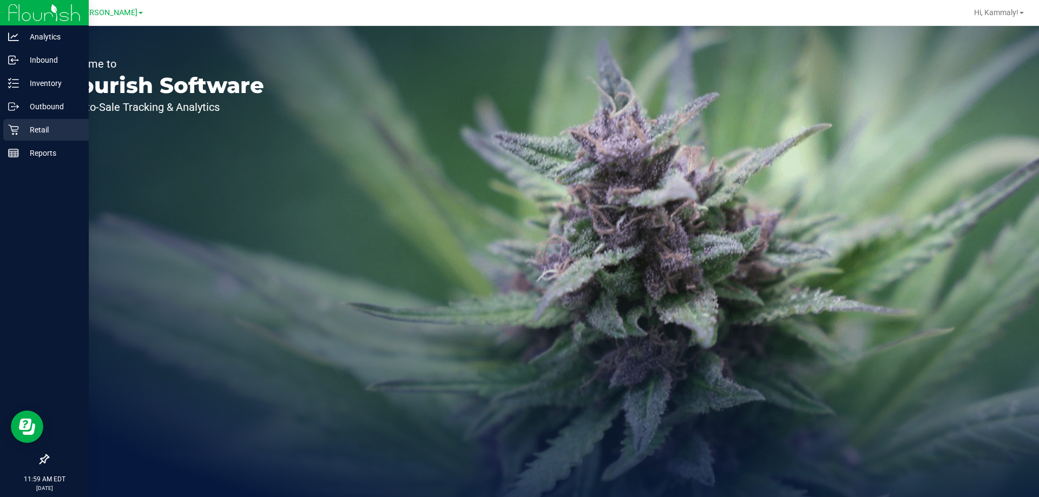
click at [17, 134] on icon at bounding box center [13, 130] width 10 height 10
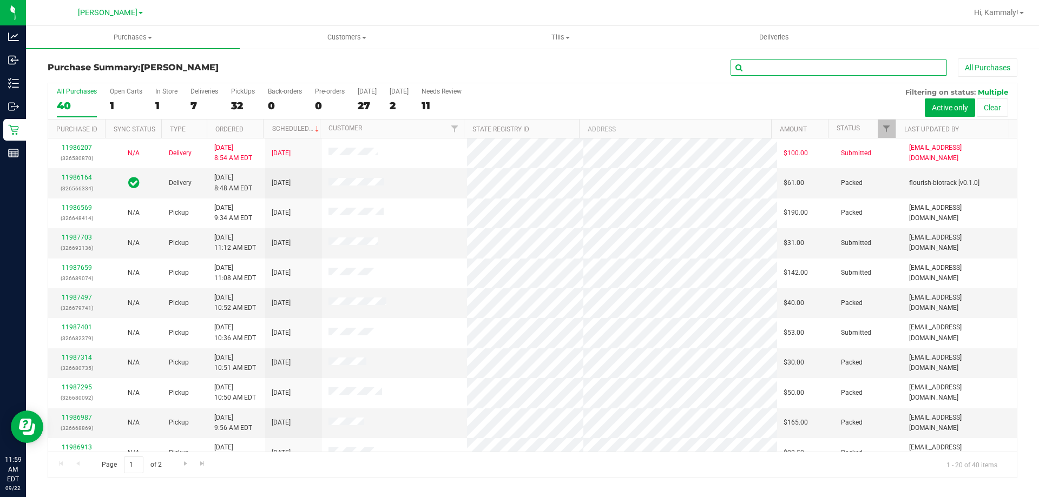
click at [811, 68] on input "text" at bounding box center [839, 68] width 216 height 16
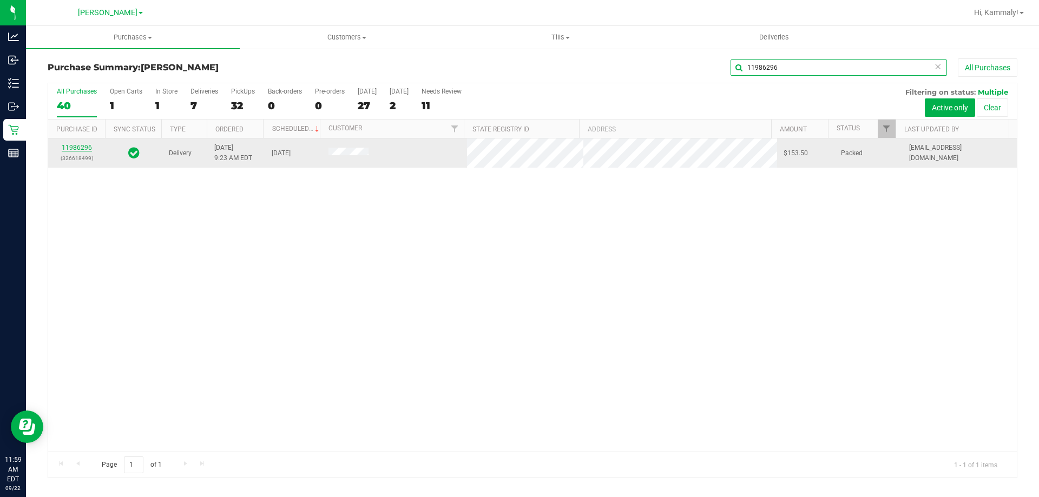
type input "11986296"
click at [87, 146] on link "11986296" at bounding box center [77, 148] width 30 height 8
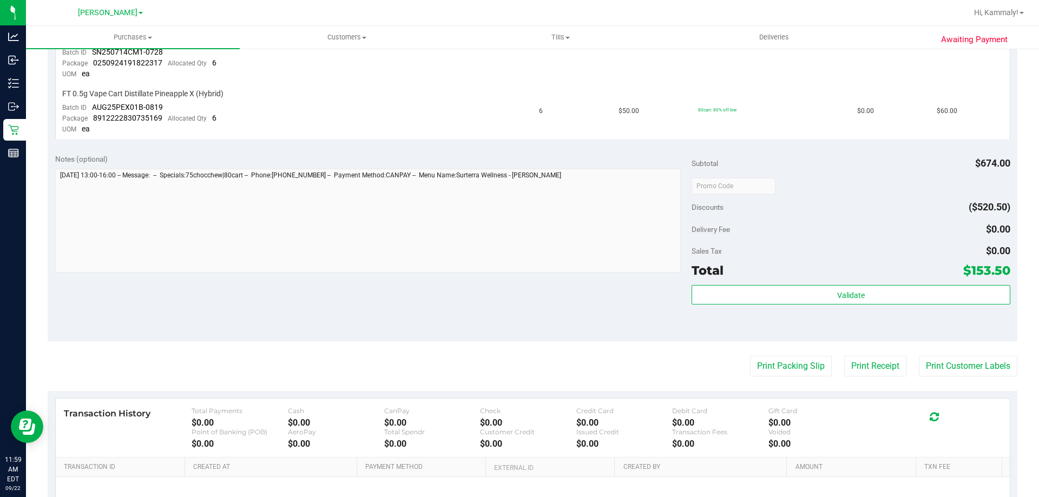
scroll to position [356, 0]
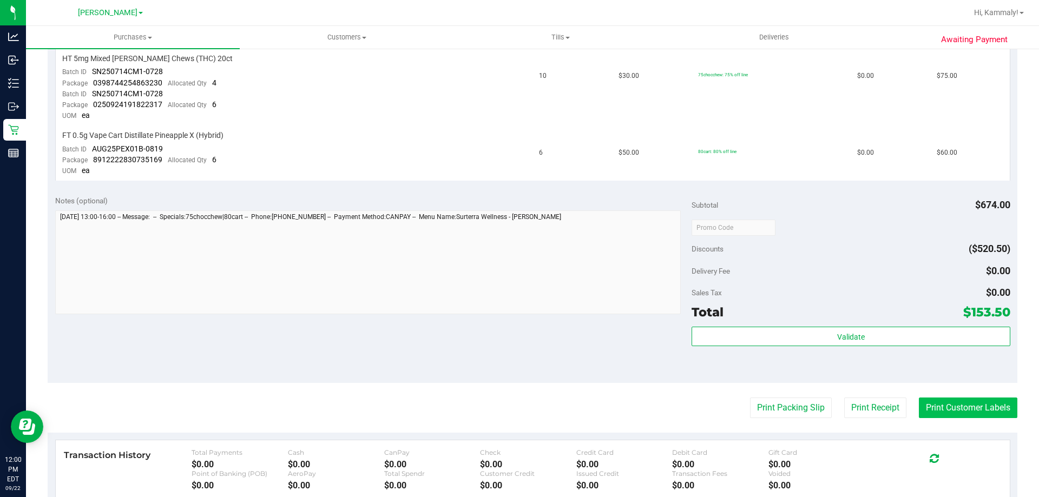
click at [971, 409] on button "Print Customer Labels" at bounding box center [968, 408] width 98 height 21
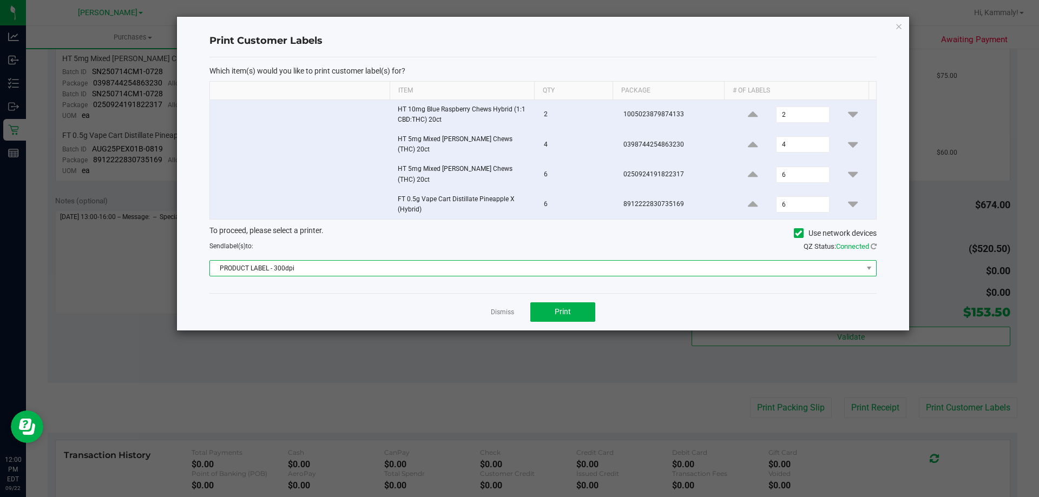
click at [550, 261] on span "PRODUCT LABEL - 300dpi" at bounding box center [536, 268] width 653 height 15
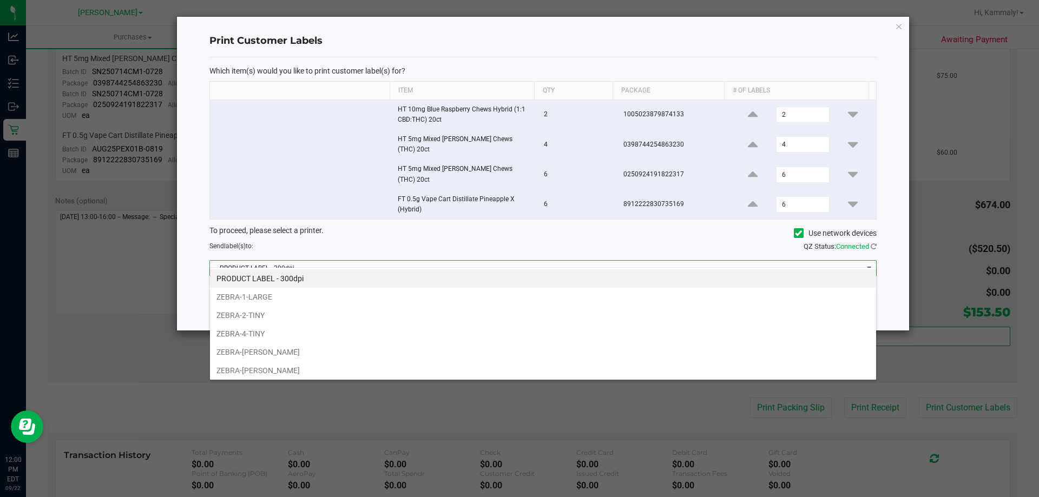
scroll to position [57, 0]
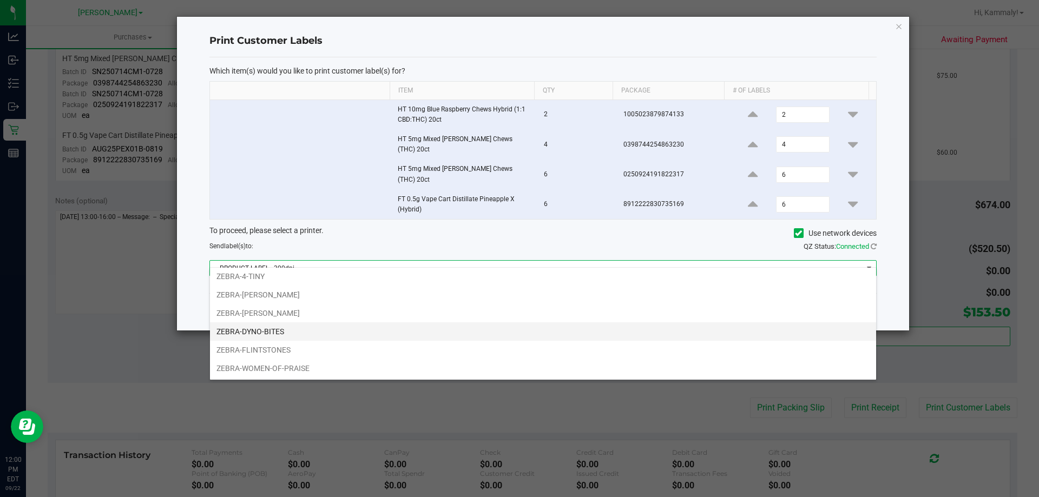
click at [409, 327] on li "ZEBRA-DYNO-BITES" at bounding box center [543, 332] width 666 height 18
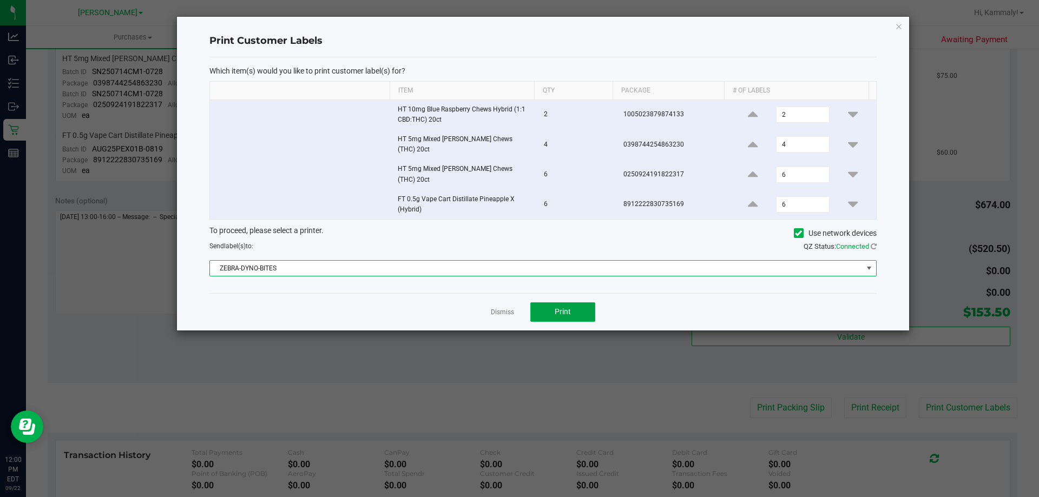
click at [578, 312] on button "Print" at bounding box center [562, 311] width 65 height 19
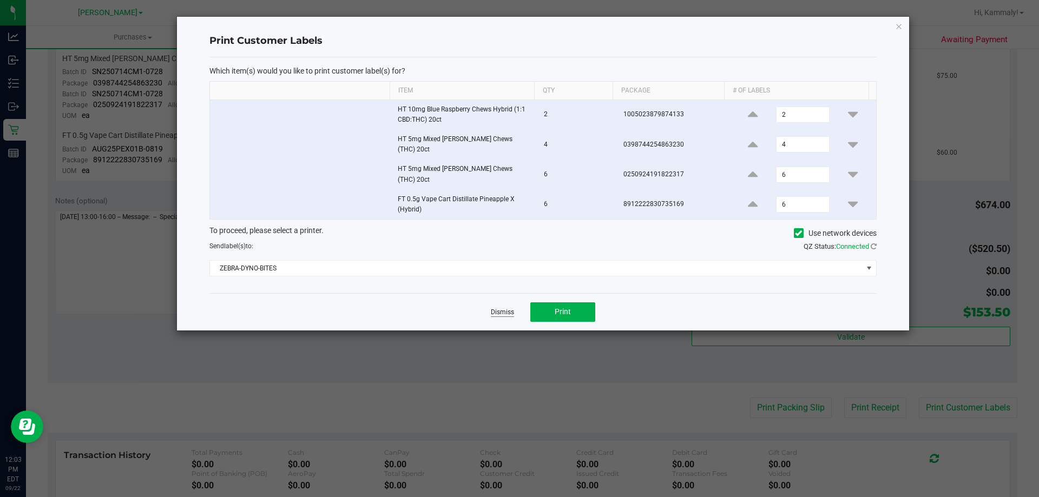
click at [509, 308] on link "Dismiss" at bounding box center [502, 312] width 23 height 9
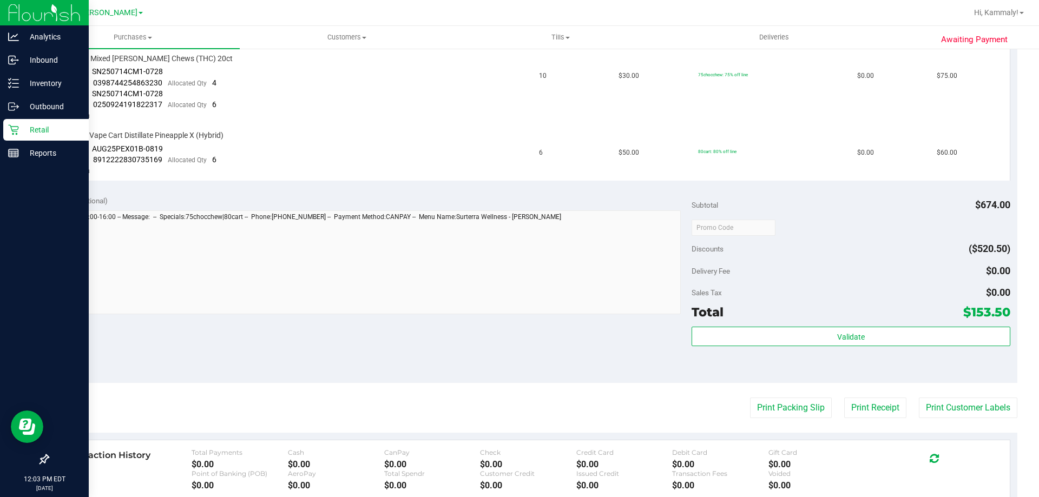
click at [32, 137] on div "Retail" at bounding box center [45, 130] width 85 height 22
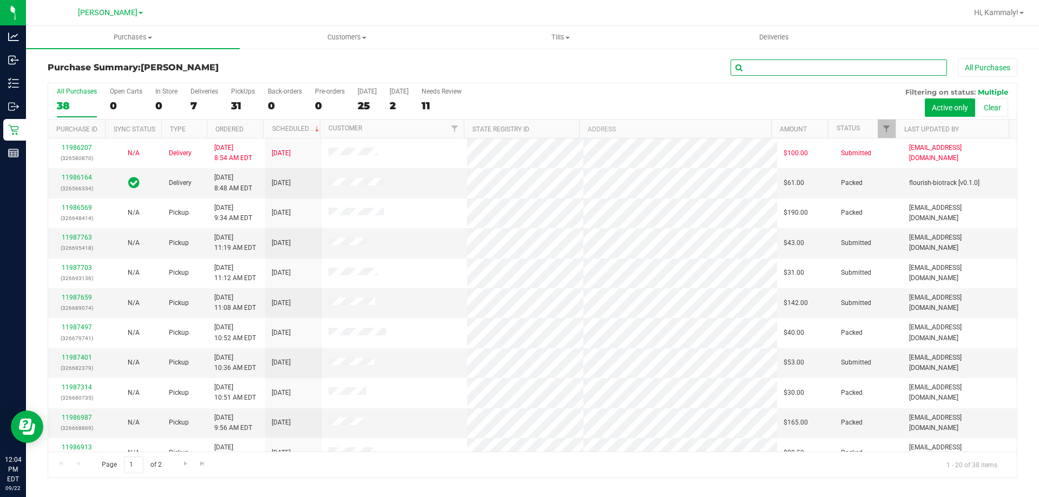
click at [808, 65] on input "text" at bounding box center [839, 68] width 216 height 16
type input "11979472"
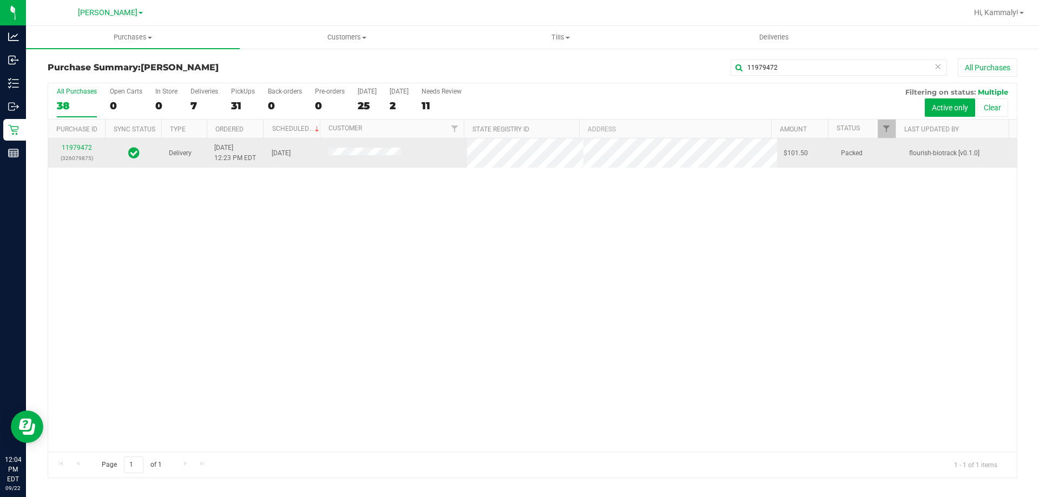
click at [77, 152] on div "11979472 (326079875)" at bounding box center [77, 153] width 44 height 21
click at [85, 147] on link "11979472" at bounding box center [77, 148] width 30 height 8
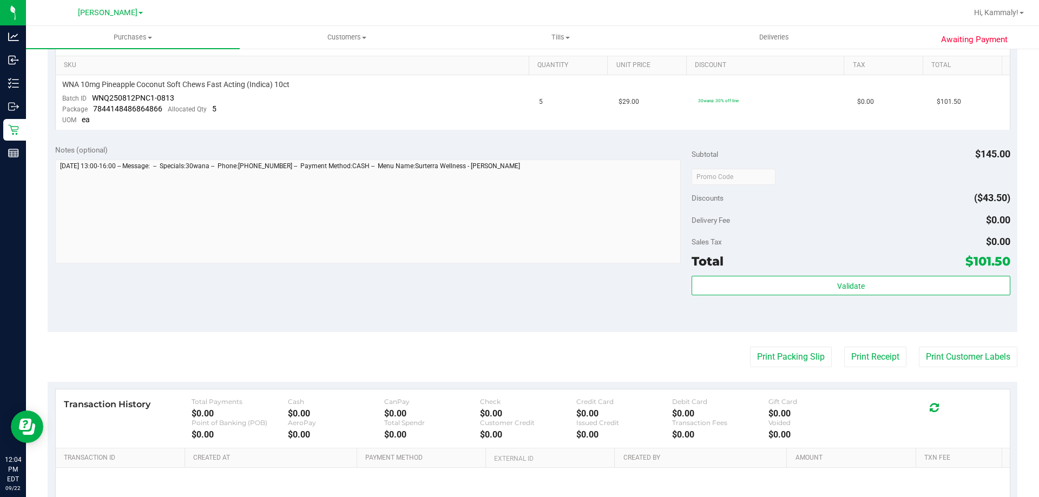
scroll to position [284, 0]
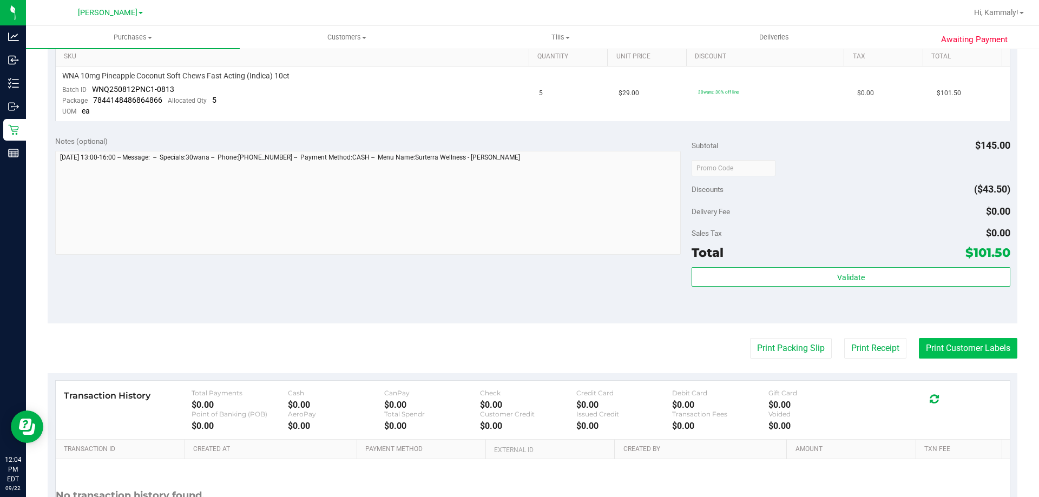
click at [966, 350] on button "Print Customer Labels" at bounding box center [968, 348] width 98 height 21
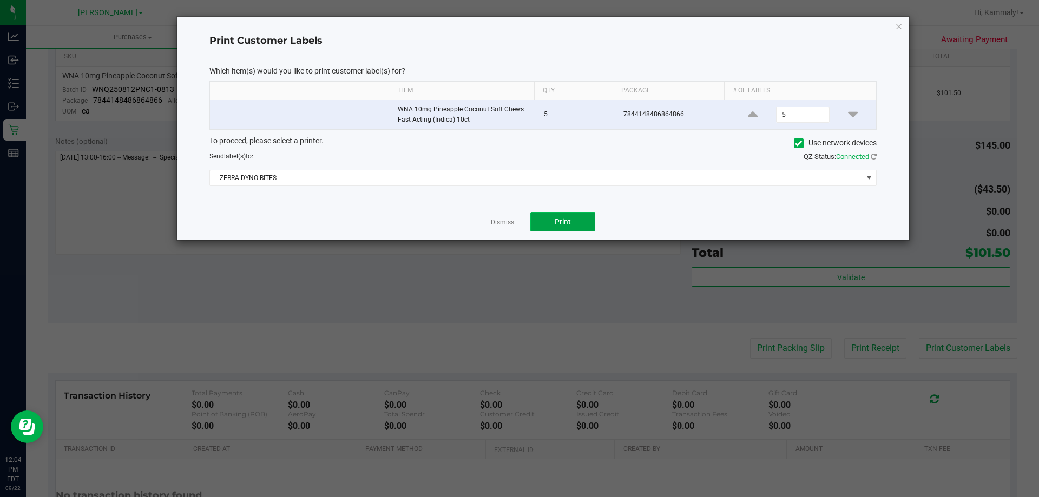
click at [580, 218] on button "Print" at bounding box center [562, 221] width 65 height 19
click at [504, 221] on link "Dismiss" at bounding box center [502, 222] width 23 height 9
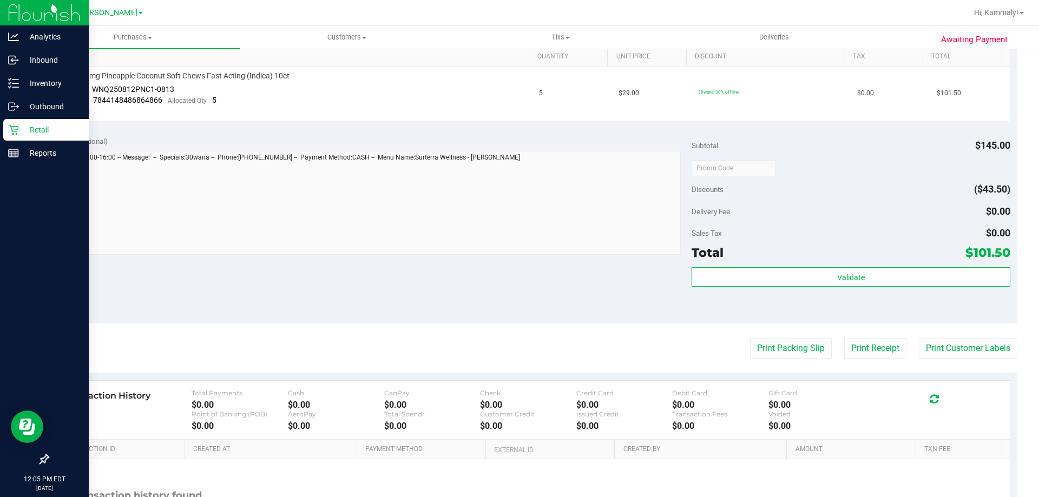
click at [17, 138] on div "Retail" at bounding box center [45, 130] width 85 height 22
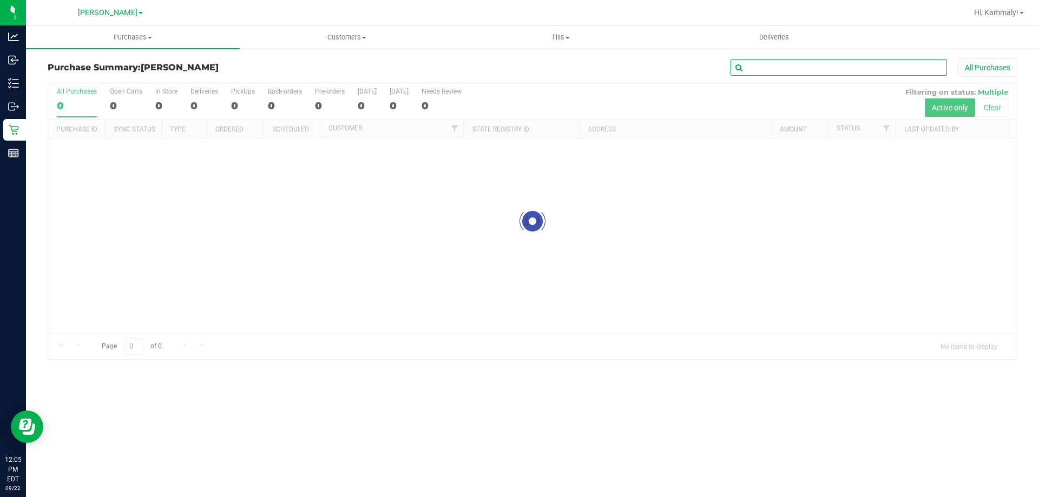
click at [895, 65] on input "text" at bounding box center [839, 68] width 216 height 16
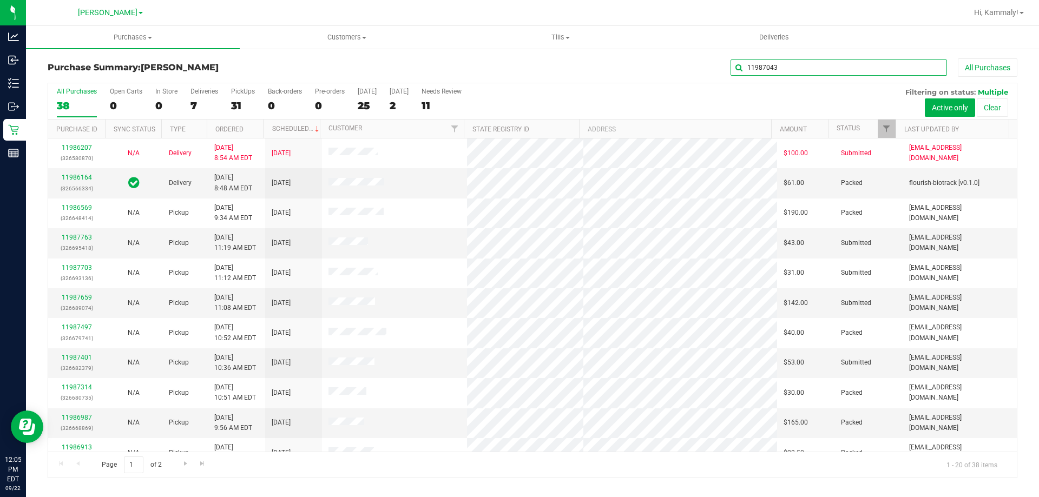
type input "11987043"
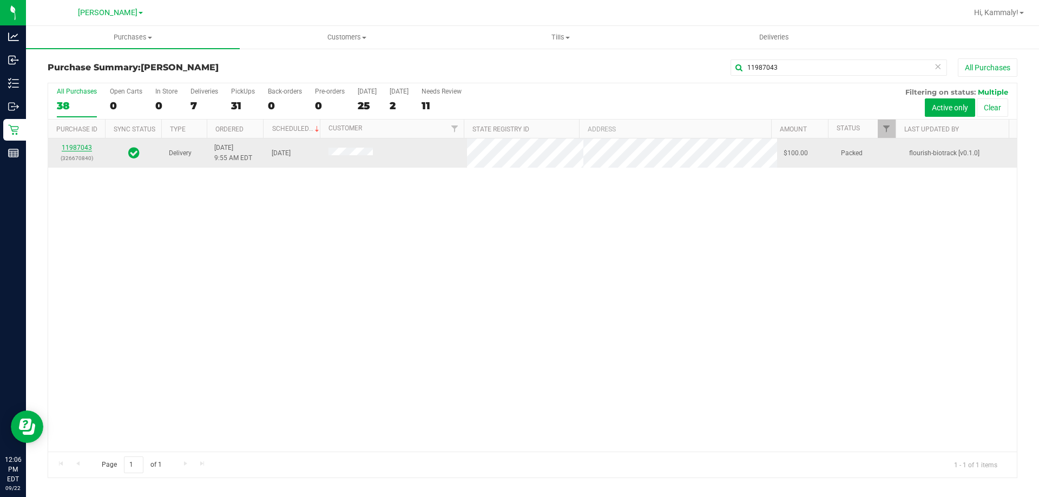
click at [82, 149] on link "11987043" at bounding box center [77, 148] width 30 height 8
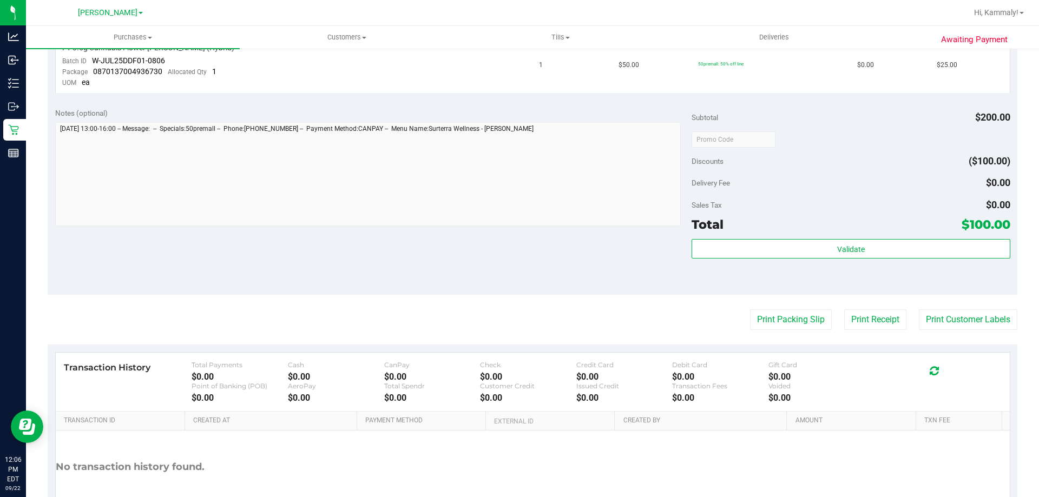
scroll to position [549, 0]
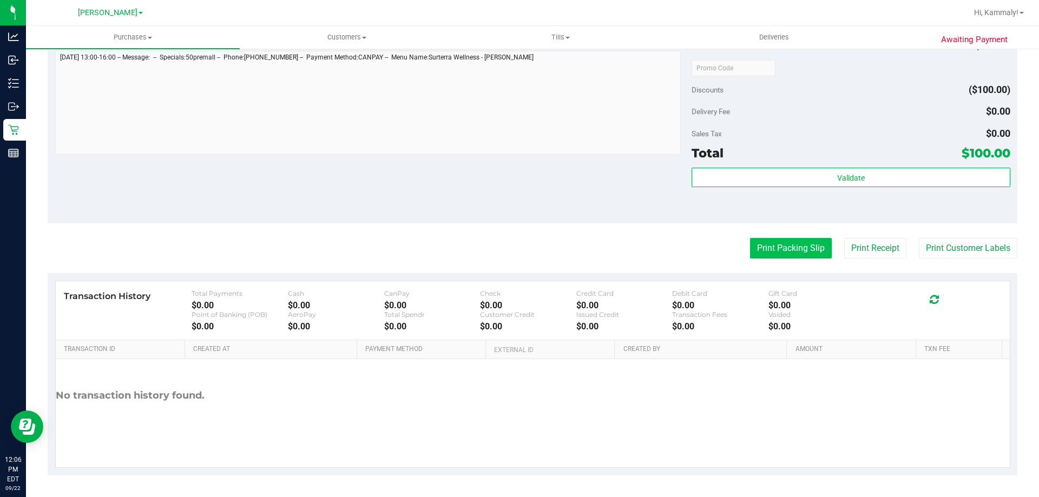
click at [778, 255] on button "Print Packing Slip" at bounding box center [791, 248] width 82 height 21
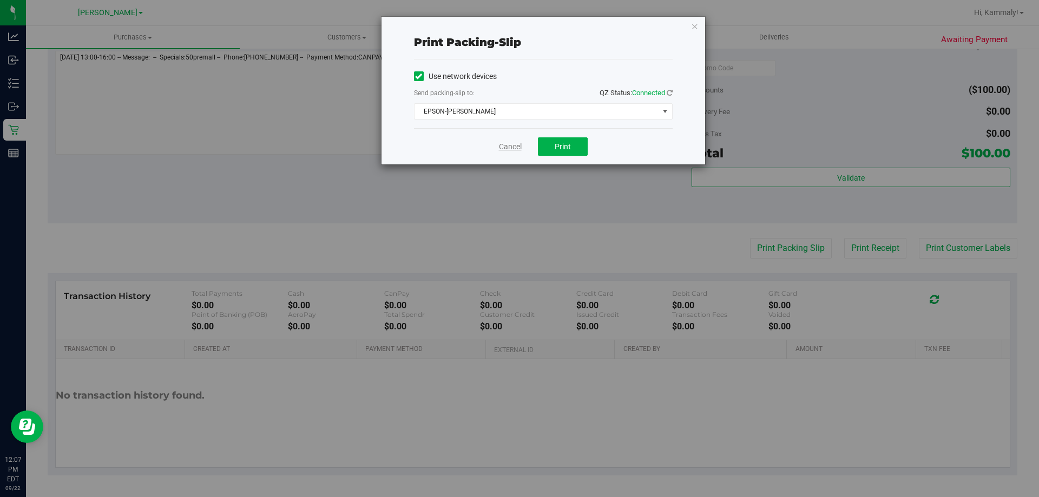
click at [511, 148] on link "Cancel" at bounding box center [510, 146] width 23 height 11
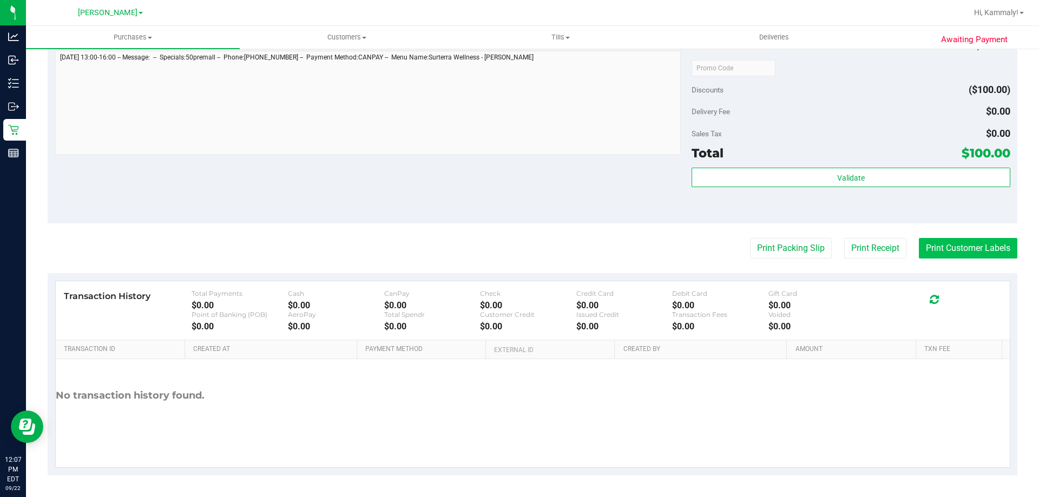
click at [941, 258] on button "Print Customer Labels" at bounding box center [968, 248] width 98 height 21
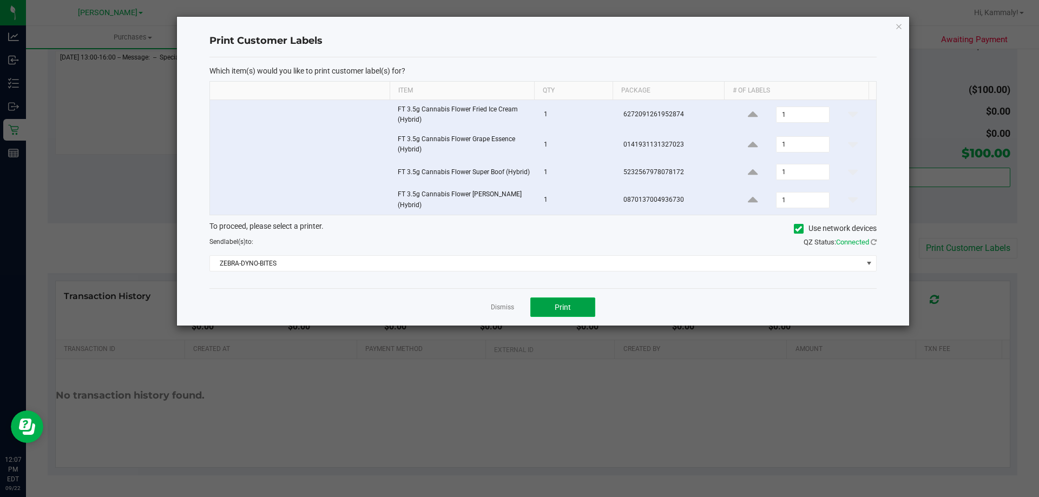
click at [567, 306] on span "Print" at bounding box center [563, 307] width 16 height 9
click at [504, 306] on link "Dismiss" at bounding box center [502, 307] width 23 height 9
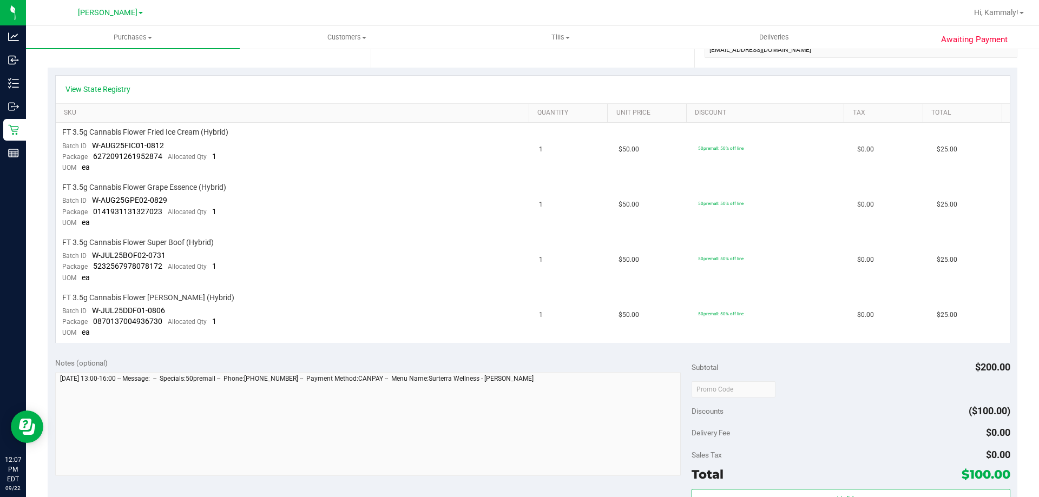
scroll to position [225, 0]
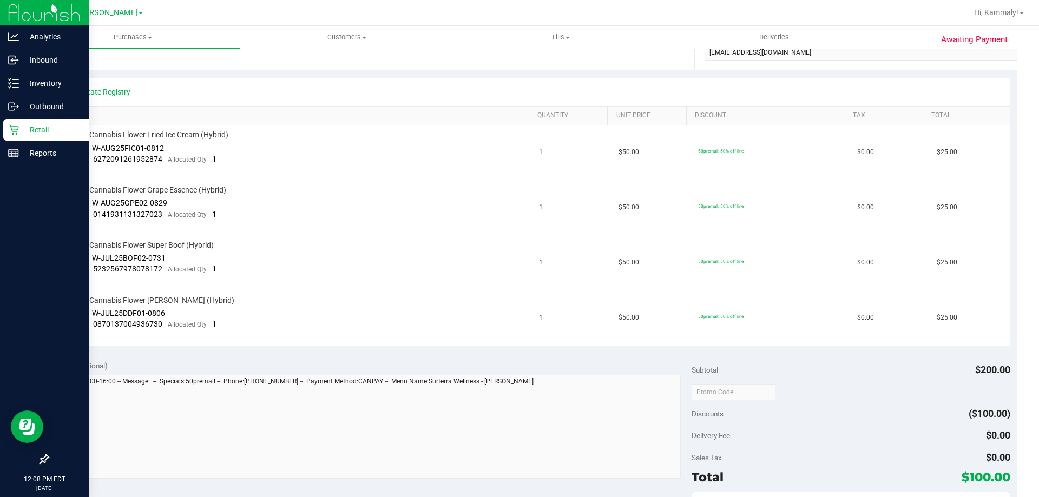
click at [24, 135] on p "Retail" at bounding box center [51, 129] width 65 height 13
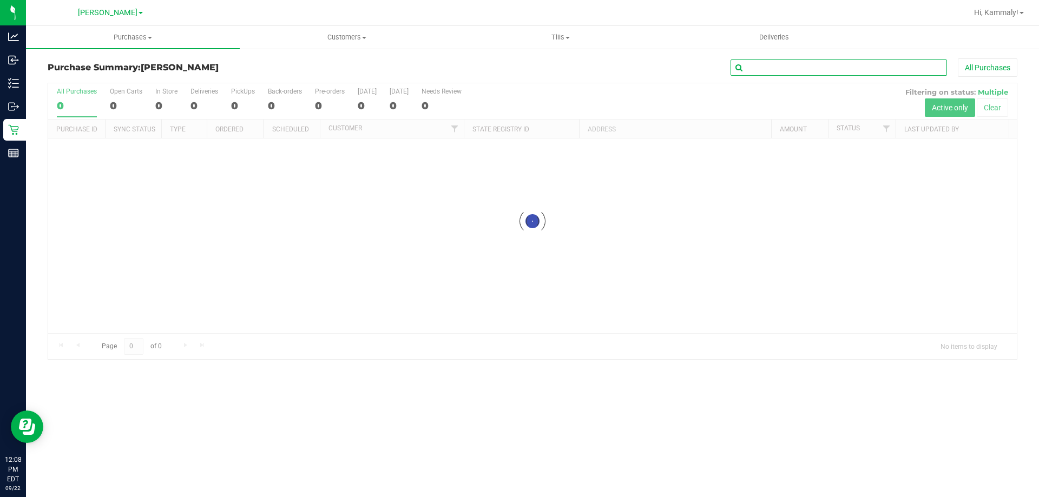
click at [766, 63] on input "text" at bounding box center [839, 68] width 216 height 16
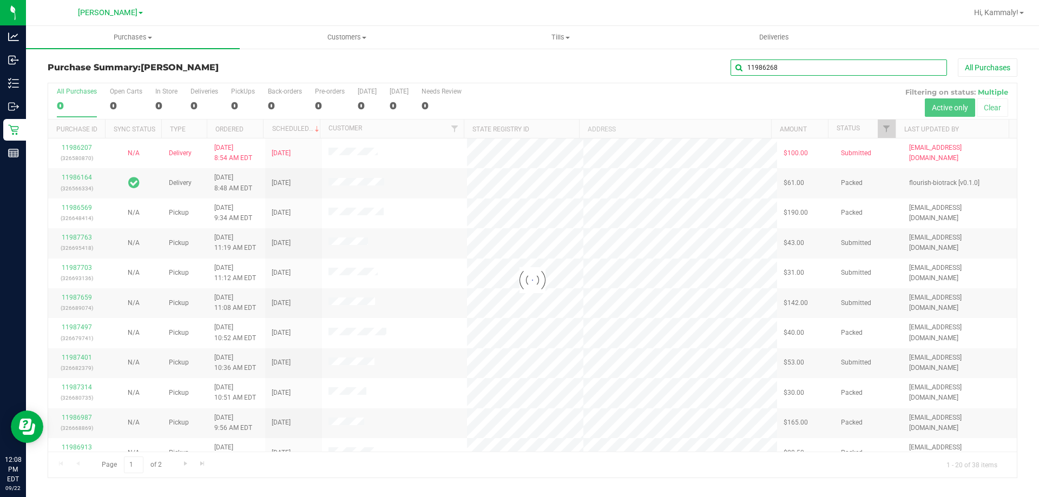
type input "11986268"
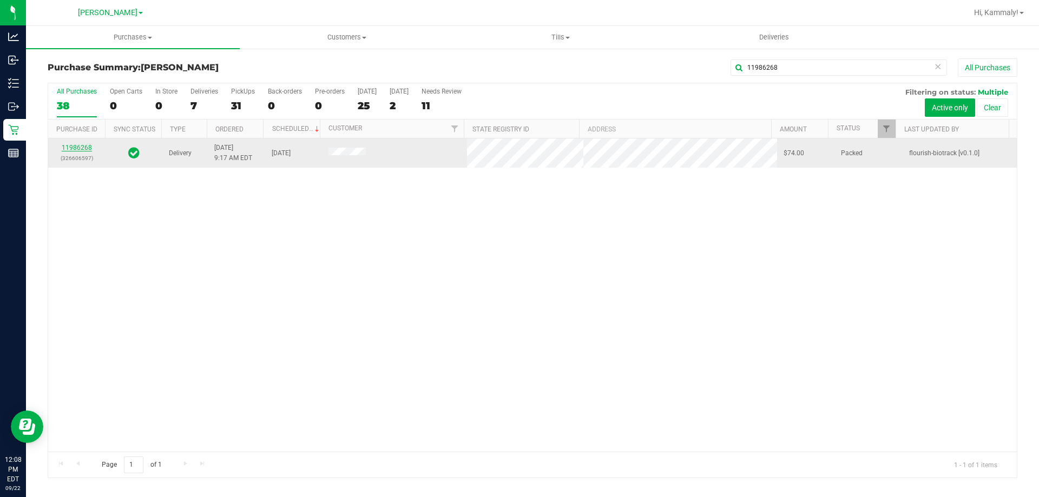
click at [88, 148] on link "11986268" at bounding box center [77, 148] width 30 height 8
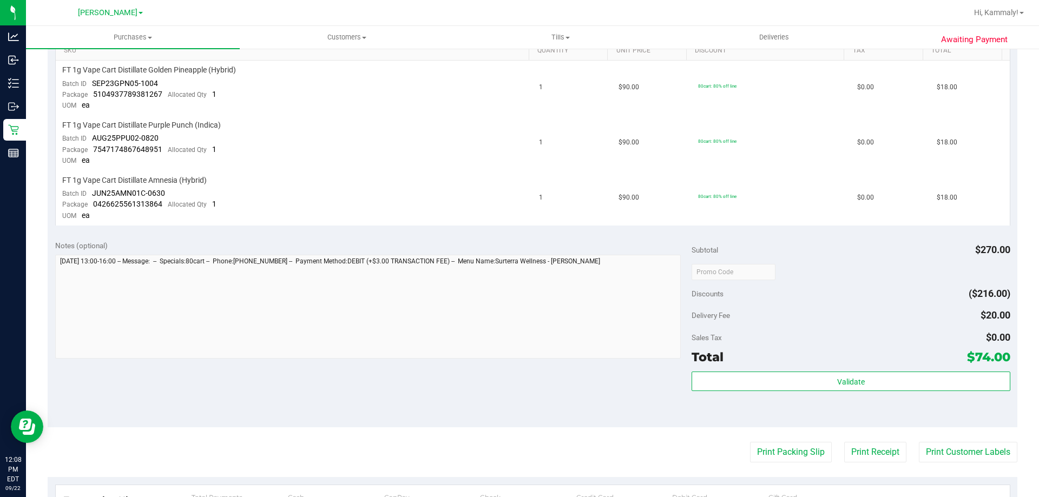
scroll to position [290, 0]
click at [790, 452] on button "Print Packing Slip" at bounding box center [791, 452] width 82 height 21
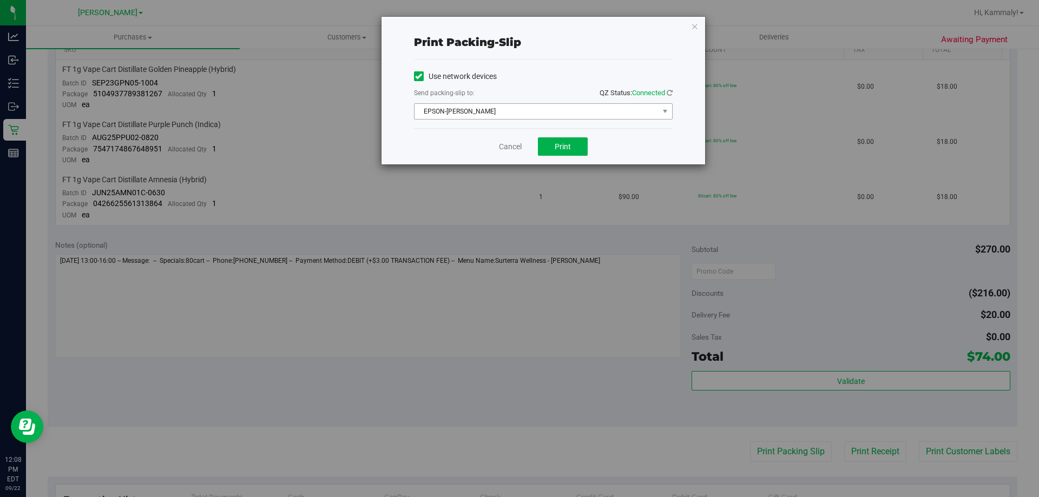
click at [515, 115] on span "EPSON-BECK" at bounding box center [537, 111] width 244 height 15
click at [558, 146] on span "Print" at bounding box center [563, 146] width 16 height 9
click at [590, 111] on span "EPSON-BECK" at bounding box center [537, 111] width 244 height 15
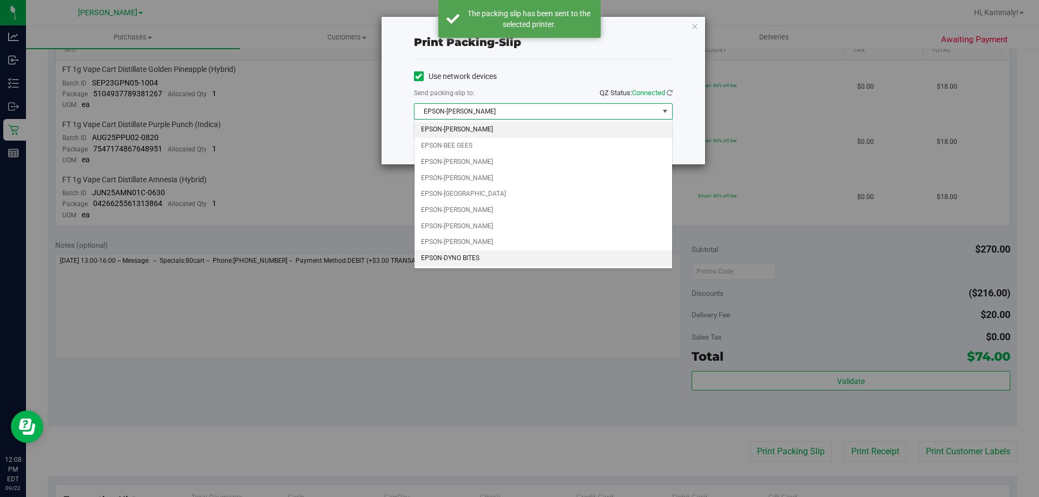
click at [488, 257] on li "EPSON-DYNO BITES" at bounding box center [544, 259] width 258 height 16
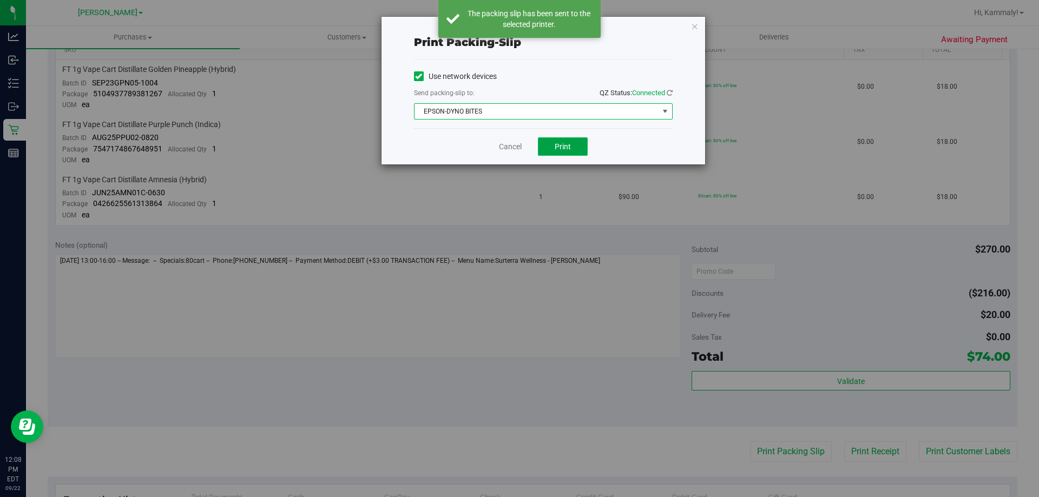
click at [571, 152] on button "Print" at bounding box center [563, 146] width 50 height 18
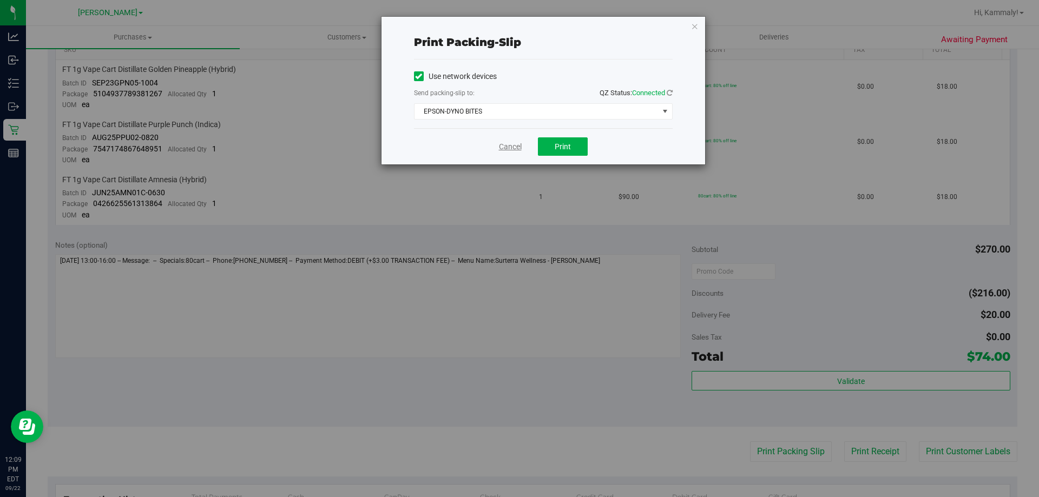
click at [508, 147] on link "Cancel" at bounding box center [510, 146] width 23 height 11
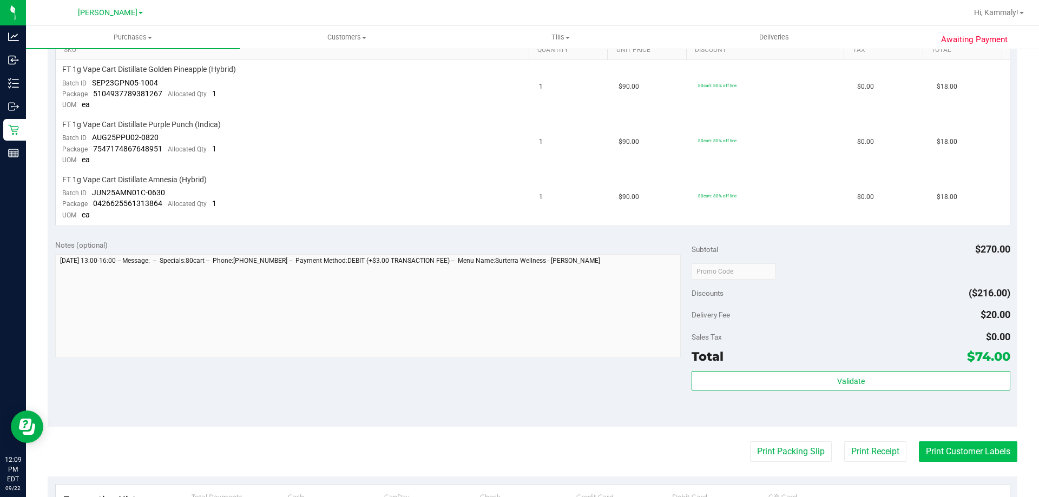
click at [976, 444] on button "Print Customer Labels" at bounding box center [968, 452] width 98 height 21
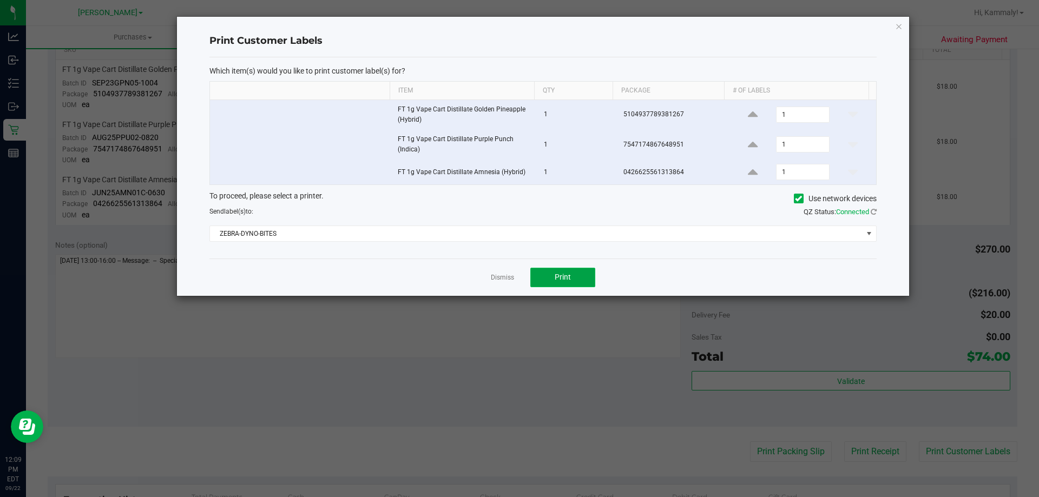
click at [565, 280] on span "Print" at bounding box center [563, 277] width 16 height 9
click at [500, 280] on link "Dismiss" at bounding box center [502, 277] width 23 height 9
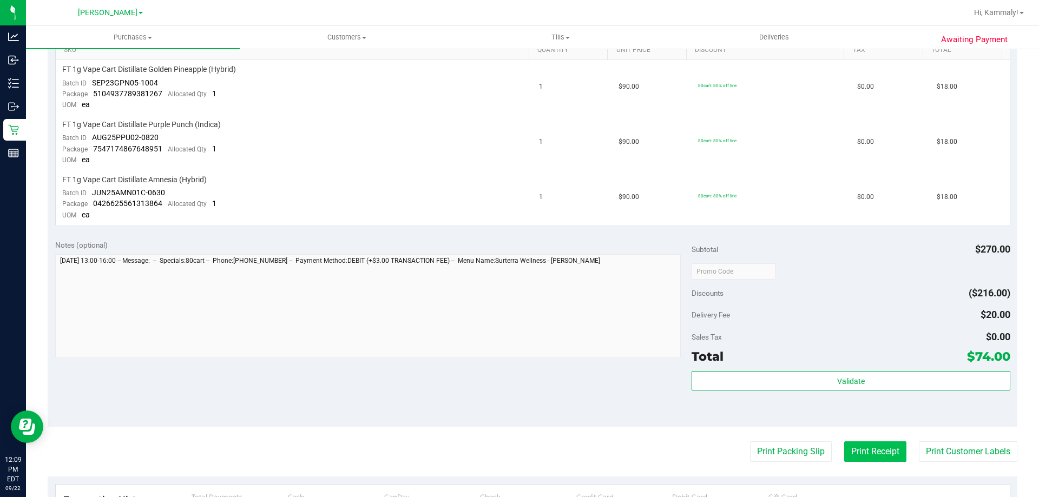
click at [868, 447] on button "Print Receipt" at bounding box center [875, 452] width 62 height 21
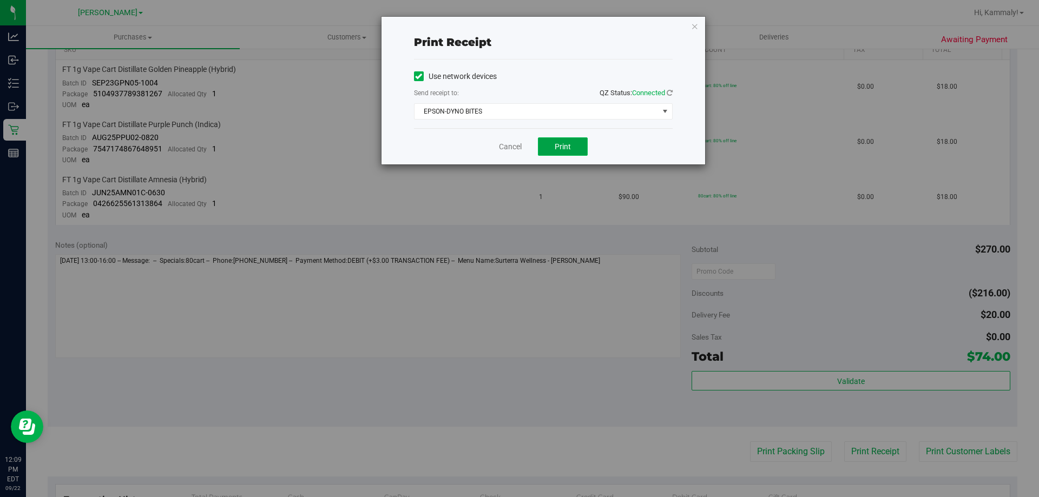
click at [578, 152] on button "Print" at bounding box center [563, 146] width 50 height 18
click at [506, 147] on link "Cancel" at bounding box center [510, 146] width 23 height 11
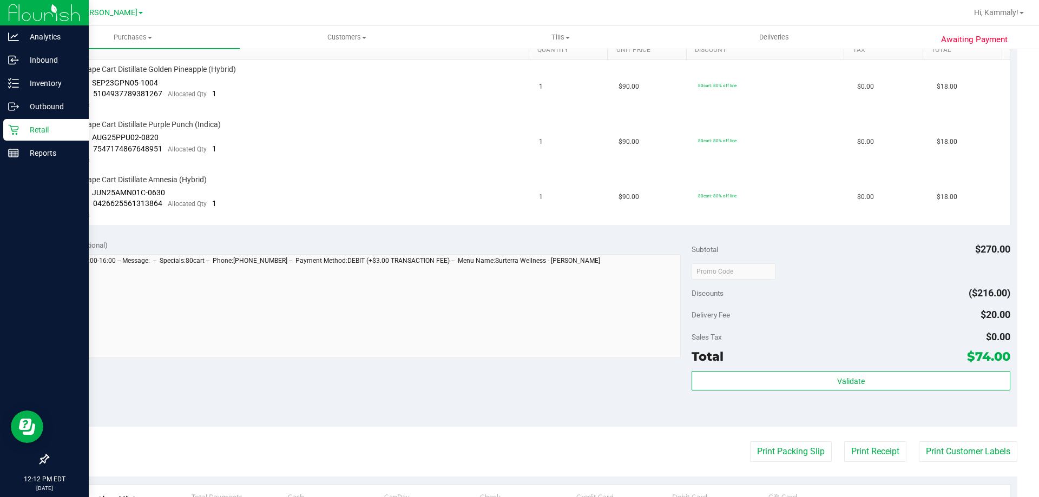
click at [16, 134] on icon at bounding box center [13, 130] width 10 height 10
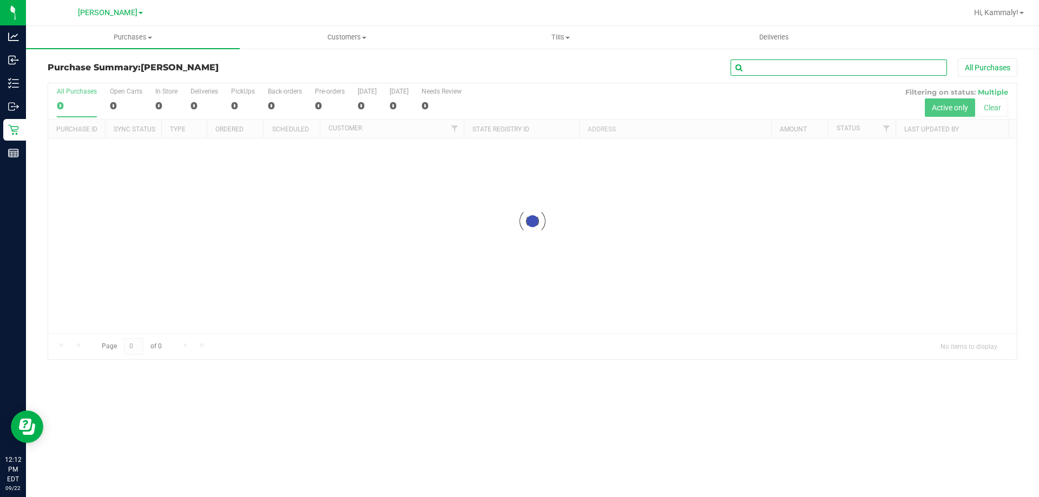
click at [753, 71] on input "text" at bounding box center [839, 68] width 216 height 16
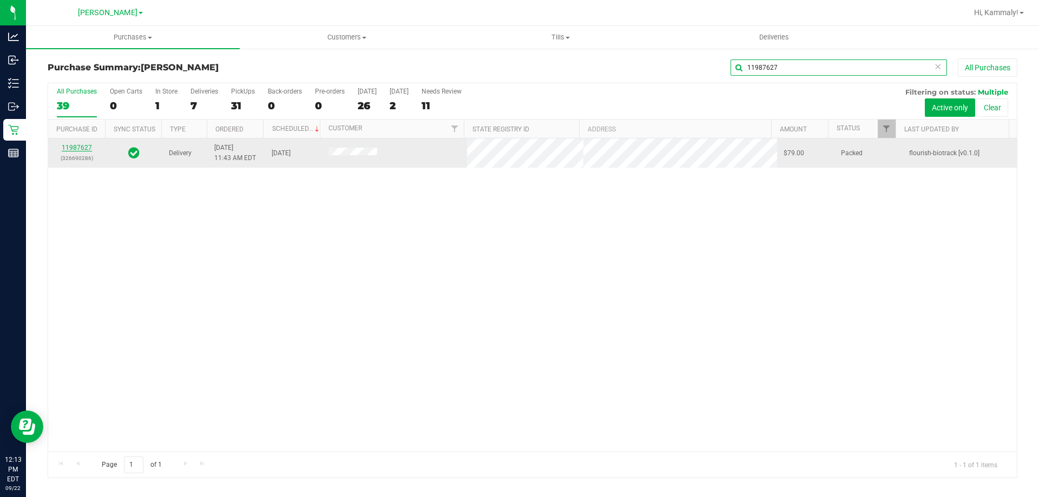
type input "11987627"
click at [85, 149] on link "11987627" at bounding box center [77, 148] width 30 height 8
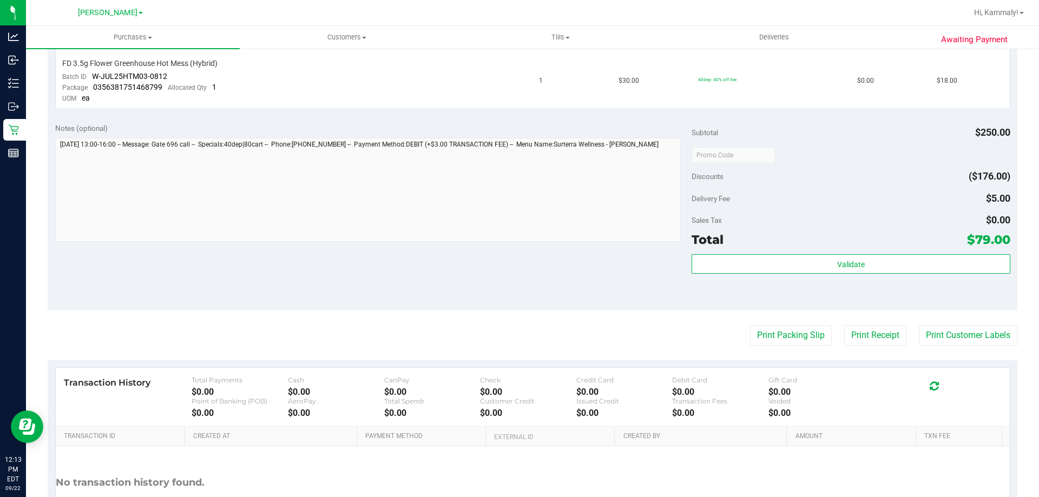
scroll to position [517, 0]
click at [962, 331] on button "Print Customer Labels" at bounding box center [968, 335] width 98 height 21
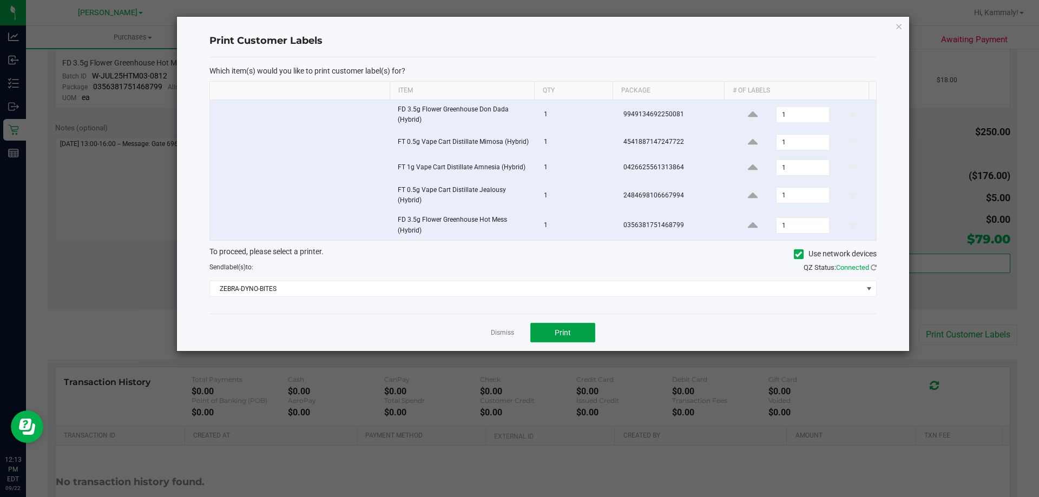
click at [556, 323] on button "Print" at bounding box center [562, 332] width 65 height 19
click at [492, 331] on link "Dismiss" at bounding box center [502, 332] width 23 height 9
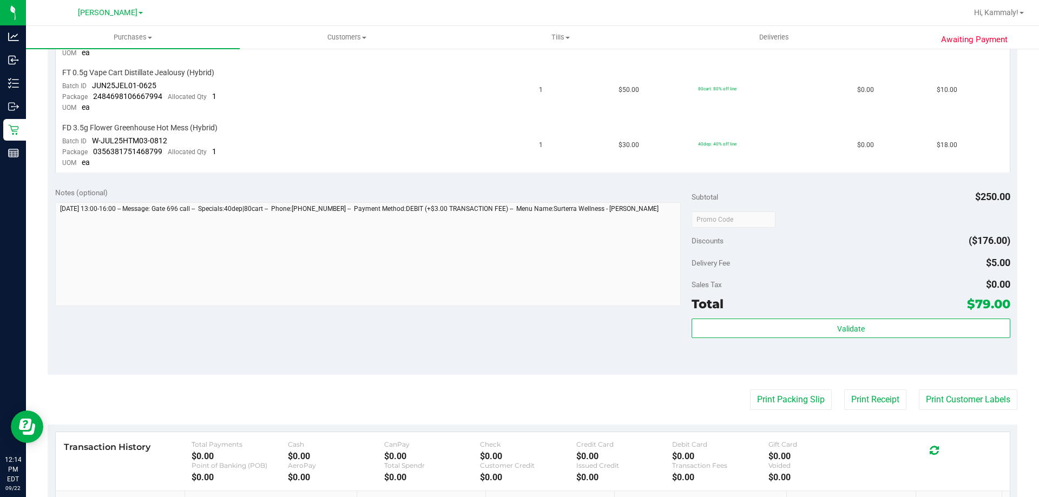
scroll to position [444, 0]
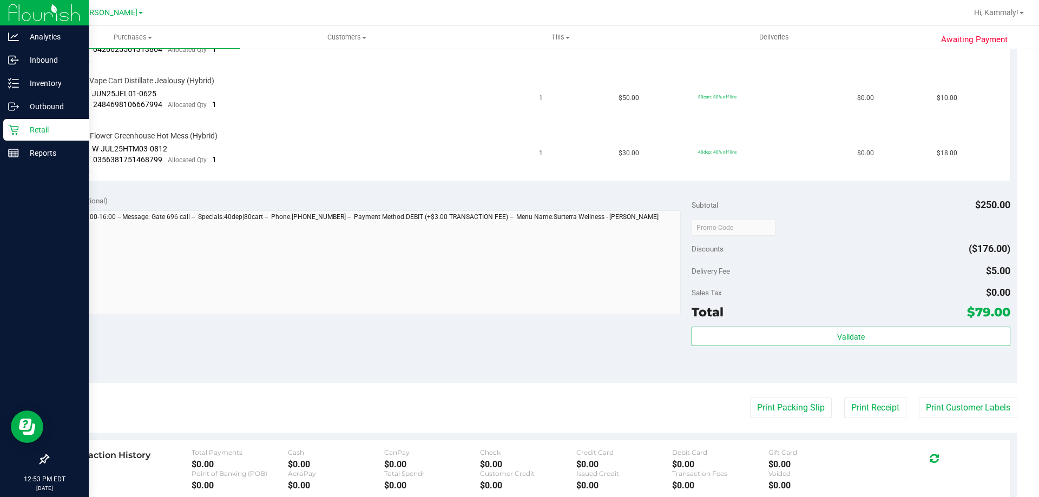
click at [23, 136] on p "Retail" at bounding box center [51, 129] width 65 height 13
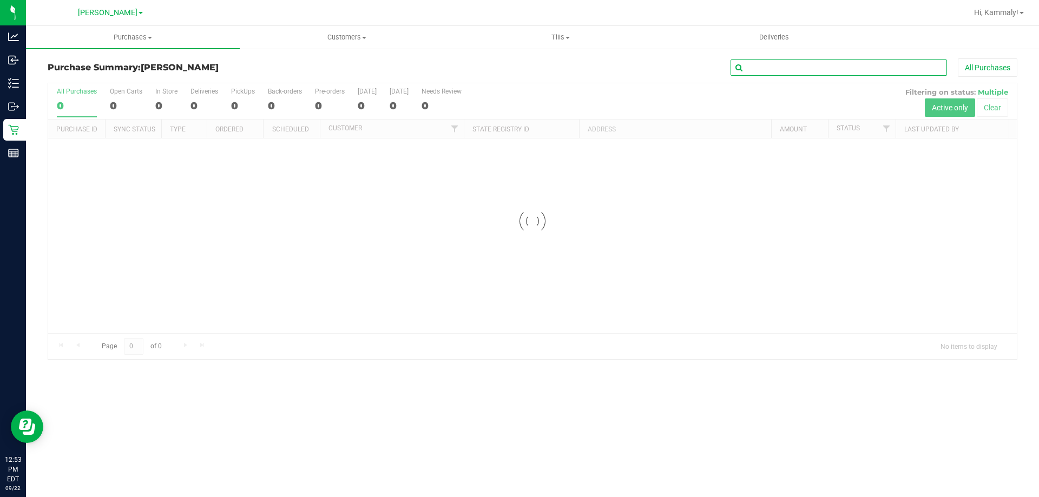
click at [748, 67] on input "text" at bounding box center [839, 68] width 216 height 16
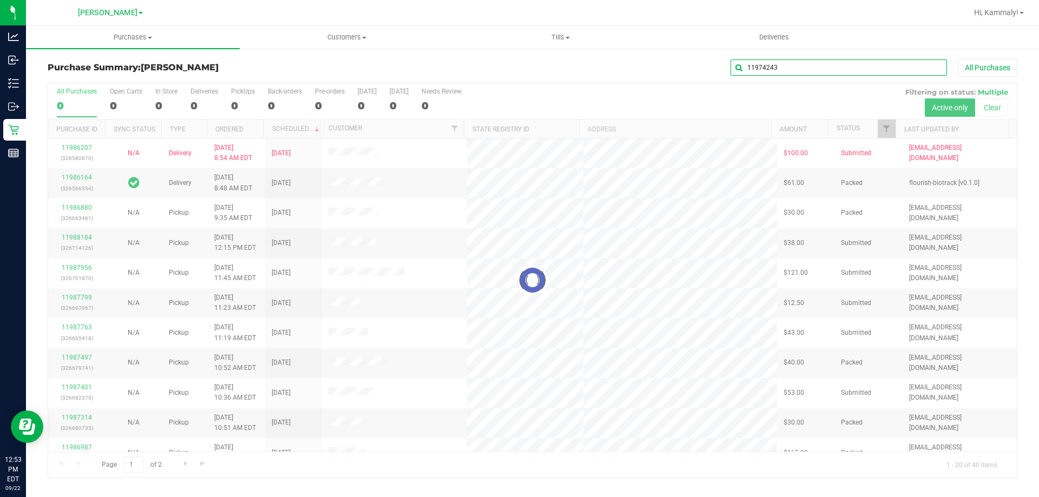
type input "11974243"
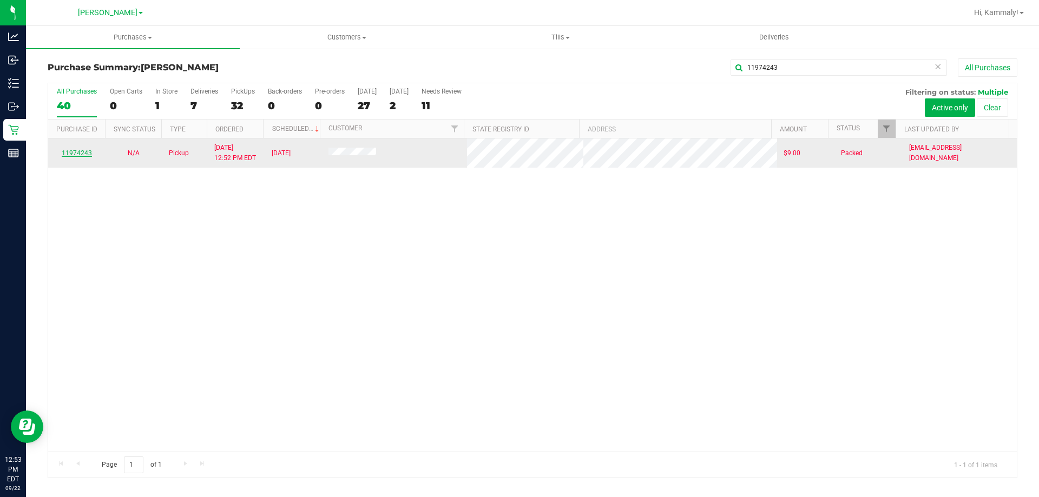
click at [82, 153] on link "11974243" at bounding box center [77, 153] width 30 height 8
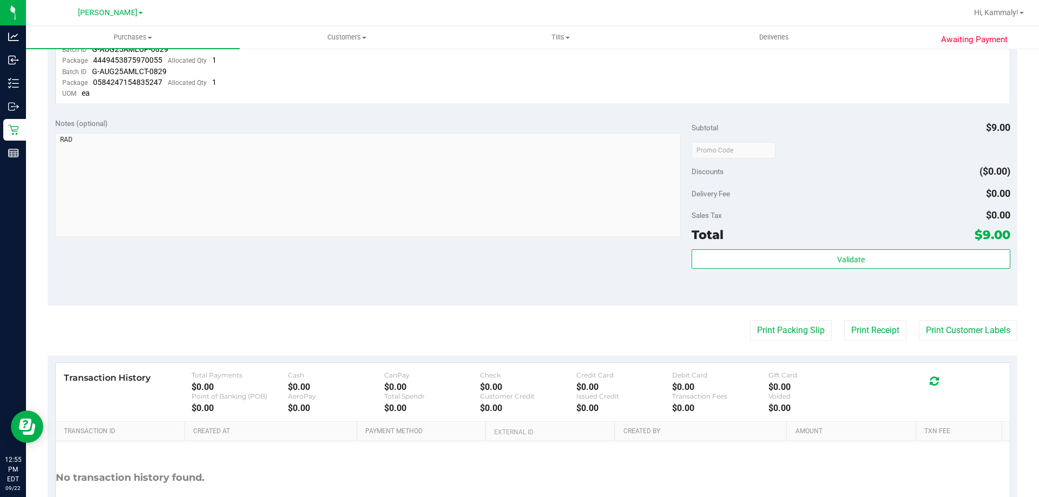
scroll to position [542, 0]
click at [797, 324] on button "Print Packing Slip" at bounding box center [791, 328] width 82 height 21
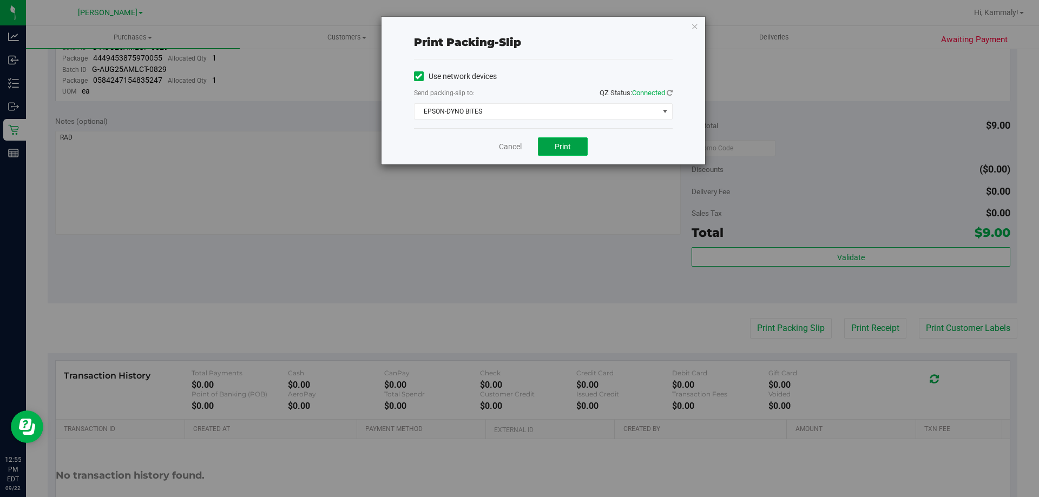
click at [568, 149] on span "Print" at bounding box center [563, 146] width 16 height 9
click at [505, 143] on link "Cancel" at bounding box center [510, 146] width 23 height 11
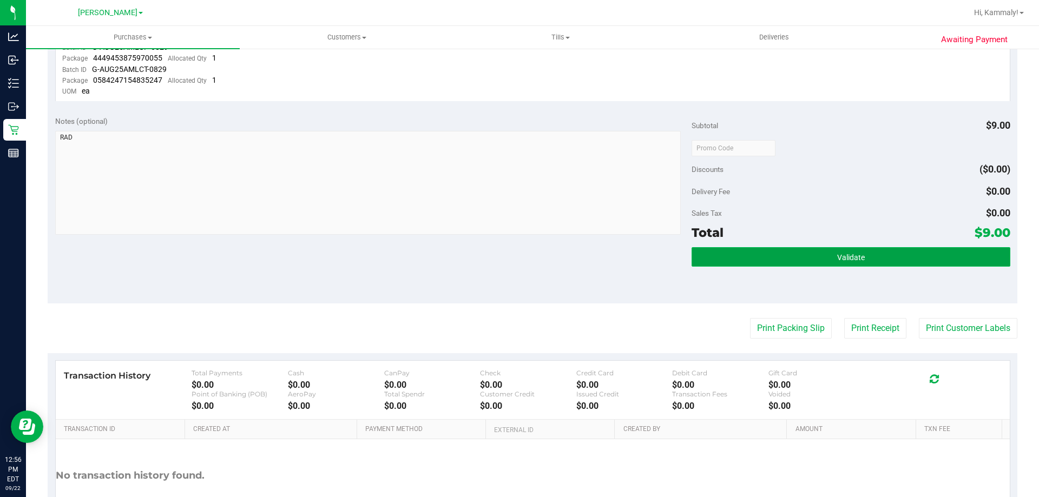
click at [761, 264] on button "Validate" at bounding box center [851, 256] width 318 height 19
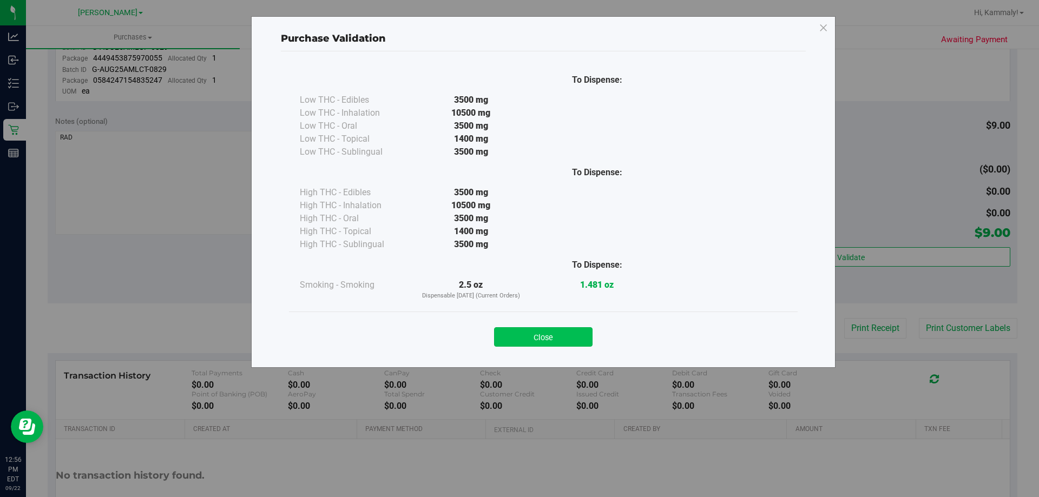
click at [541, 339] on button "Close" at bounding box center [543, 336] width 98 height 19
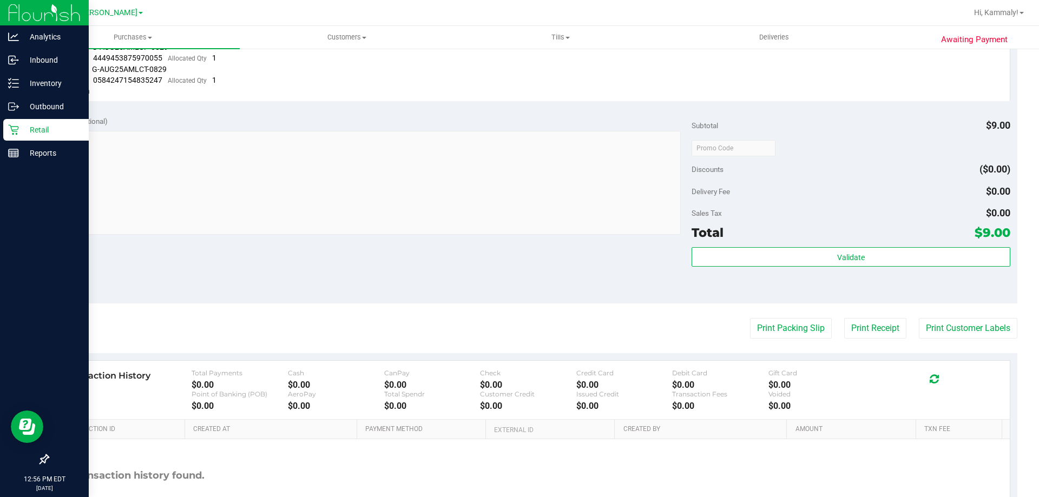
click at [9, 135] on icon at bounding box center [13, 129] width 11 height 11
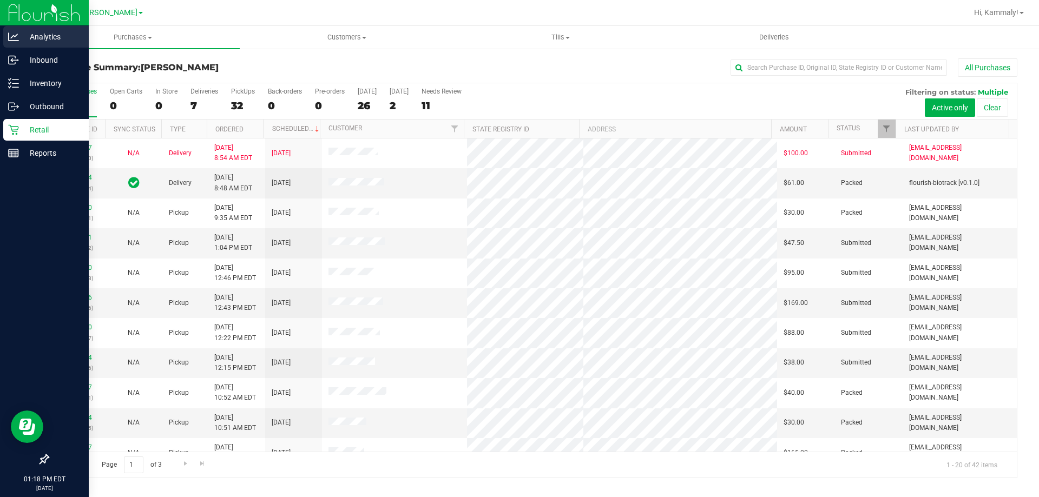
click at [14, 34] on icon at bounding box center [13, 36] width 11 height 11
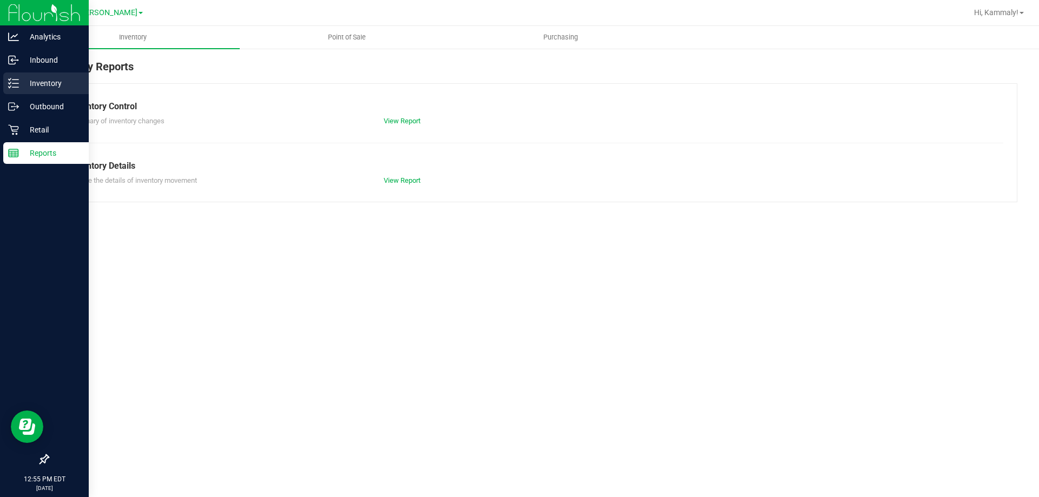
click at [17, 87] on icon at bounding box center [13, 83] width 11 height 11
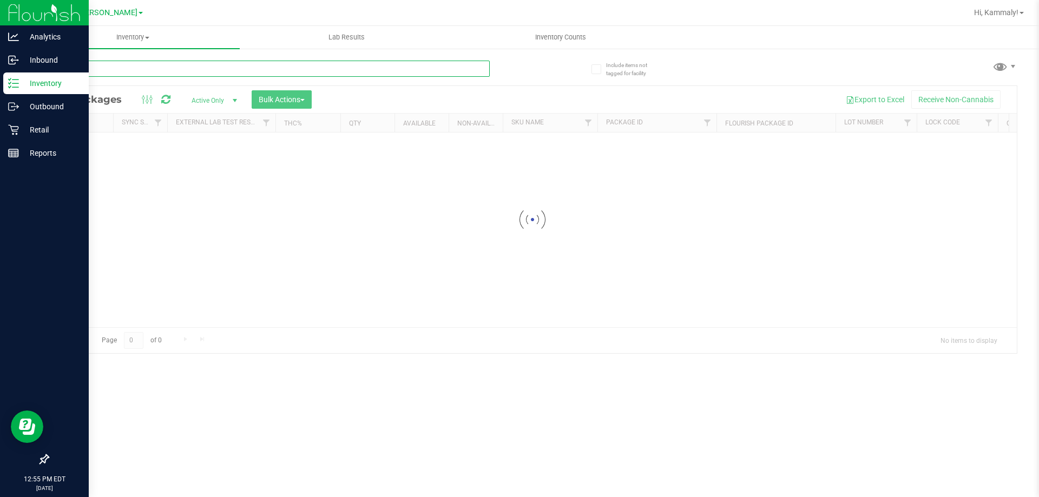
click at [281, 67] on input "text" at bounding box center [269, 69] width 442 height 16
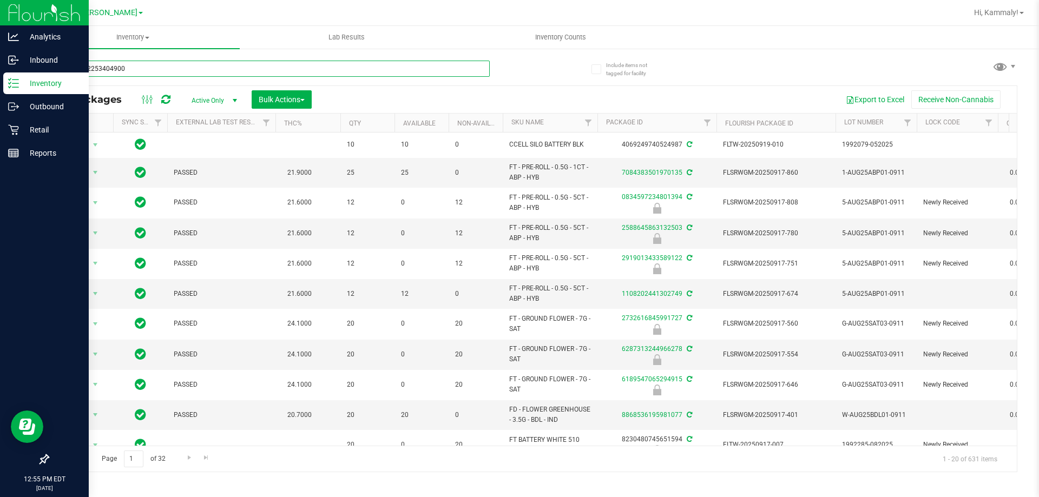
type input "2035692253404900"
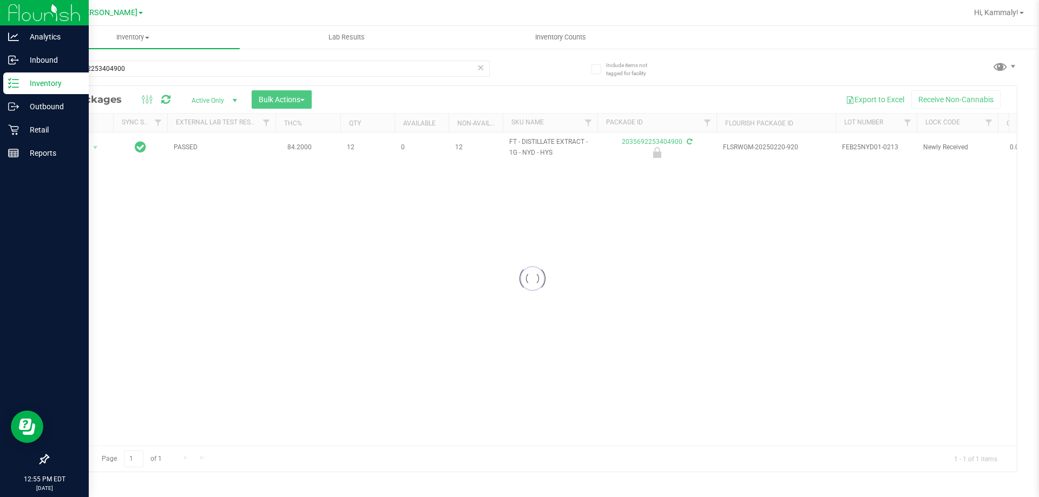
click at [81, 149] on div at bounding box center [532, 279] width 969 height 386
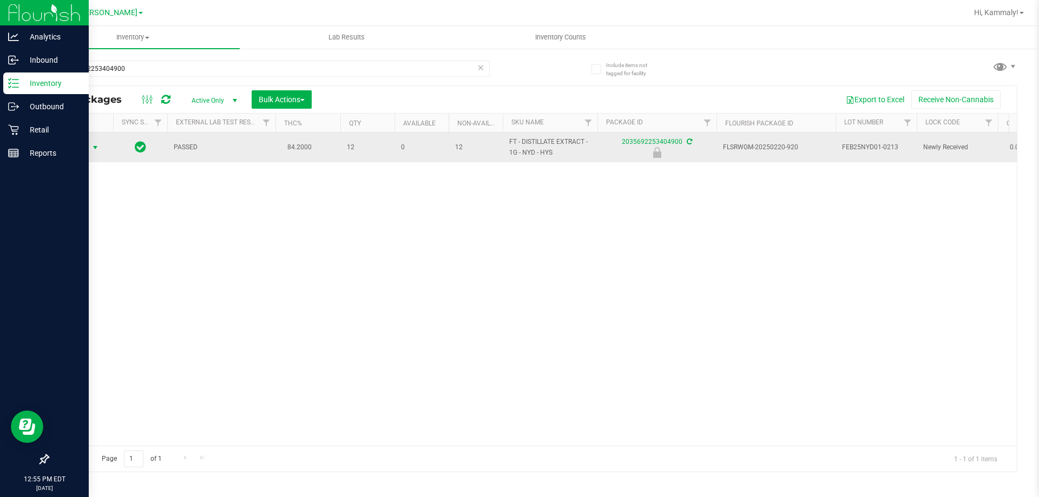
click at [93, 149] on span "select" at bounding box center [95, 147] width 9 height 9
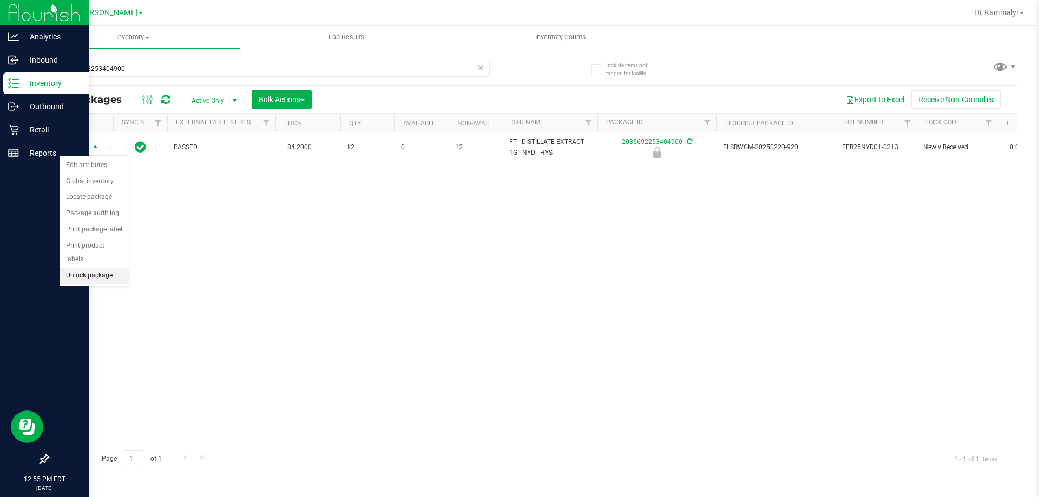
click at [110, 268] on li "Unlock package" at bounding box center [94, 276] width 69 height 16
